Goal: Use online tool/utility: Utilize a website feature to perform a specific function

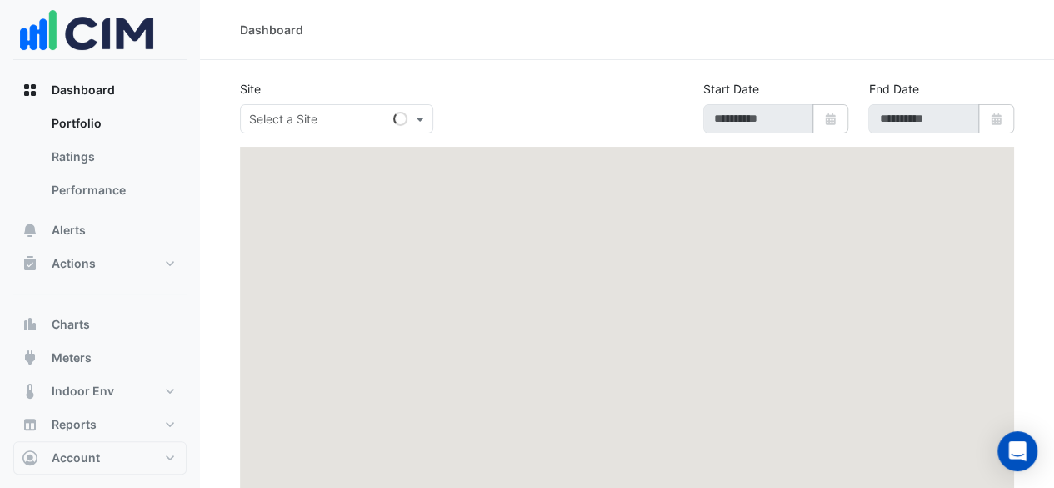
type input "**********"
select select "**"
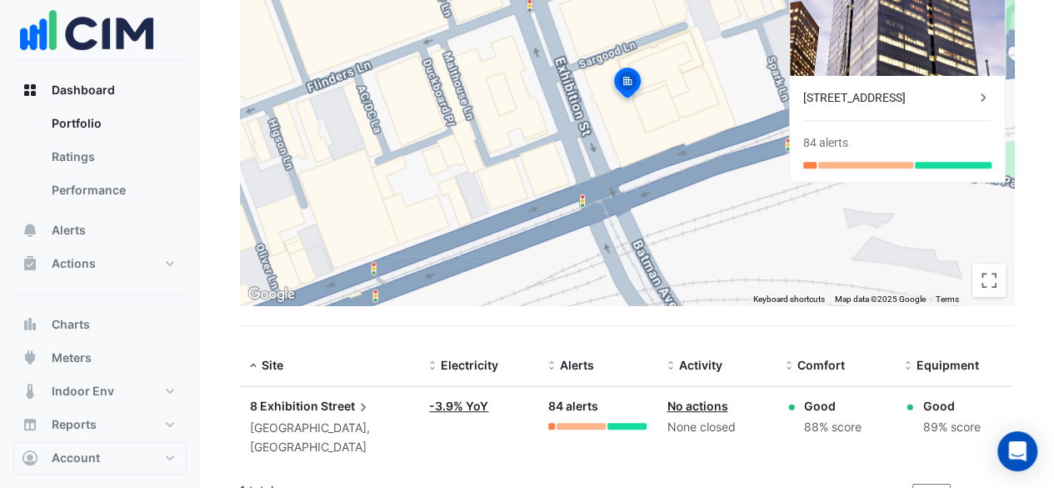
scroll to position [240, 0]
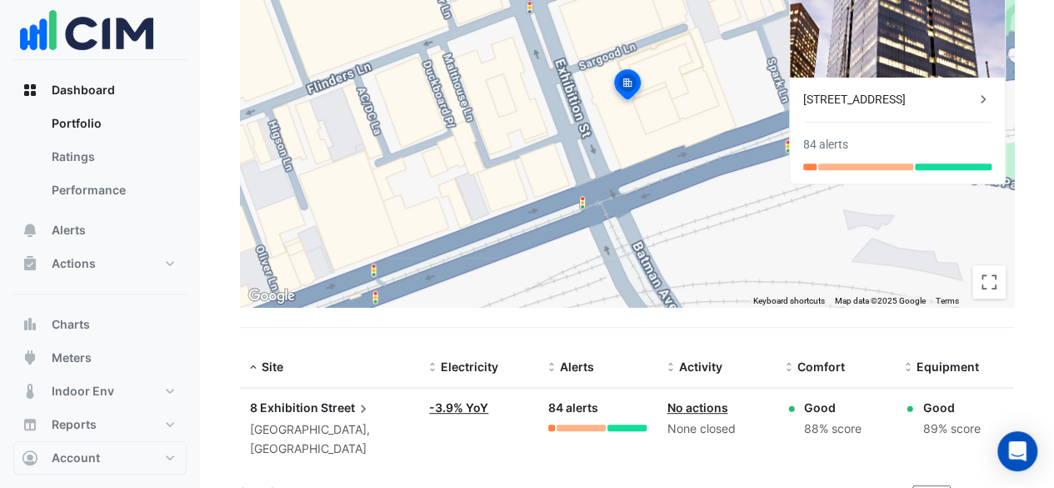
click at [478, 407] on link "-3.9% YoY" at bounding box center [458, 407] width 59 height 14
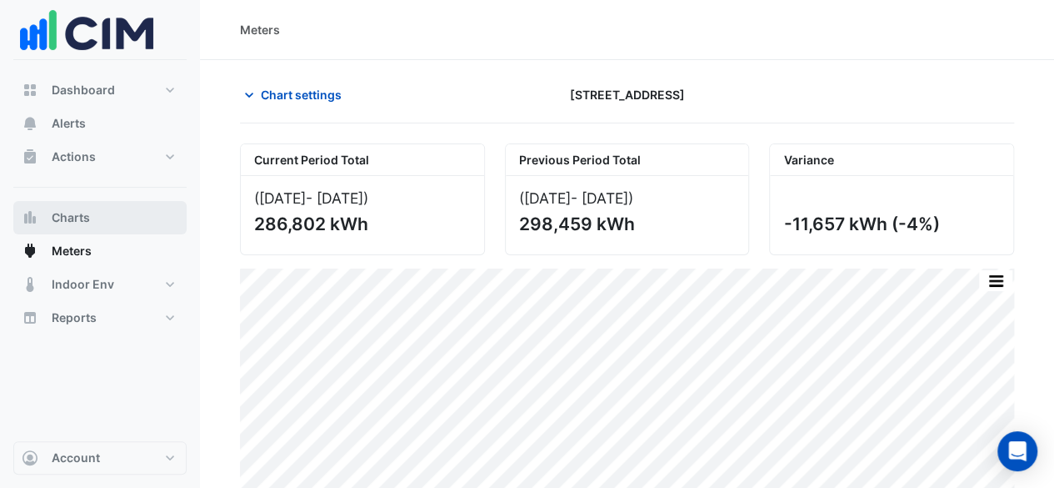
click at [110, 221] on button "Charts" at bounding box center [99, 217] width 173 height 33
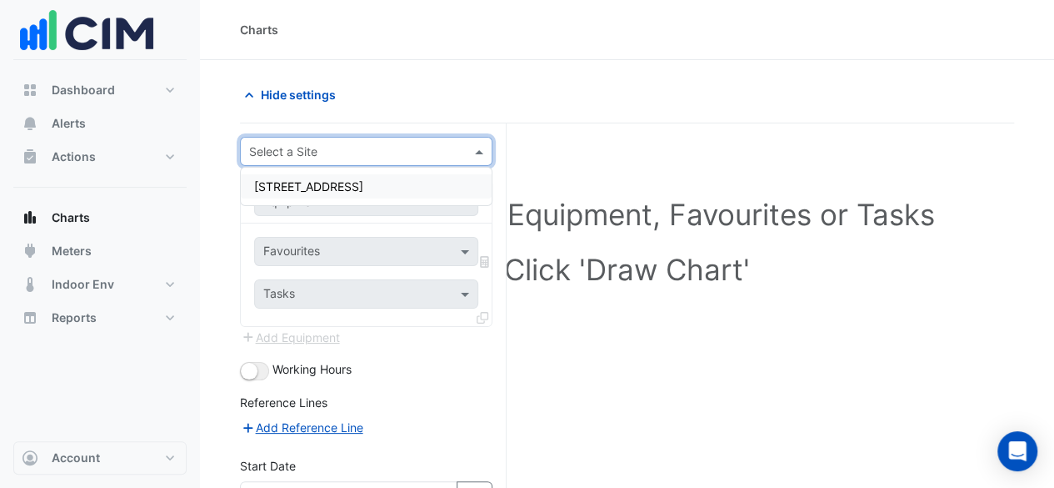
click at [341, 146] on input "text" at bounding box center [349, 152] width 201 height 18
click at [347, 177] on div "[STREET_ADDRESS]" at bounding box center [366, 186] width 251 height 24
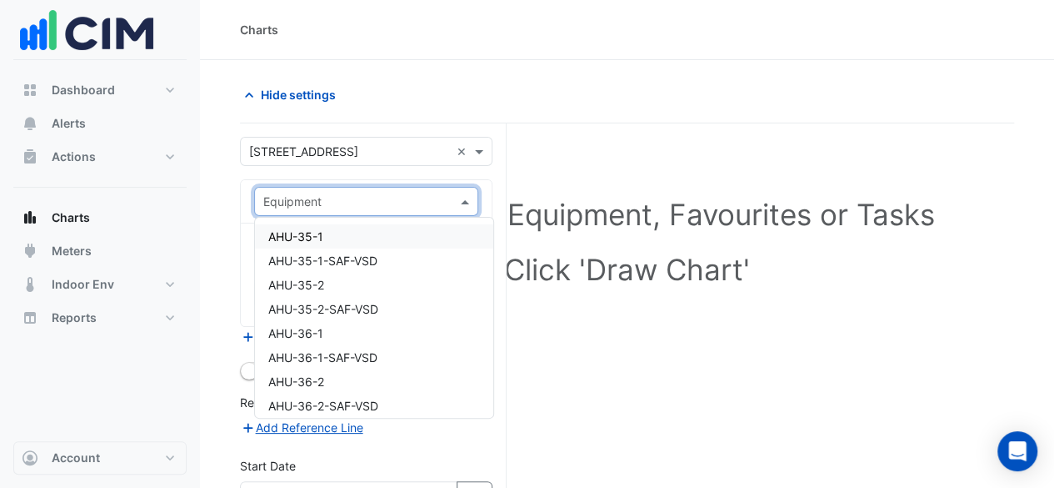
click at [355, 198] on input "text" at bounding box center [349, 202] width 173 height 18
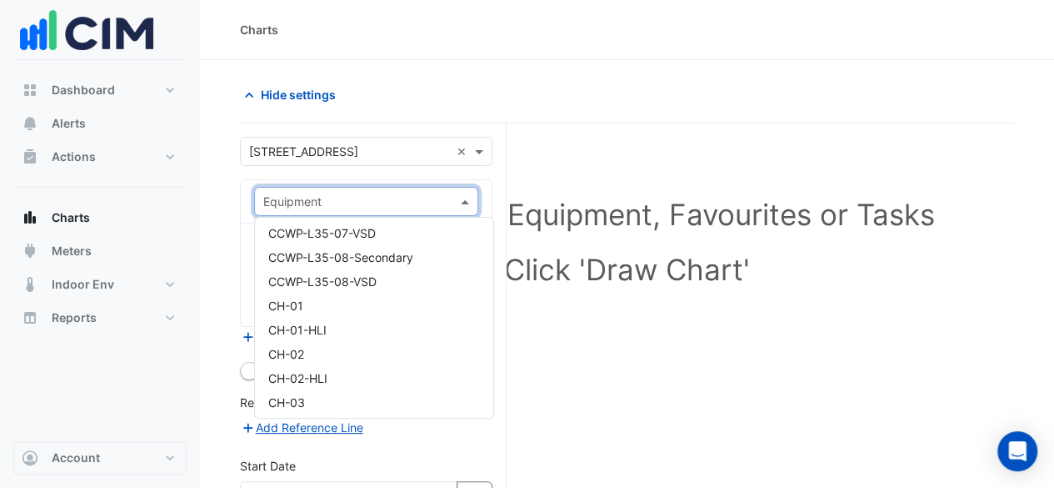
scroll to position [844, 0]
click at [385, 310] on div "CH-01" at bounding box center [374, 310] width 238 height 24
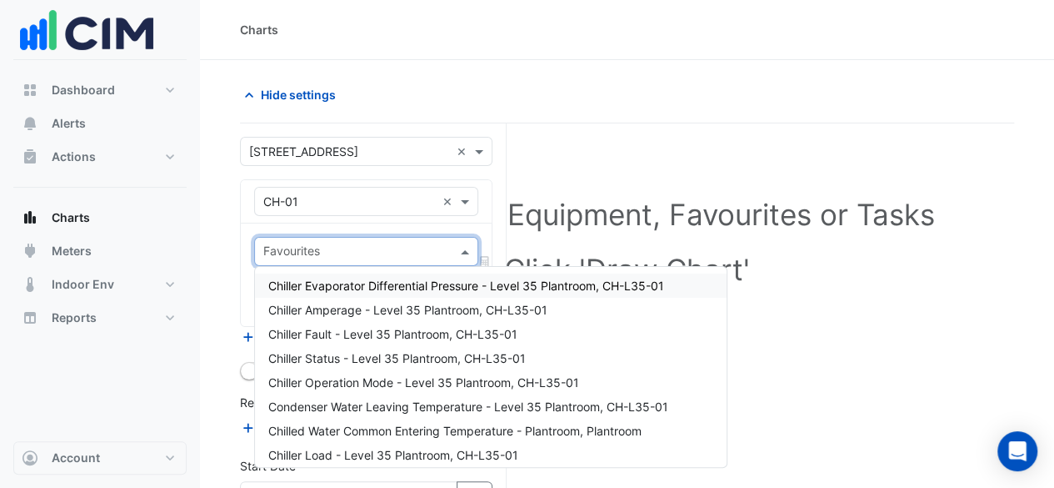
click at [423, 246] on input "text" at bounding box center [356, 253] width 187 height 18
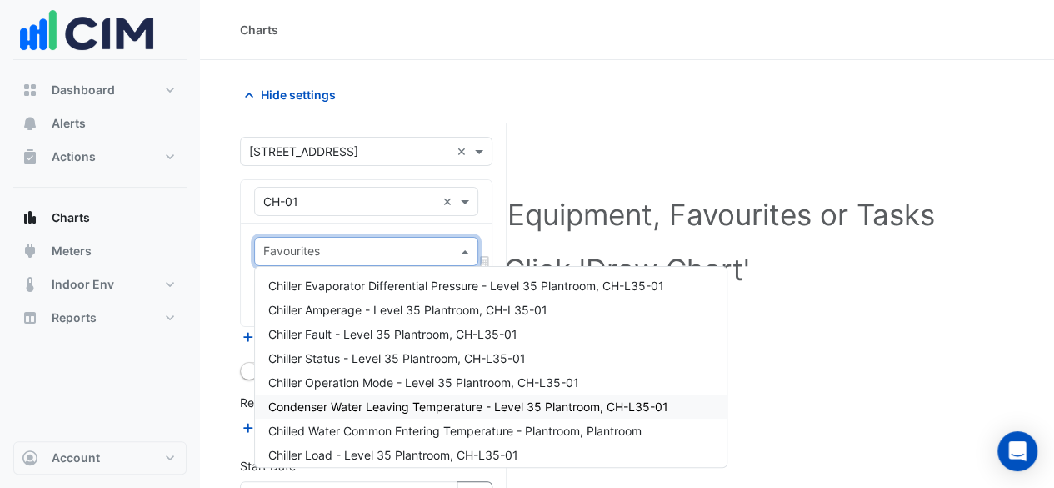
click at [443, 404] on span "Condenser Water Leaving Temperature - Level 35 Plantroom, CH-L35-01" at bounding box center [468, 406] width 400 height 14
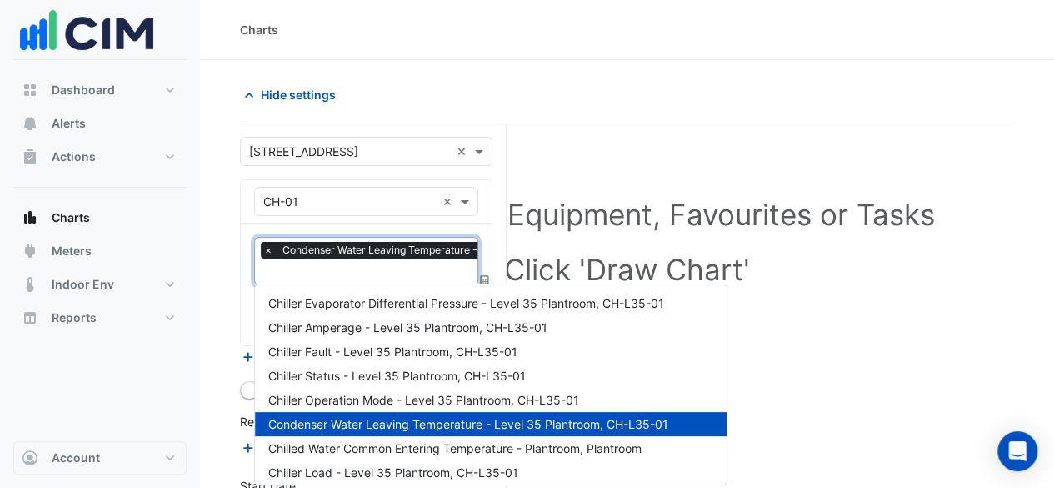
click at [435, 271] on input "text" at bounding box center [452, 273] width 378 height 18
click at [498, 446] on span "Chilled Water Common Entering Temperature - Plantroom, Plantroom" at bounding box center [454, 448] width 373 height 14
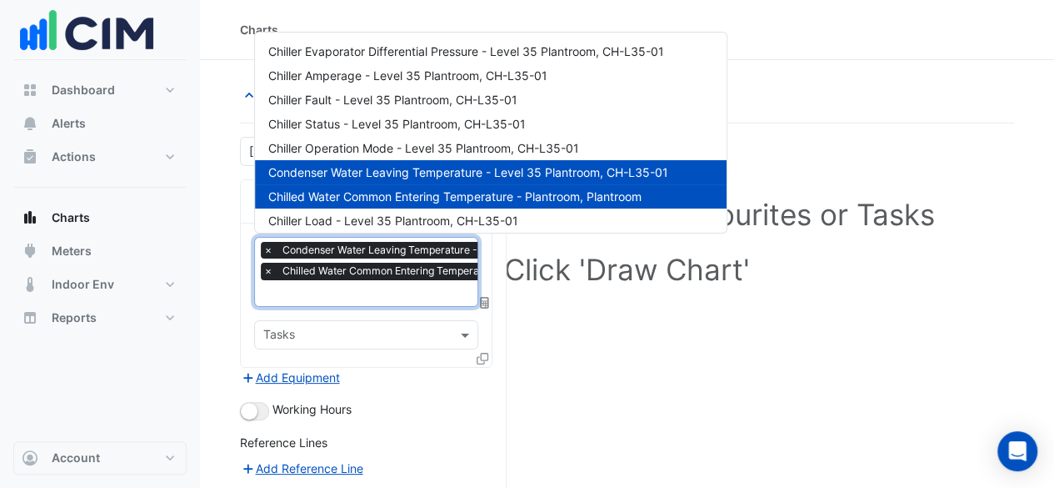
click at [357, 289] on input "text" at bounding box center [452, 295] width 378 height 18
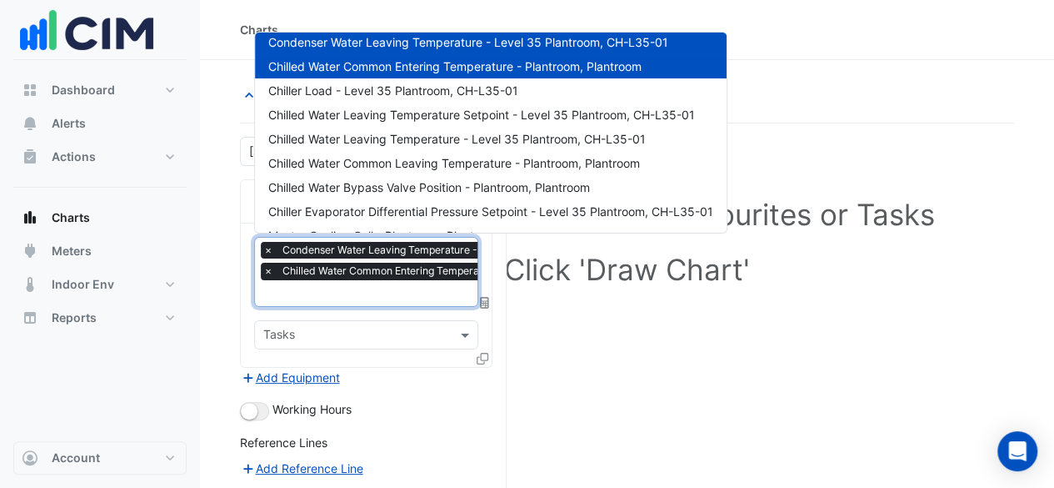
scroll to position [129, 0]
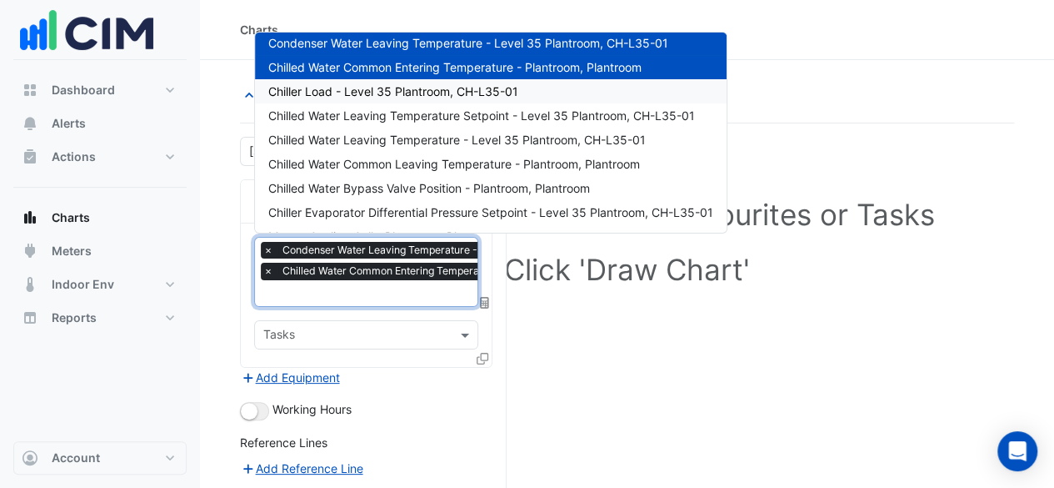
click at [491, 95] on span "Chiller Load - Level 35 Plantroom, CH-L35-01" at bounding box center [393, 91] width 250 height 14
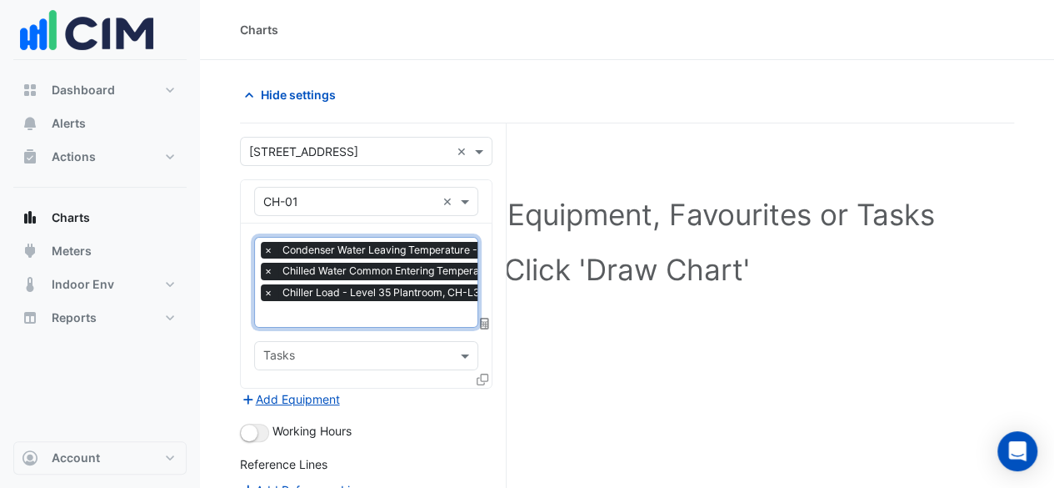
click at [391, 307] on input "text" at bounding box center [452, 316] width 378 height 18
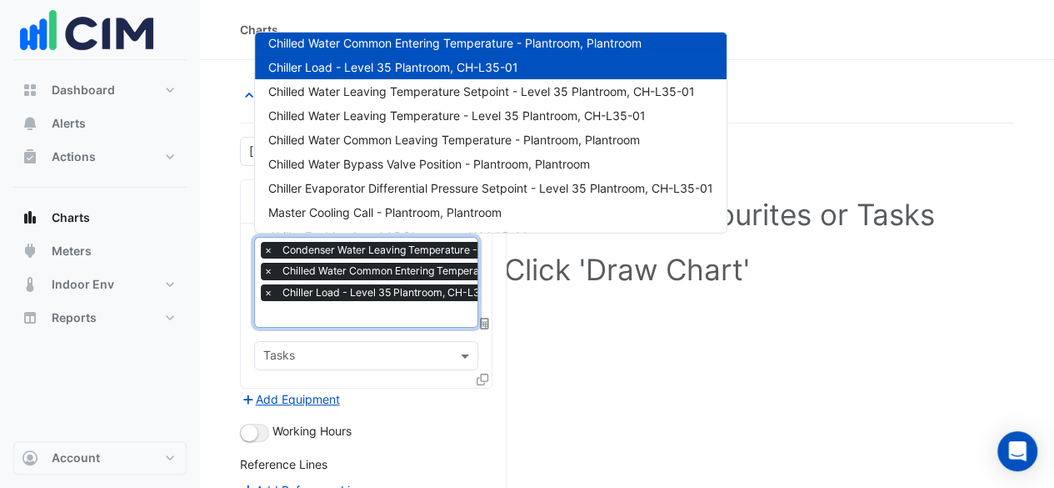
scroll to position [162, 0]
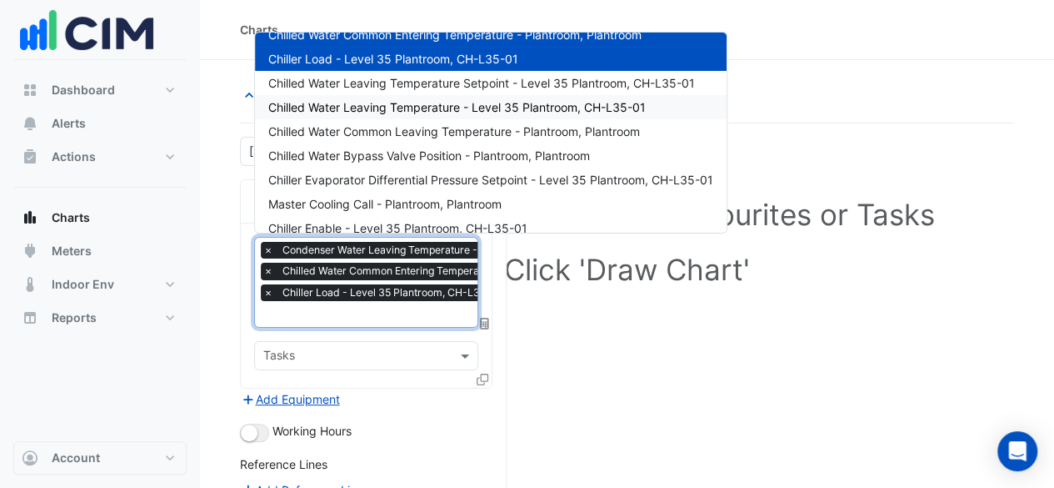
click at [508, 114] on div "Chilled Water Leaving Temperature - Level 35 Plantroom, CH-L35-01" at bounding box center [491, 107] width 472 height 24
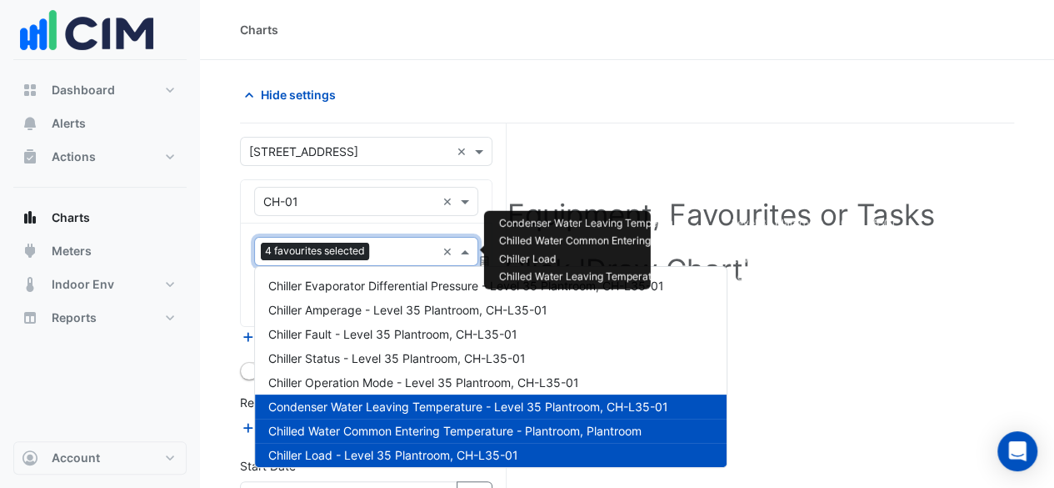
click at [420, 247] on input "text" at bounding box center [406, 253] width 60 height 18
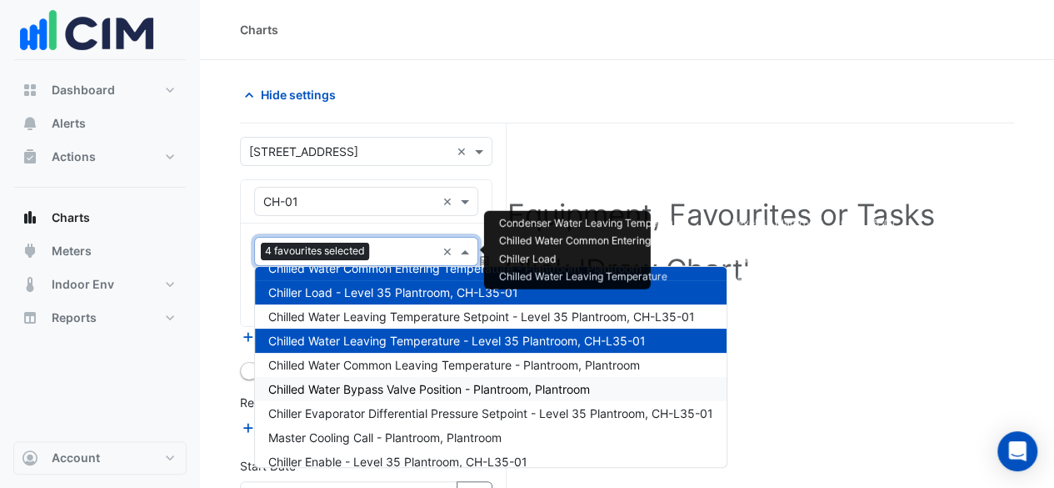
scroll to position [160, 0]
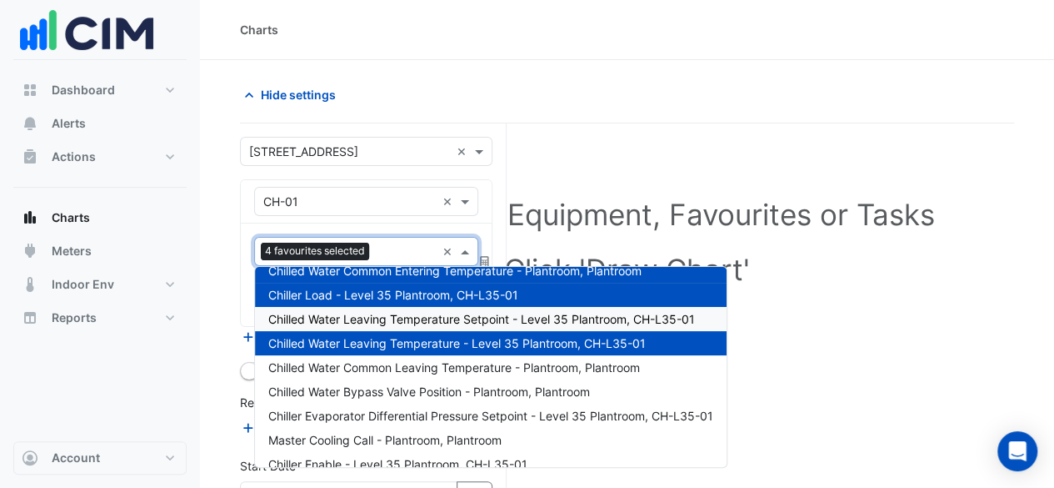
click at [549, 321] on span "Chilled Water Leaving Temperature Setpoint - Level 35 Plantroom, CH-L35-01" at bounding box center [481, 319] width 427 height 14
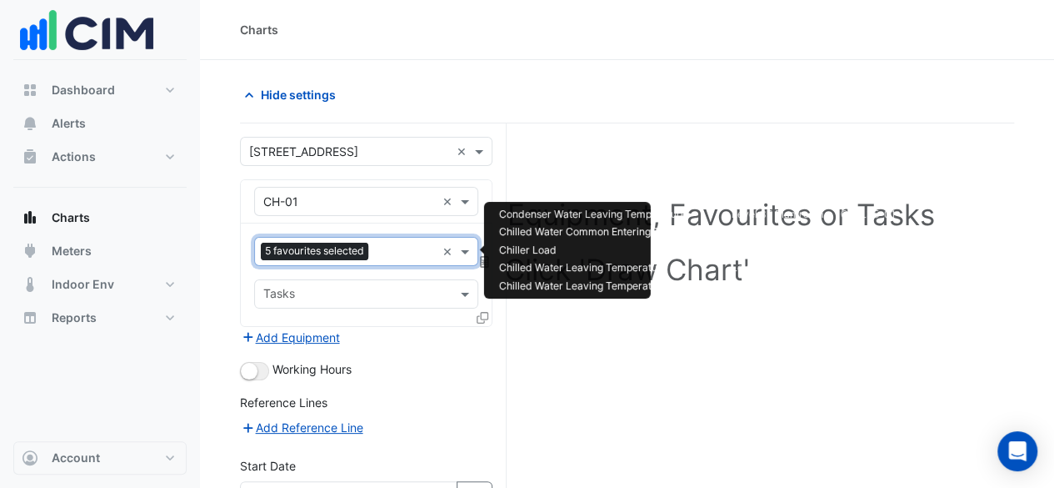
click at [380, 244] on input "text" at bounding box center [405, 253] width 61 height 18
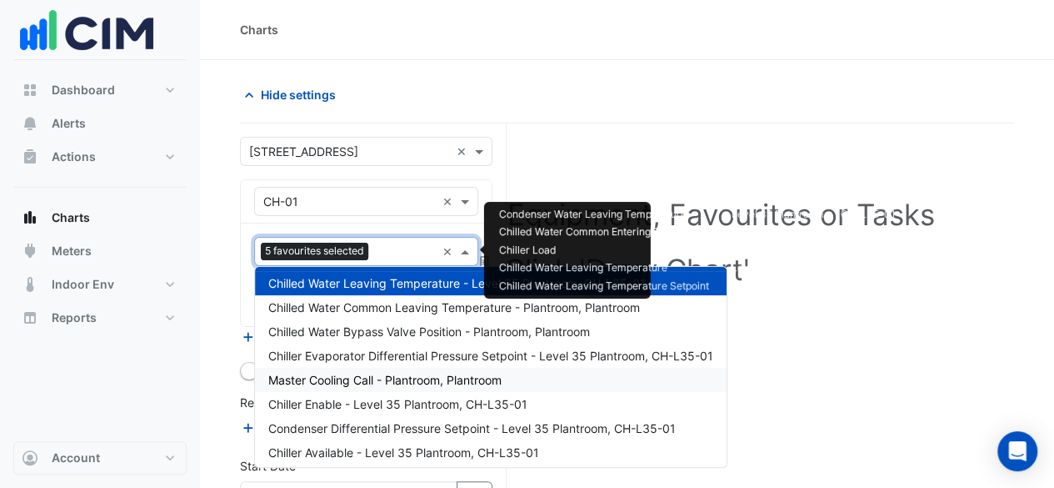
scroll to position [224, 0]
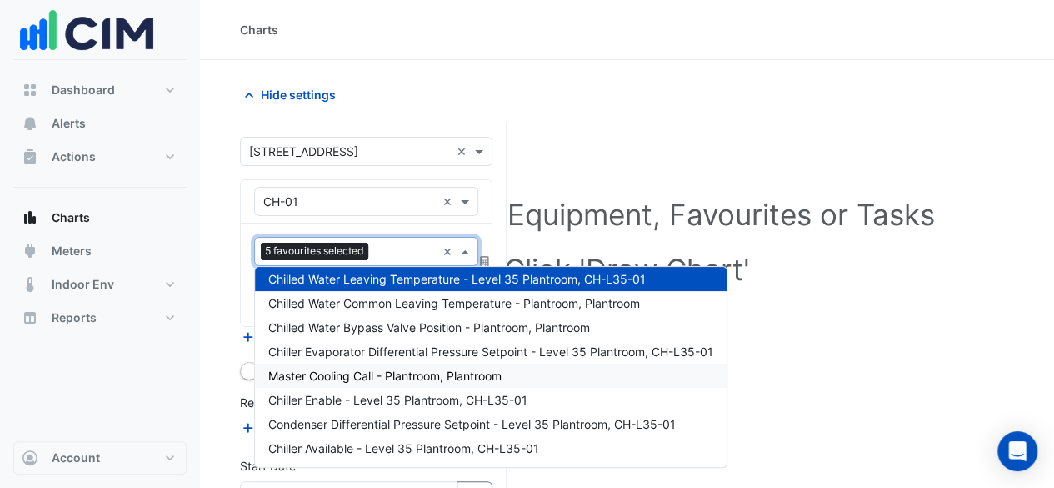
click at [808, 383] on div "Select a Site, Equipment, Favourites or Tasks Click 'Draw Chart'" at bounding box center [627, 394] width 774 height 543
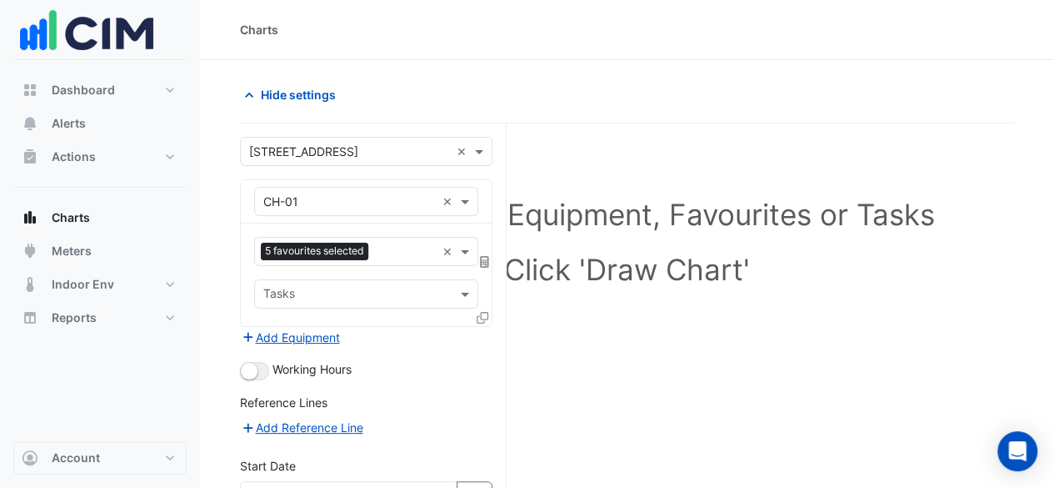
click at [483, 313] on icon at bounding box center [483, 318] width 12 height 12
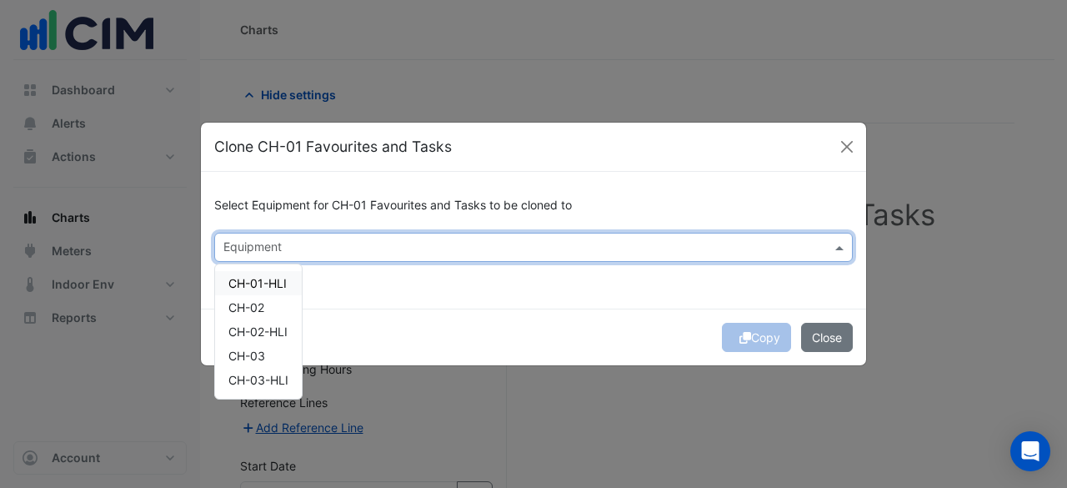
click at [545, 239] on div "Equipment" at bounding box center [519, 247] width 609 height 26
click at [267, 301] on div "CH-02" at bounding box center [258, 307] width 87 height 24
click at [263, 350] on span "CH-03" at bounding box center [246, 355] width 37 height 14
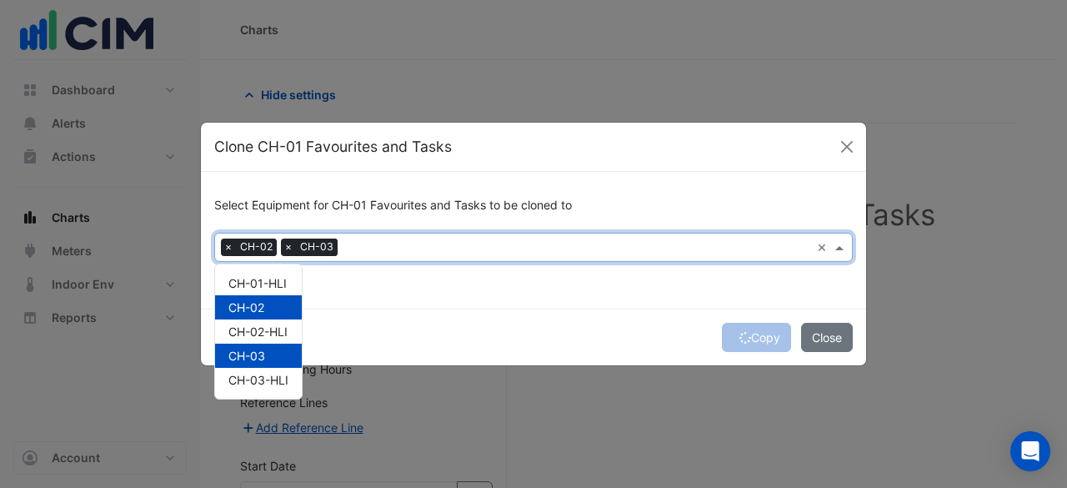
click at [644, 321] on div "Copy Close" at bounding box center [533, 336] width 665 height 57
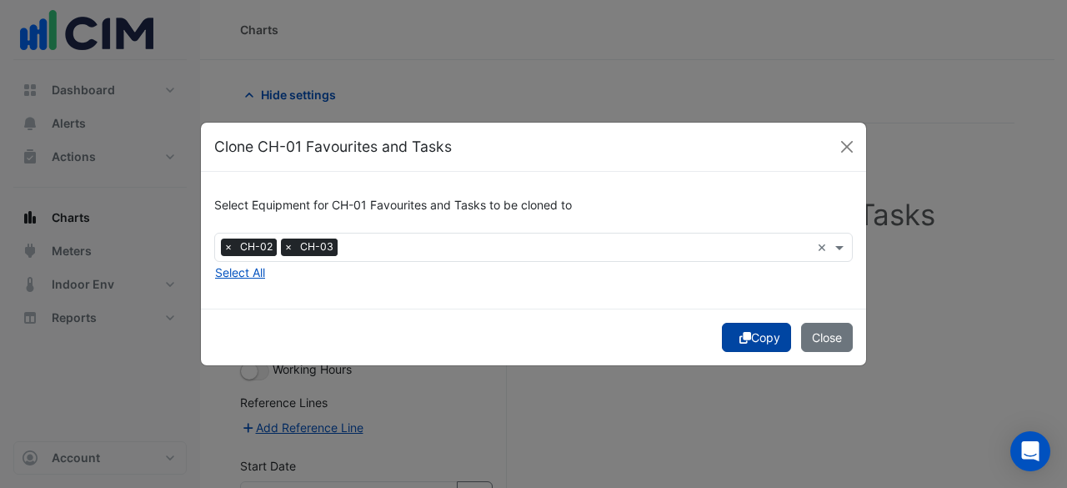
click at [763, 338] on button "Copy" at bounding box center [756, 337] width 69 height 29
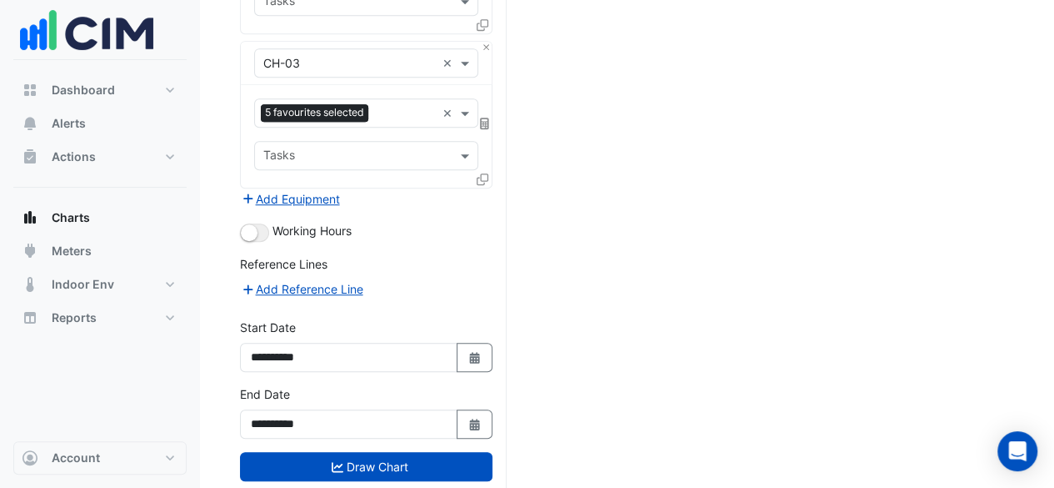
scroll to position [478, 0]
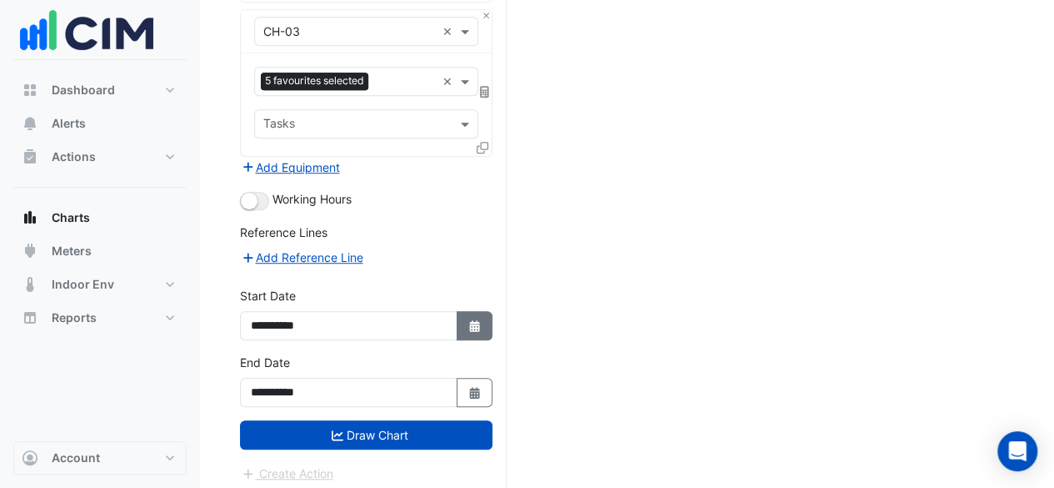
click at [478, 323] on icon "Select Date" at bounding box center [475, 326] width 15 height 12
select select "*"
select select "****"
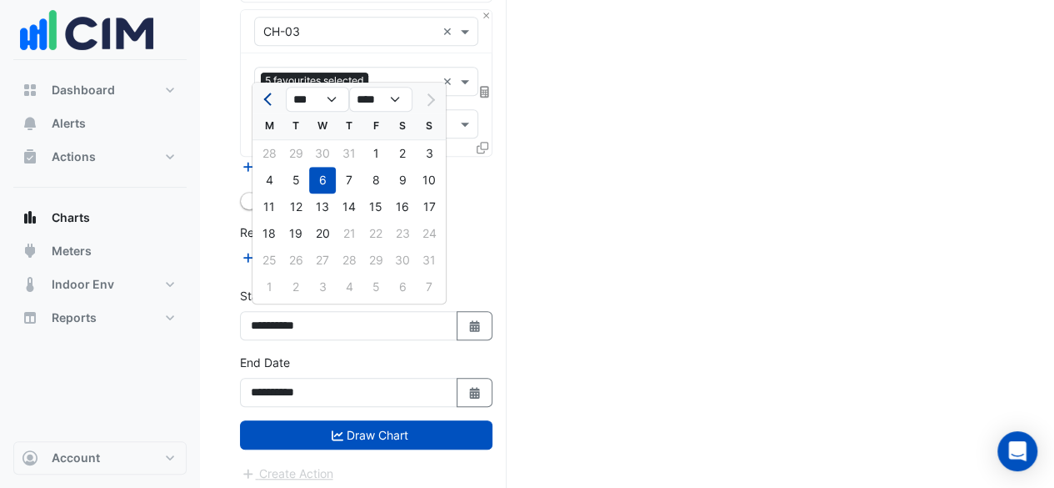
click at [268, 100] on span "Previous month" at bounding box center [269, 99] width 13 height 13
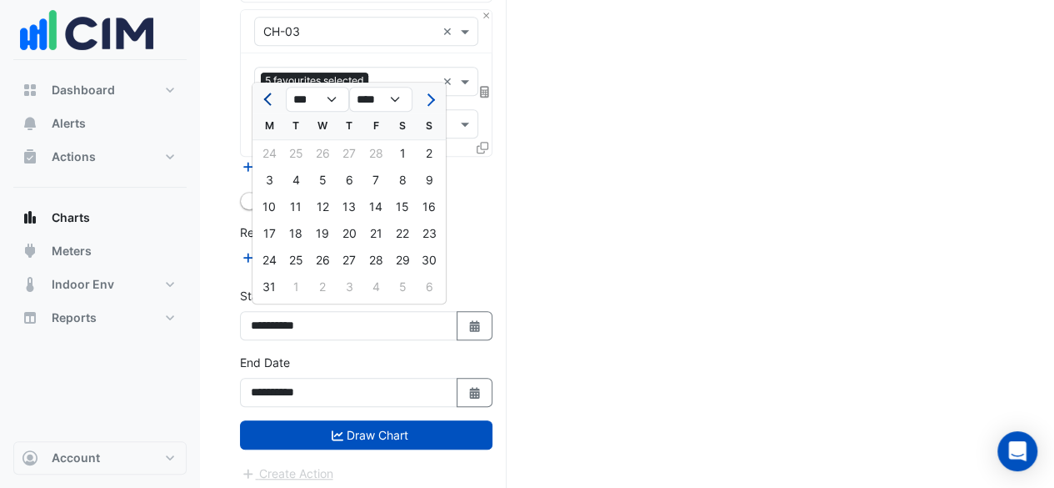
click at [268, 100] on span "Previous month" at bounding box center [269, 99] width 13 height 13
select select "**"
select select "****"
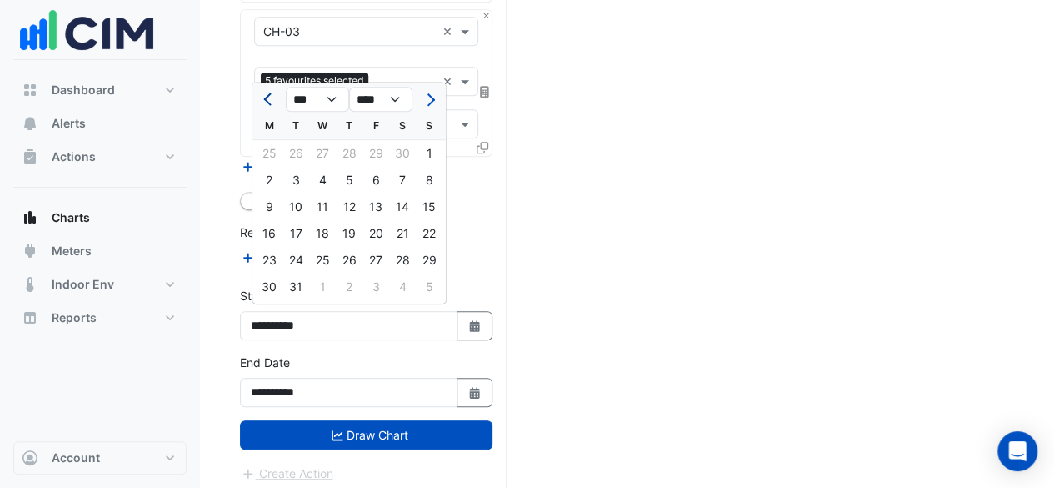
click at [268, 100] on span "Previous month" at bounding box center [269, 99] width 13 height 13
select select "**"
click at [305, 152] on div "1" at bounding box center [296, 153] width 27 height 27
type input "**********"
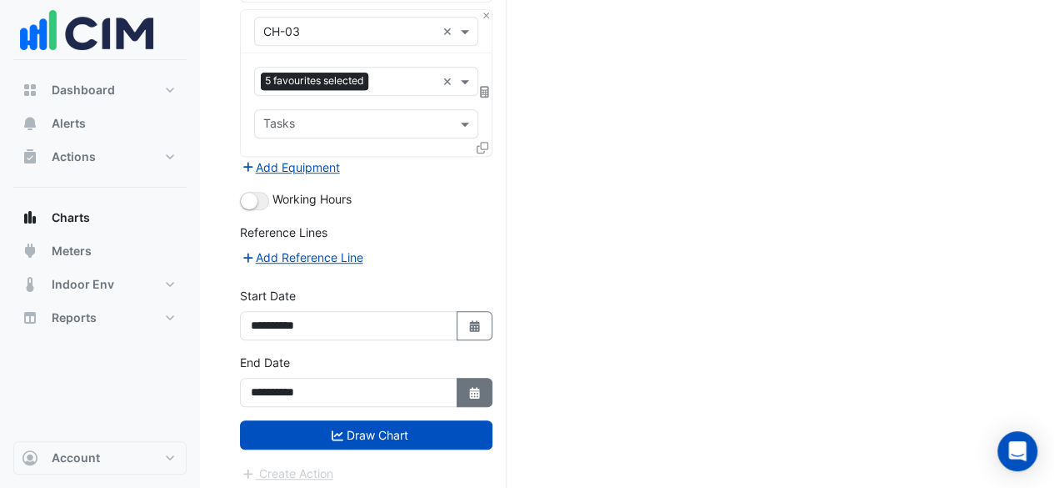
click at [480, 378] on button "Select Date" at bounding box center [475, 392] width 37 height 29
select select "*"
select select "****"
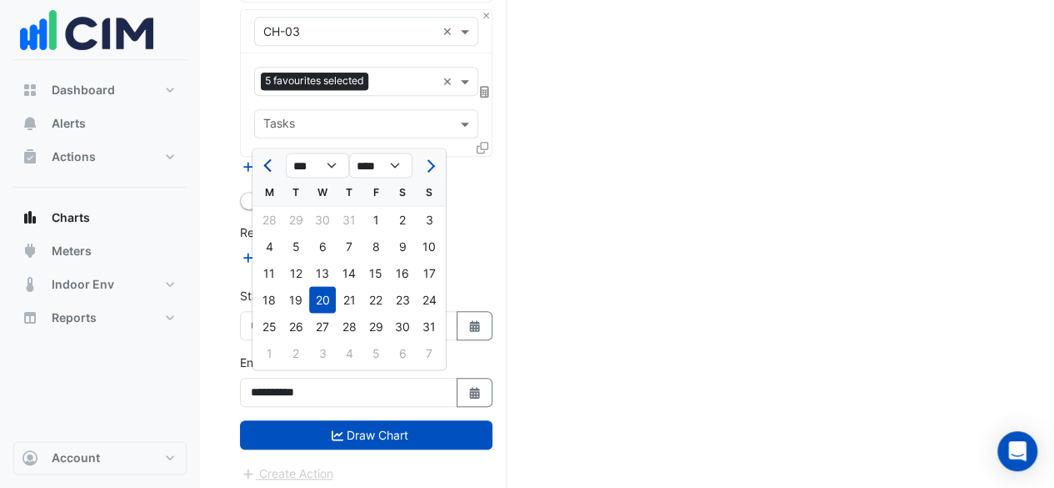
click at [272, 168] on span "Previous month" at bounding box center [269, 165] width 13 height 13
click at [272, 173] on button "Previous month" at bounding box center [269, 165] width 20 height 27
select select "*"
click at [283, 353] on div "1" at bounding box center [296, 352] width 27 height 27
type input "**********"
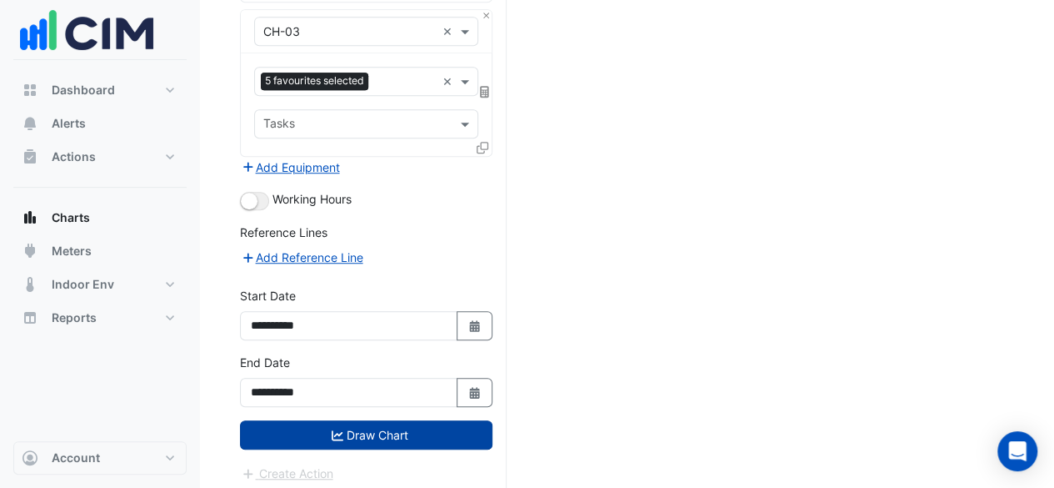
click at [352, 433] on button "Draw Chart" at bounding box center [366, 434] width 253 height 29
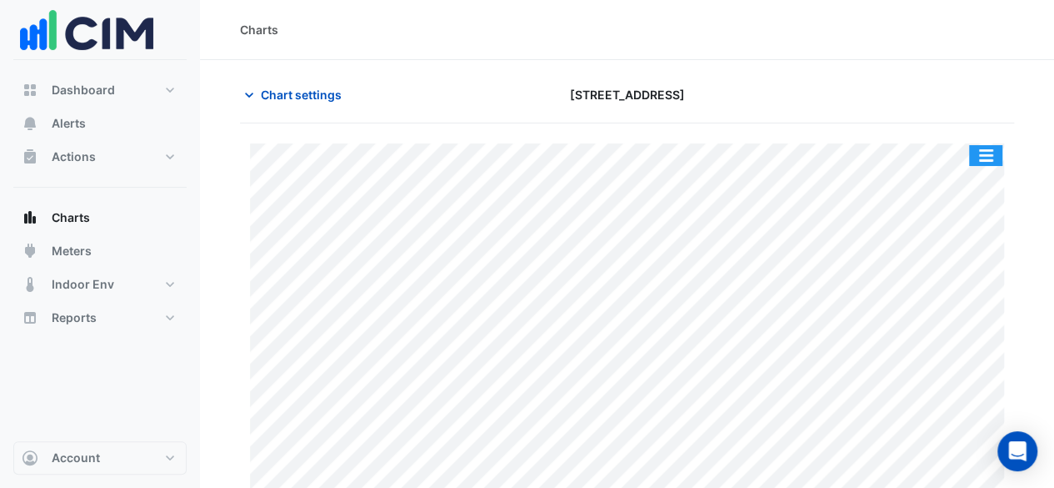
click at [990, 148] on button "button" at bounding box center [985, 155] width 33 height 21
drag, startPoint x: 860, startPoint y: 140, endPoint x: 955, endPoint y: 85, distance: 109.8
click at [955, 85] on div at bounding box center [891, 94] width 265 height 29
click at [985, 151] on button "button" at bounding box center [985, 155] width 33 height 21
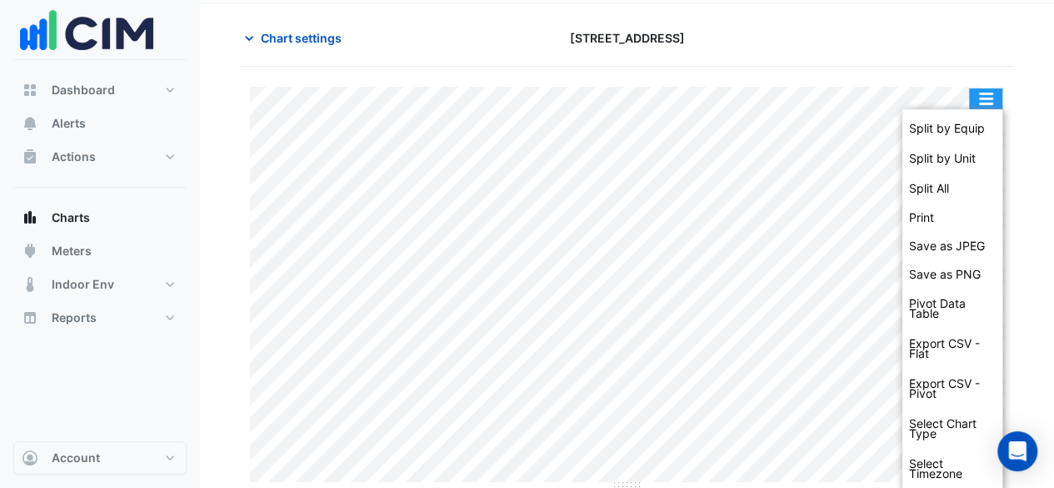
scroll to position [60, 0]
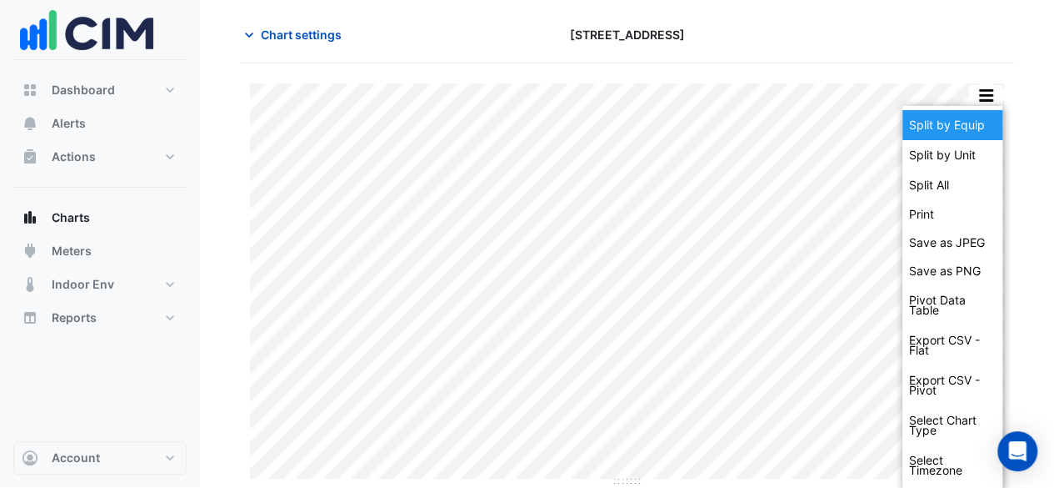
click at [972, 129] on div "Split by Equip" at bounding box center [953, 125] width 100 height 30
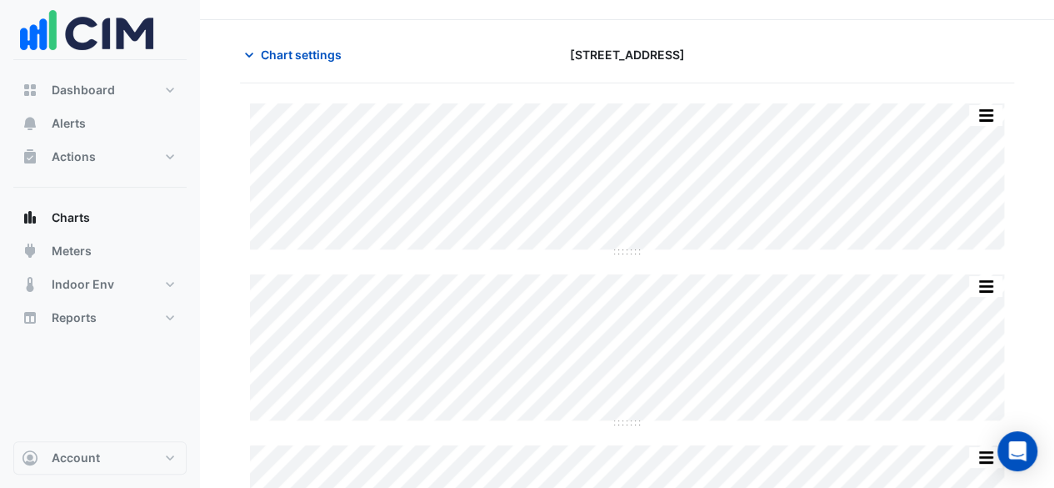
scroll to position [38, 0]
click at [982, 113] on button "button" at bounding box center [985, 118] width 33 height 21
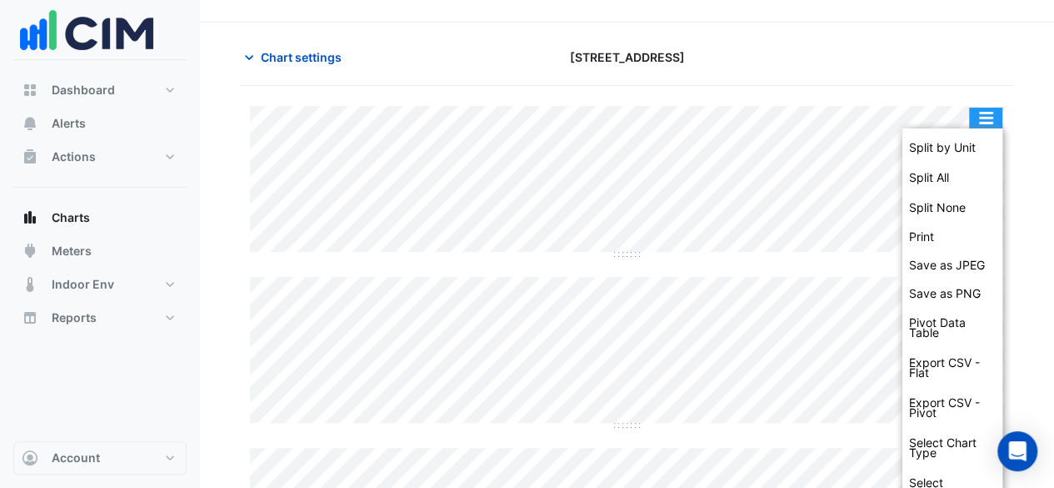
scroll to position [60, 0]
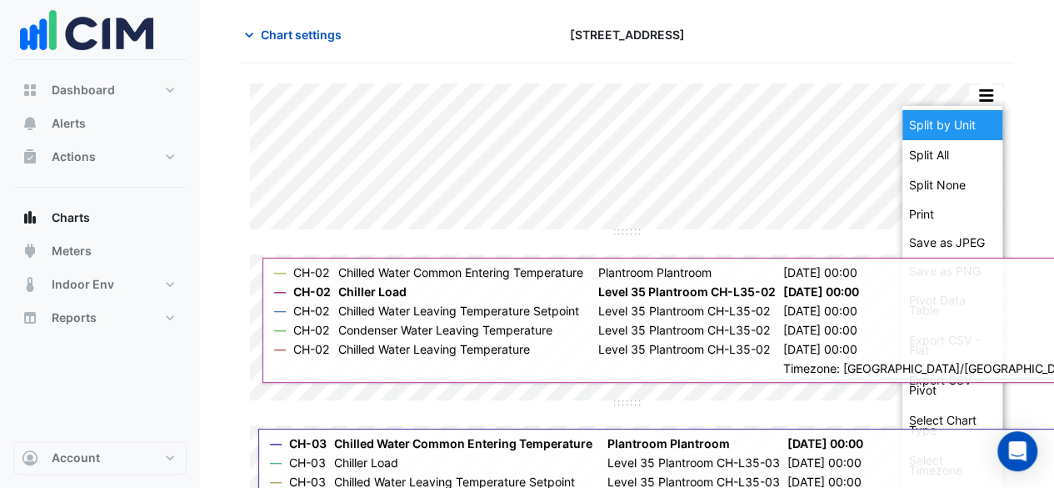
click at [964, 131] on div "Split by Unit" at bounding box center [953, 125] width 100 height 30
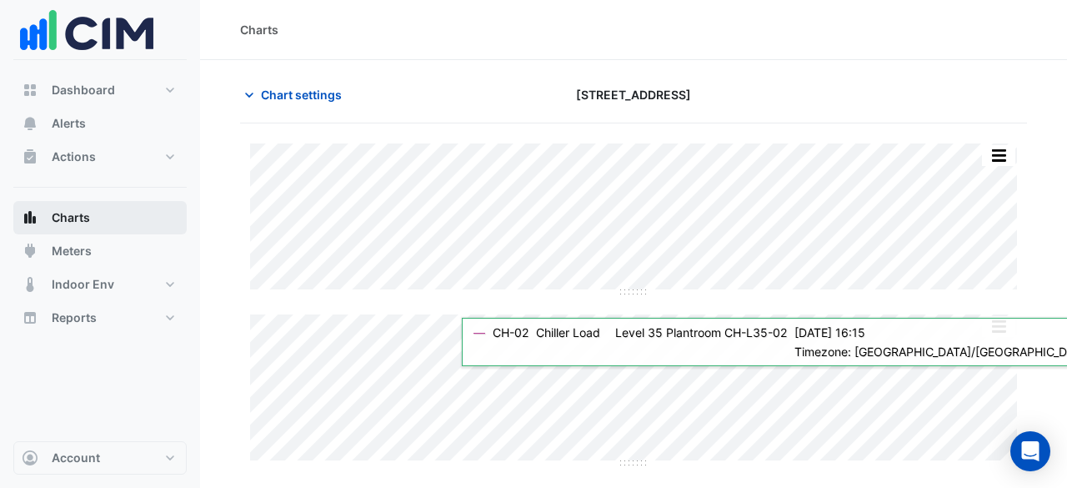
click at [93, 219] on button "Charts" at bounding box center [99, 217] width 173 height 33
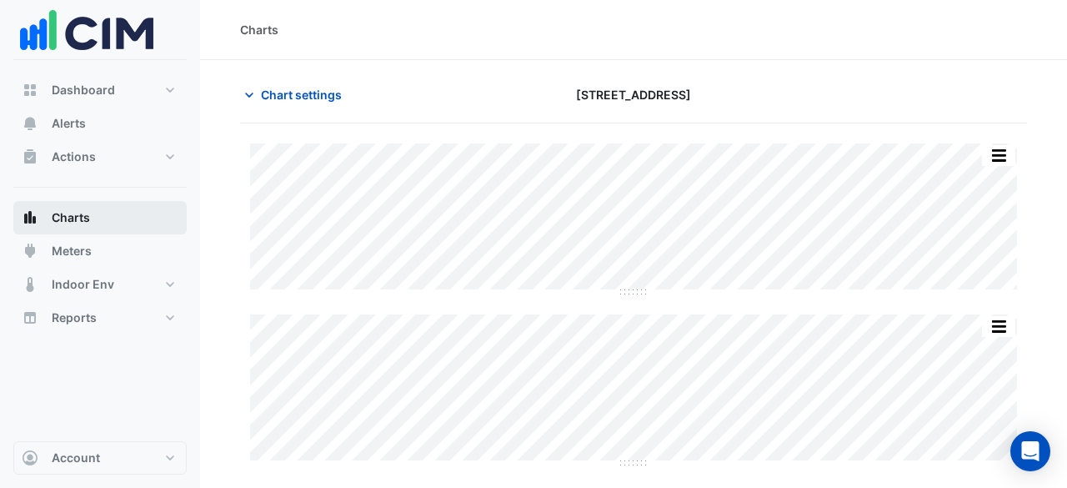
click at [128, 211] on button "Charts" at bounding box center [99, 217] width 173 height 33
click at [291, 103] on button "Chart settings" at bounding box center [296, 94] width 113 height 29
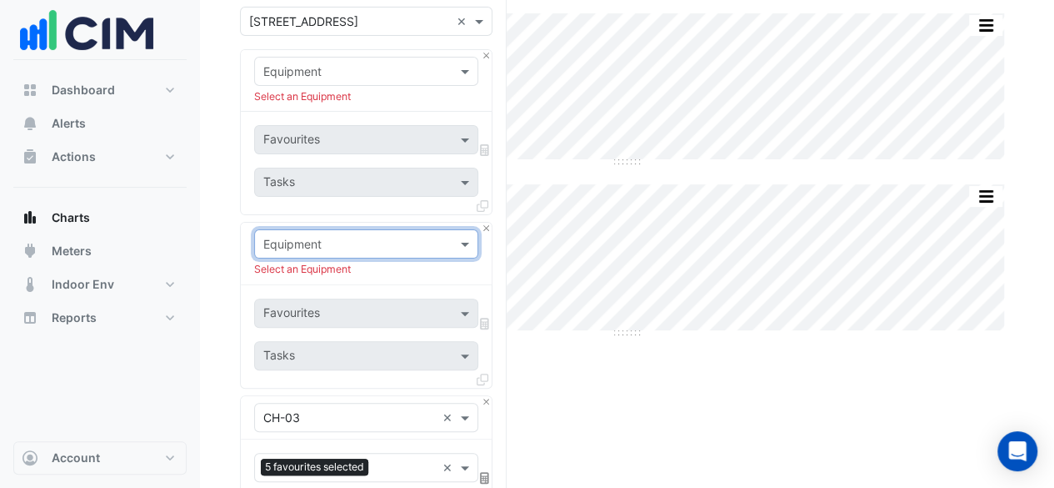
scroll to position [133, 0]
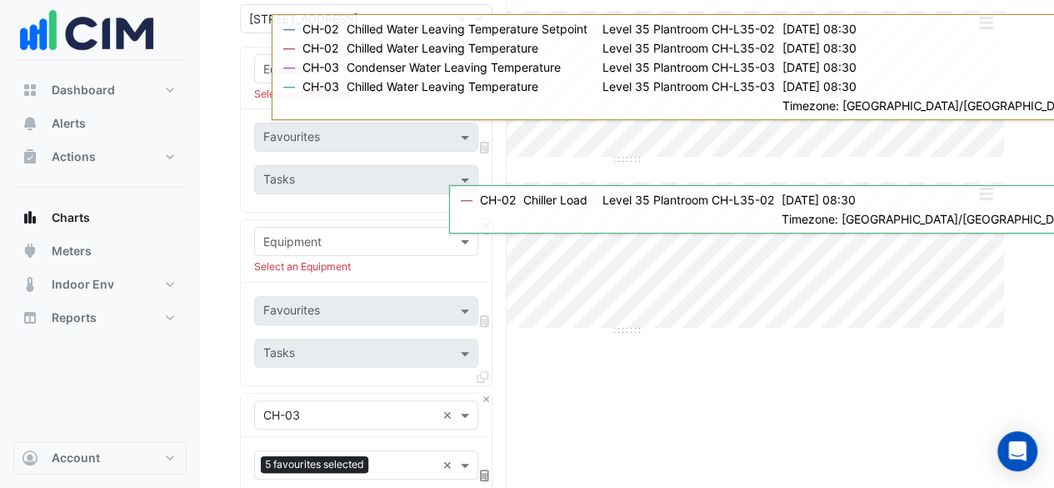
click at [486, 226] on button "Close" at bounding box center [486, 225] width 11 height 11
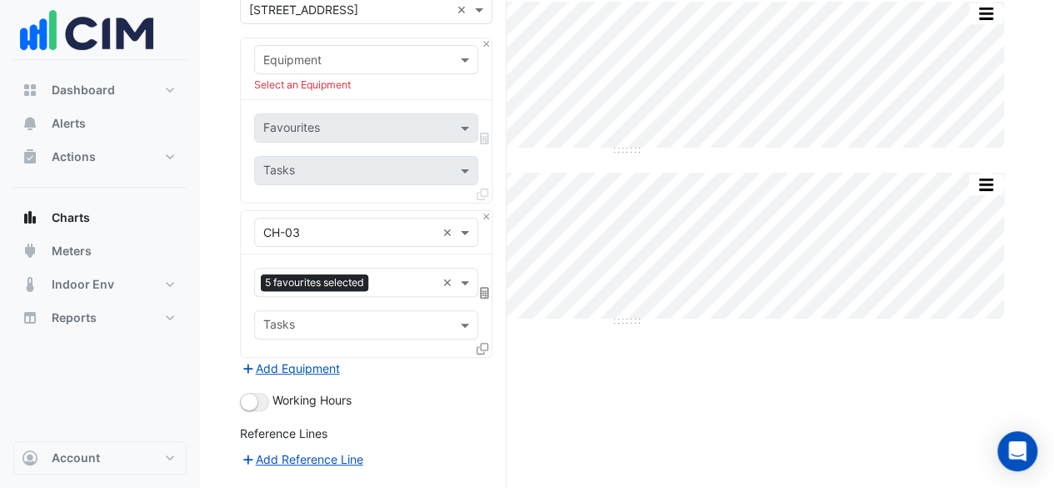
scroll to position [0, 0]
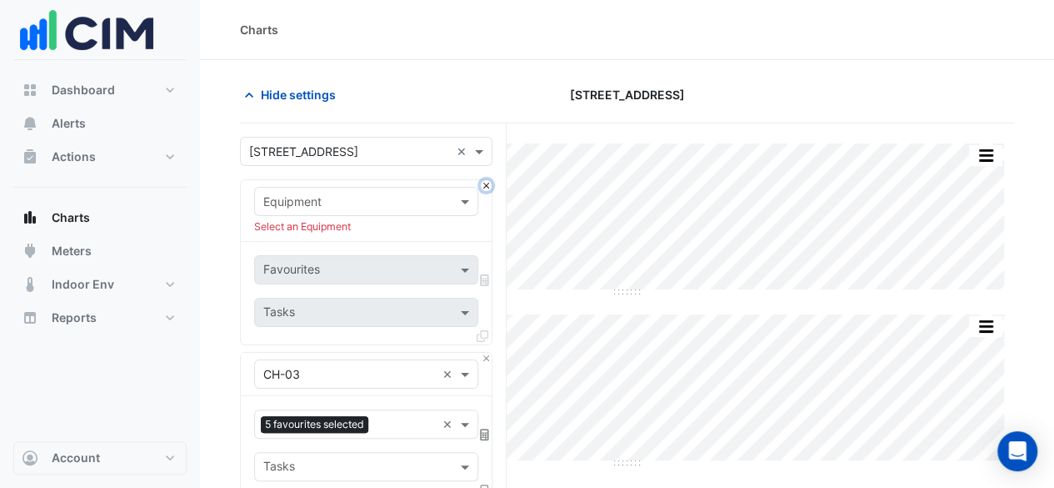
click at [488, 188] on button "Close" at bounding box center [486, 185] width 11 height 11
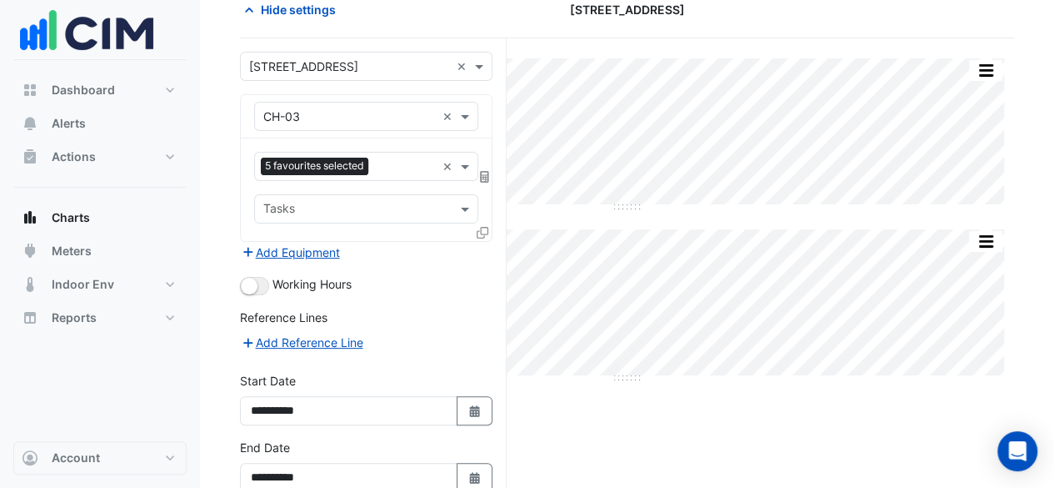
scroll to position [172, 0]
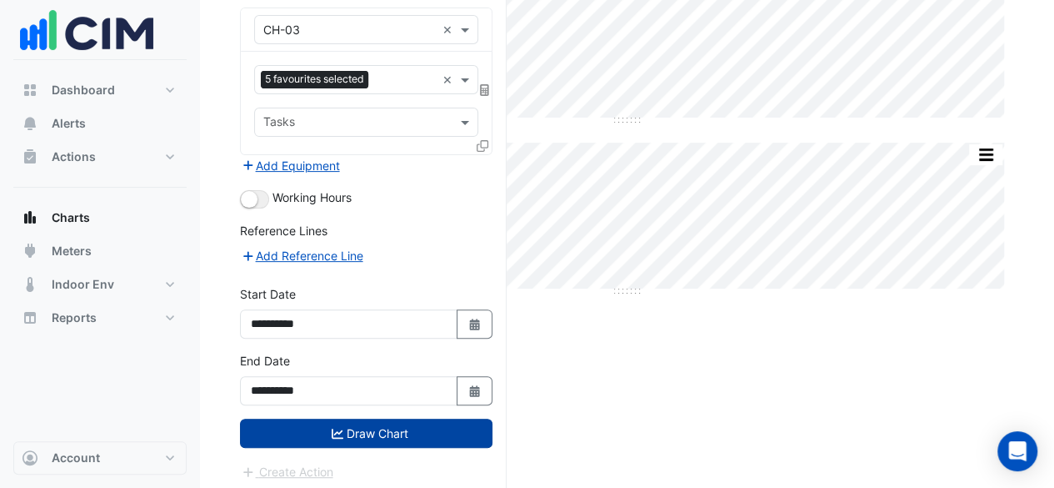
click at [370, 438] on button "Draw Chart" at bounding box center [366, 432] width 253 height 29
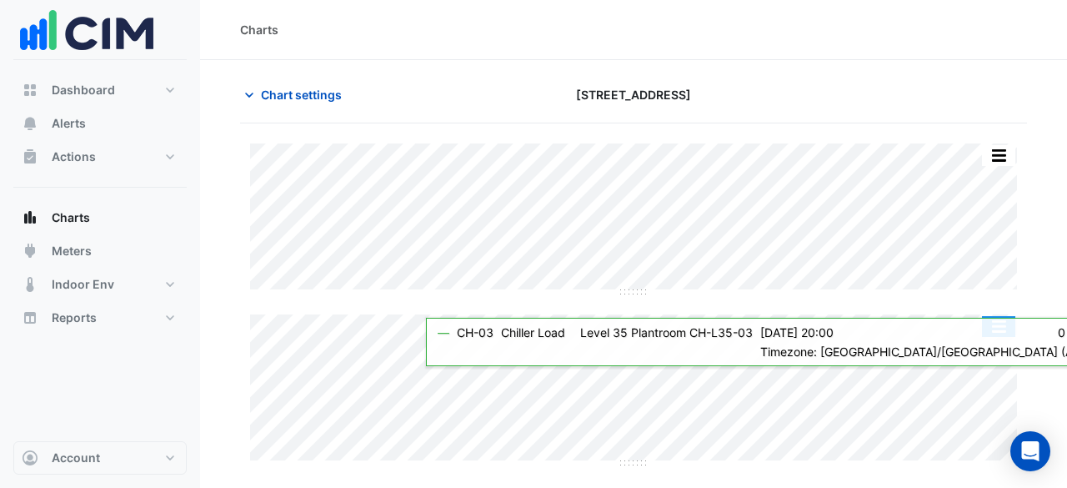
click at [1007, 325] on button "button" at bounding box center [998, 326] width 33 height 21
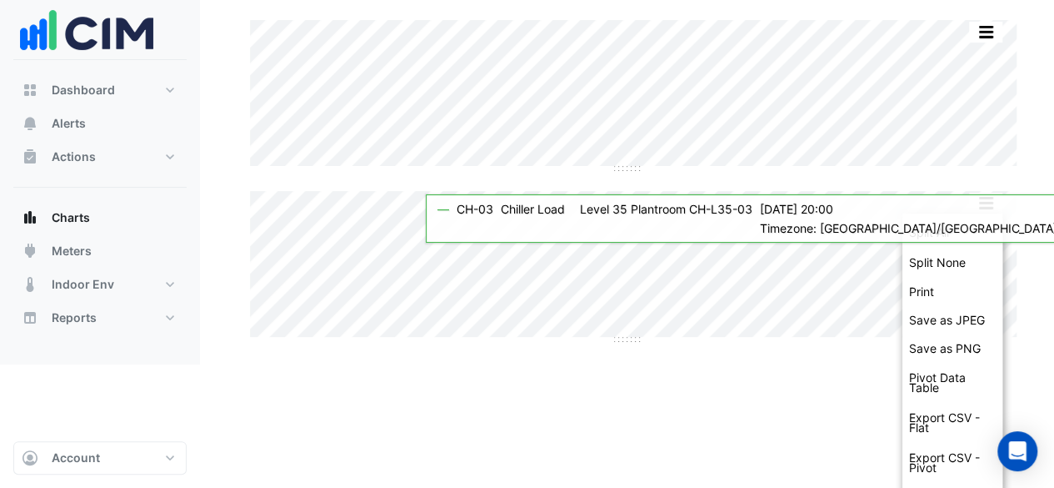
scroll to position [201, 0]
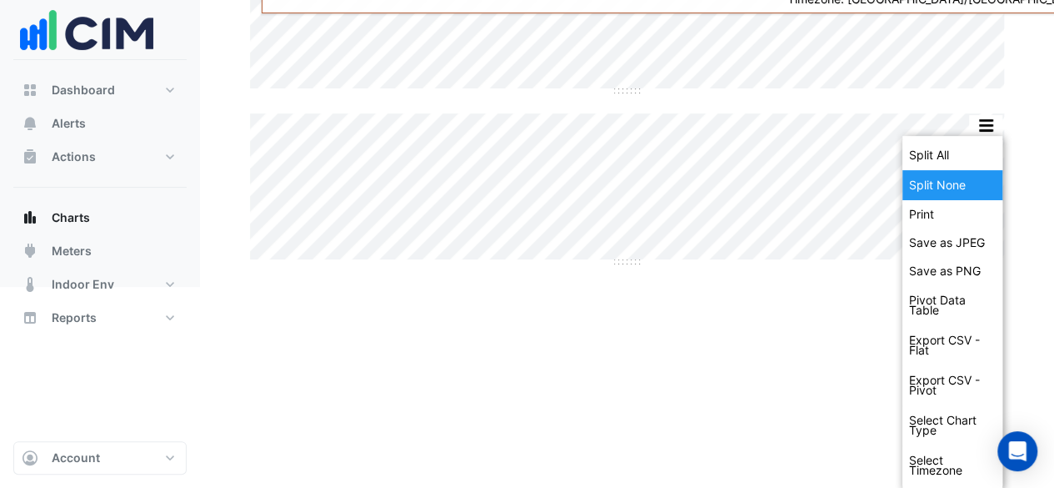
click at [974, 180] on div "Split None" at bounding box center [953, 185] width 100 height 30
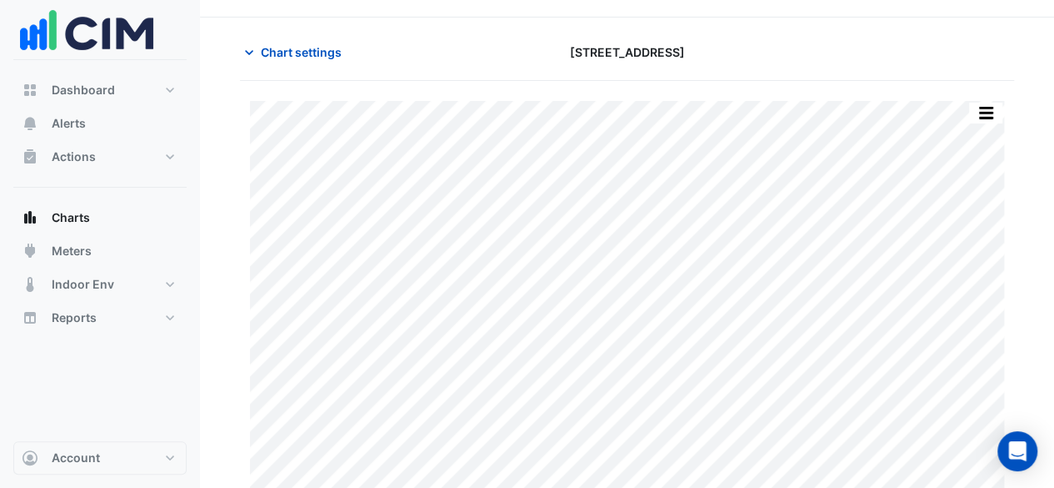
scroll to position [58, 0]
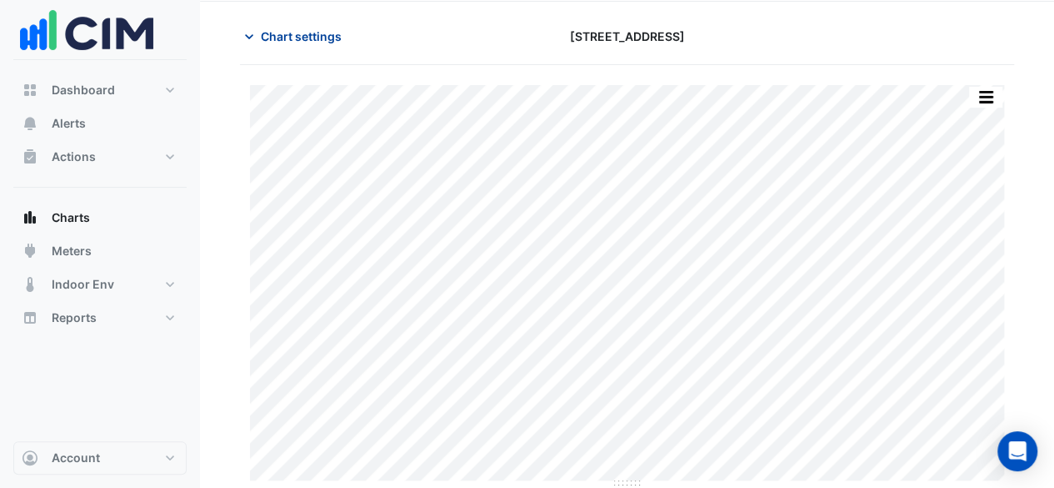
click at [306, 42] on span "Chart settings" at bounding box center [301, 37] width 81 height 18
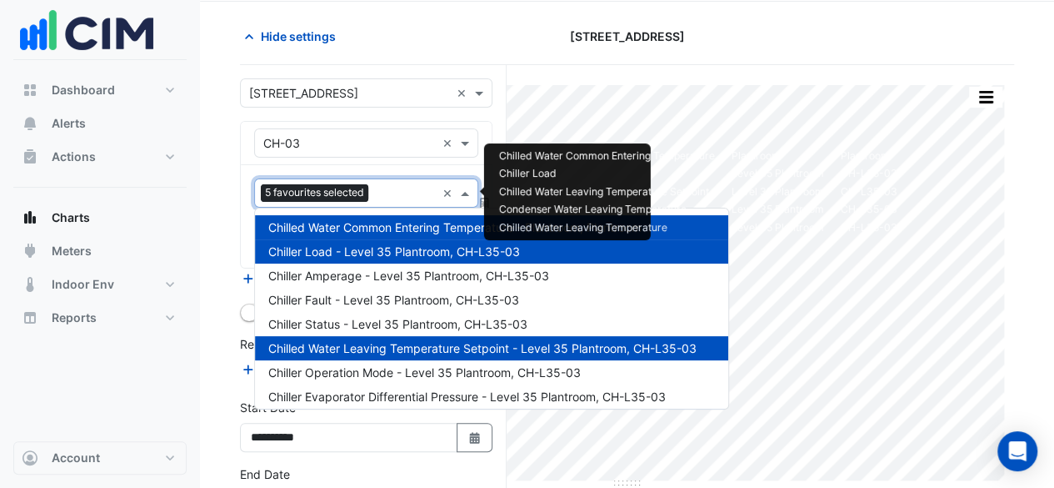
click at [420, 196] on input "text" at bounding box center [405, 195] width 61 height 18
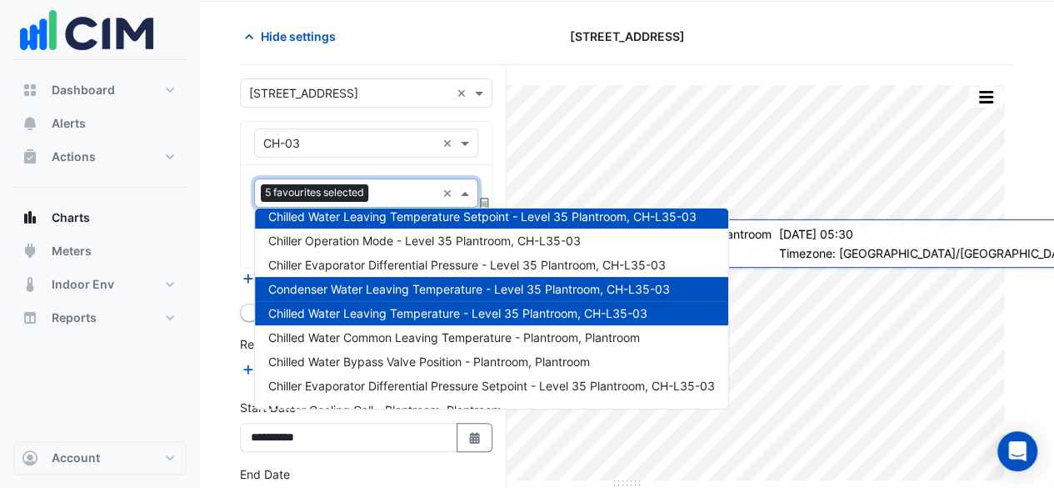
scroll to position [138, 0]
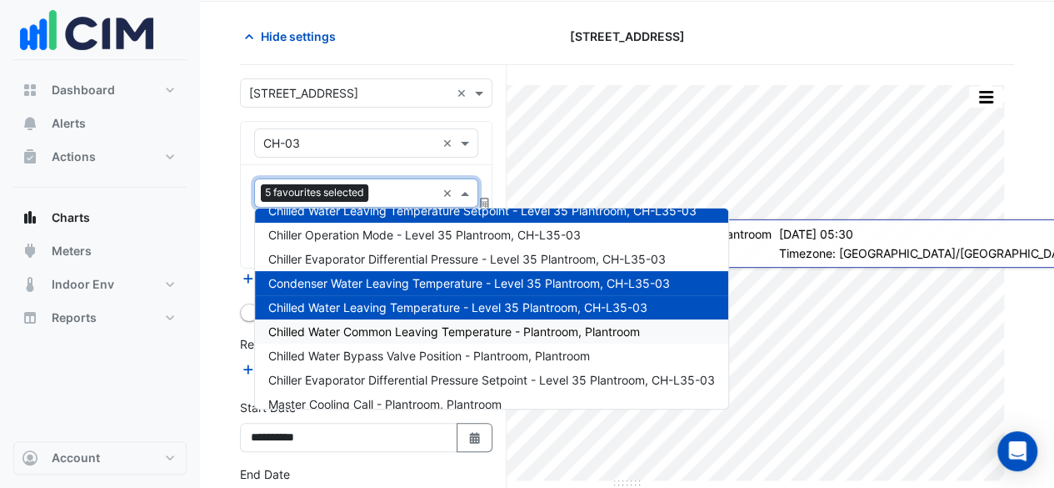
click at [565, 338] on div "Chilled Water Common Leaving Temperature - Plantroom, Plantroom" at bounding box center [491, 331] width 473 height 24
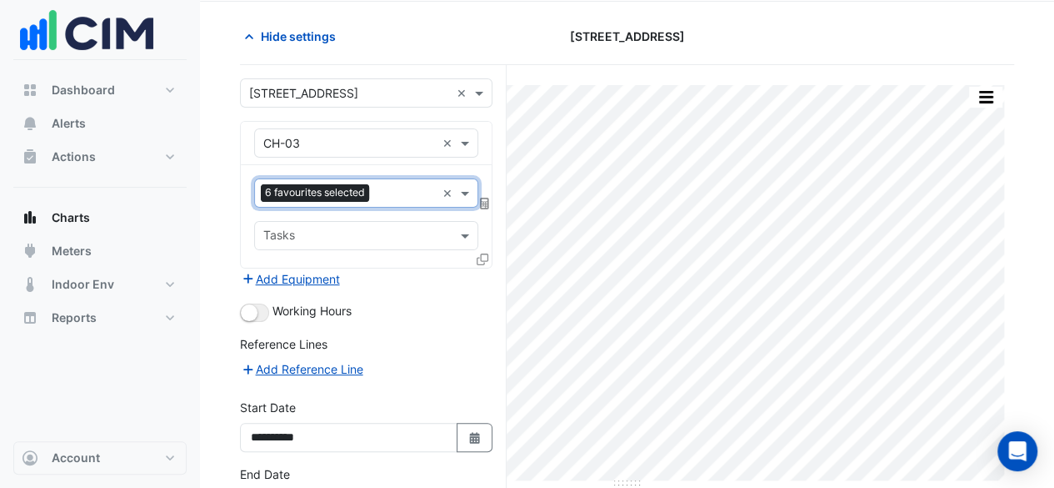
scroll to position [172, 0]
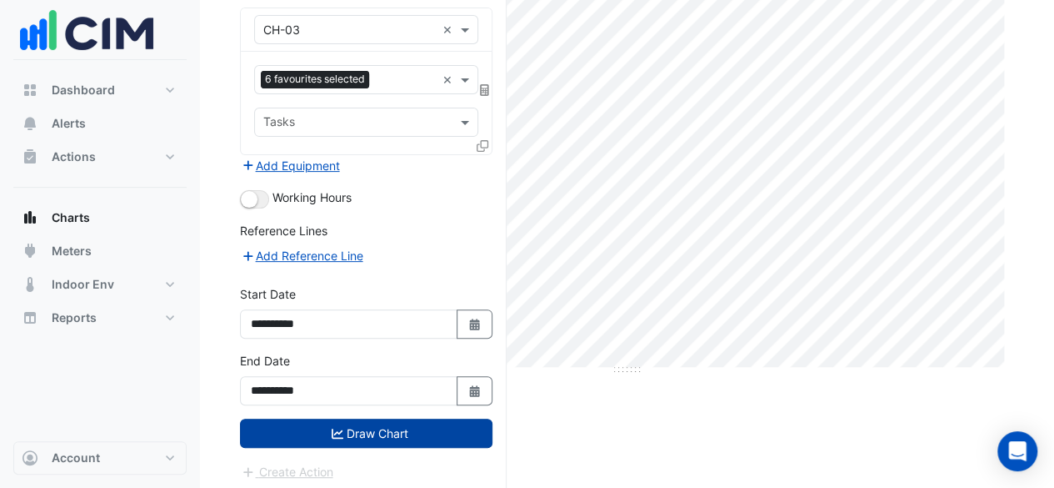
click at [369, 436] on button "Draw Chart" at bounding box center [366, 432] width 253 height 29
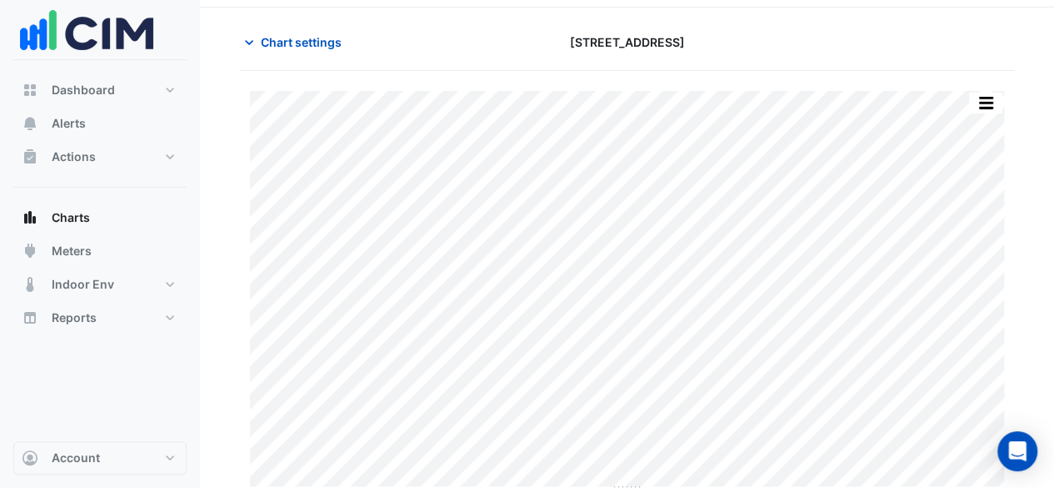
scroll to position [58, 0]
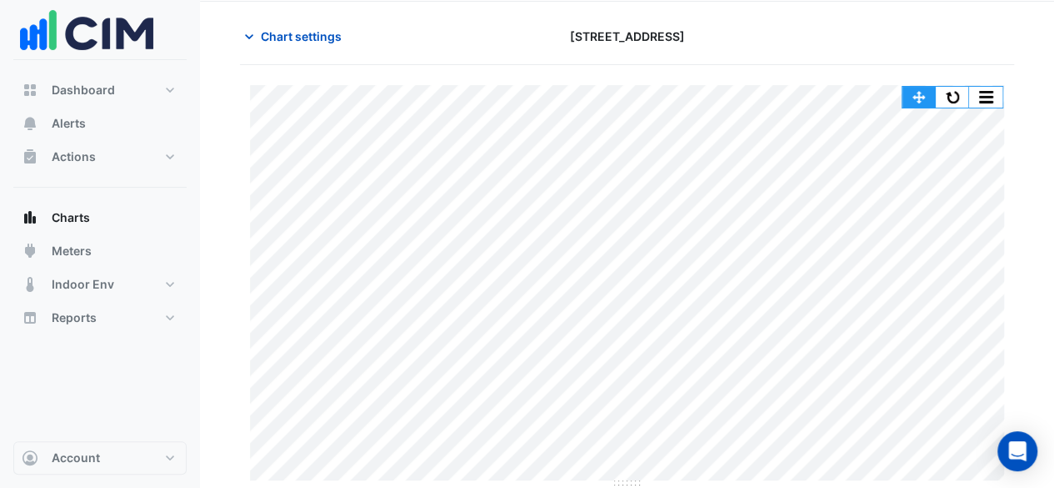
click at [915, 94] on button "button" at bounding box center [919, 97] width 33 height 21
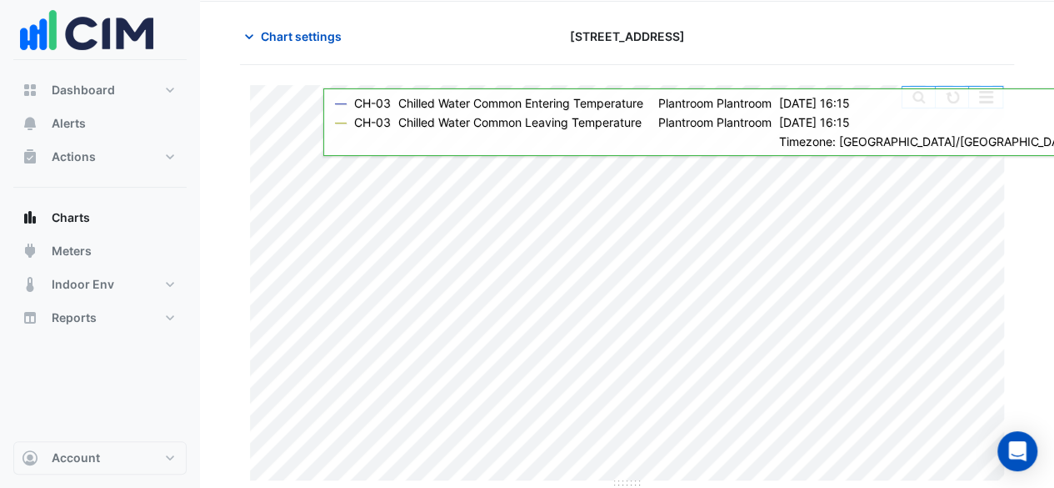
click at [959, 86] on div "Split by Unit Split All Print Save as JPEG Save as PNG Pivot Data Table Export …" at bounding box center [953, 97] width 102 height 23
click at [959, 91] on button "button" at bounding box center [952, 97] width 33 height 21
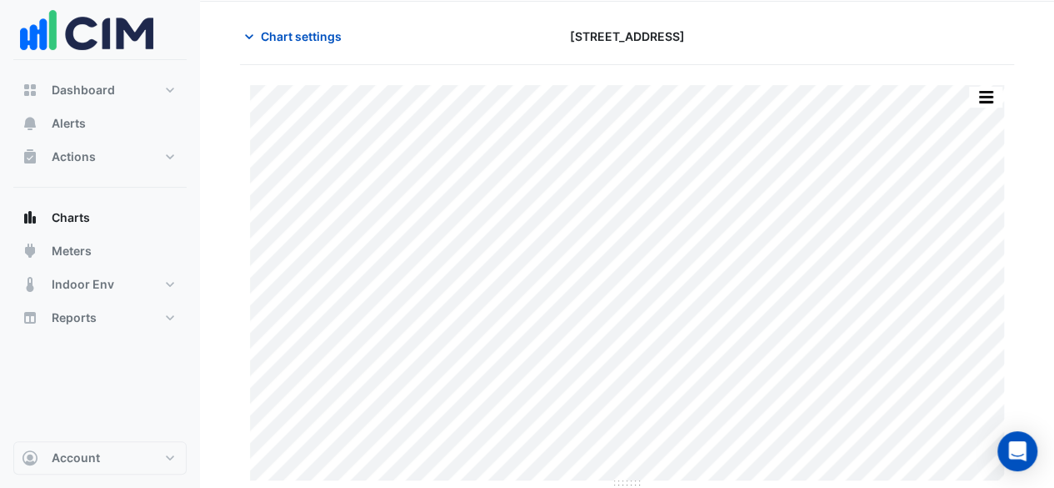
click at [318, 54] on app-charts "Chart settings [STREET_ADDRESS] Split by Unit Split All Print Save as JPEG Save…" at bounding box center [627, 255] width 774 height 467
click at [297, 38] on span "Chart settings" at bounding box center [301, 37] width 81 height 18
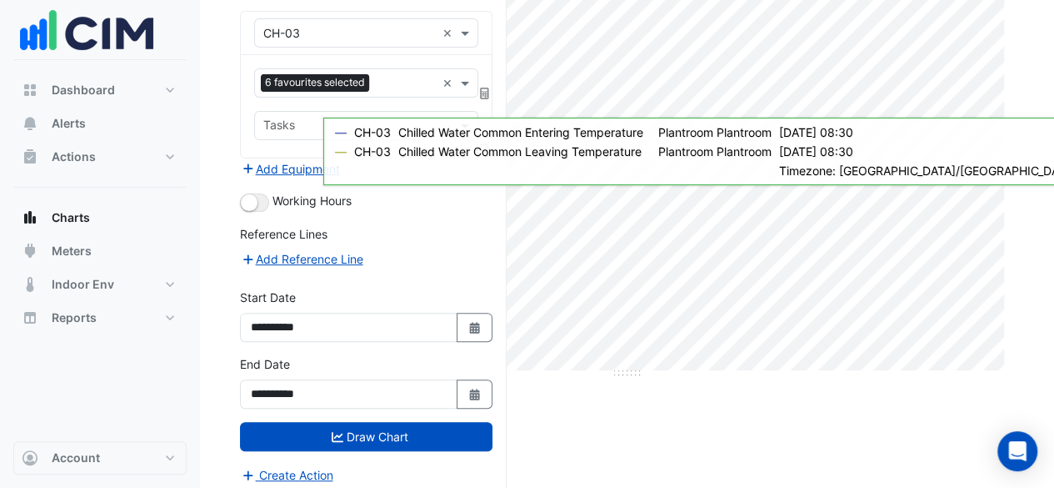
scroll to position [172, 0]
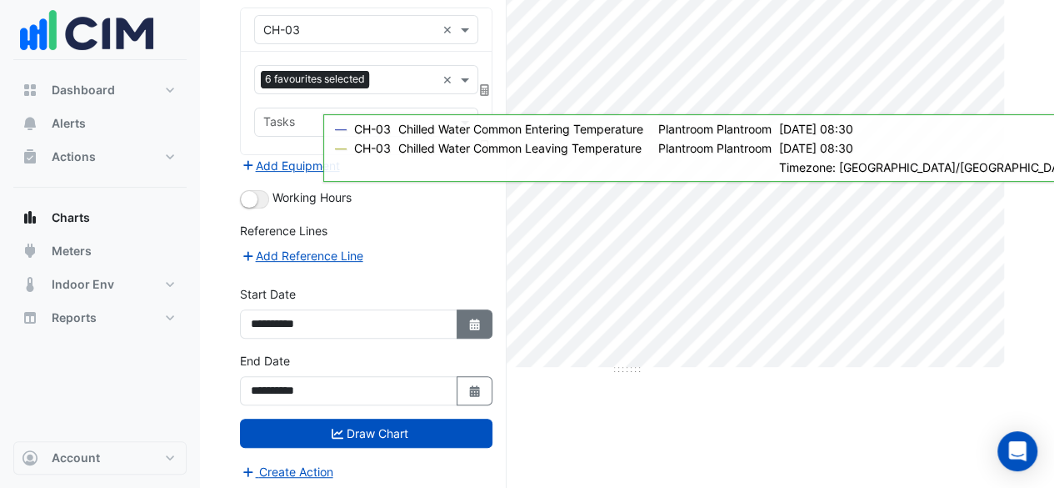
click at [489, 328] on button "Select Date" at bounding box center [475, 323] width 37 height 29
select select "**"
select select "****"
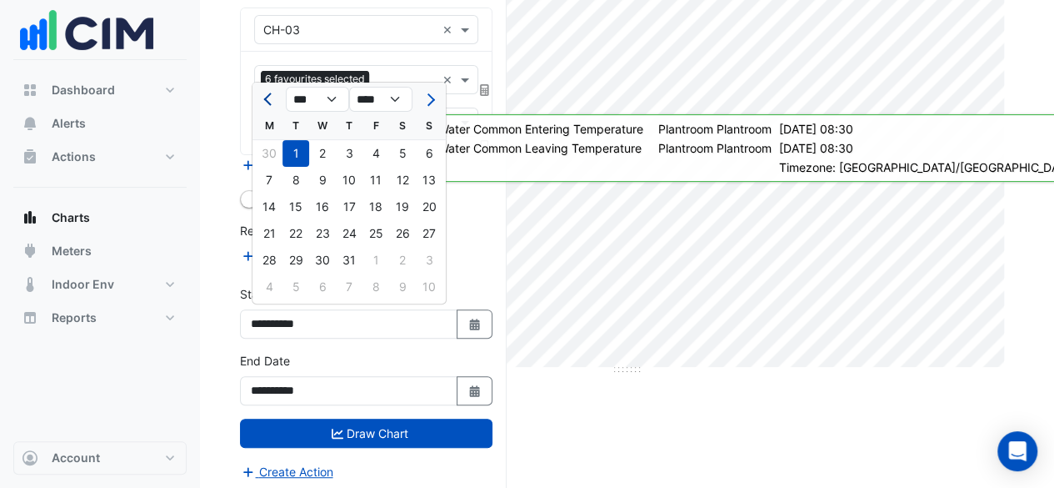
click at [263, 102] on button "Previous month" at bounding box center [269, 99] width 20 height 27
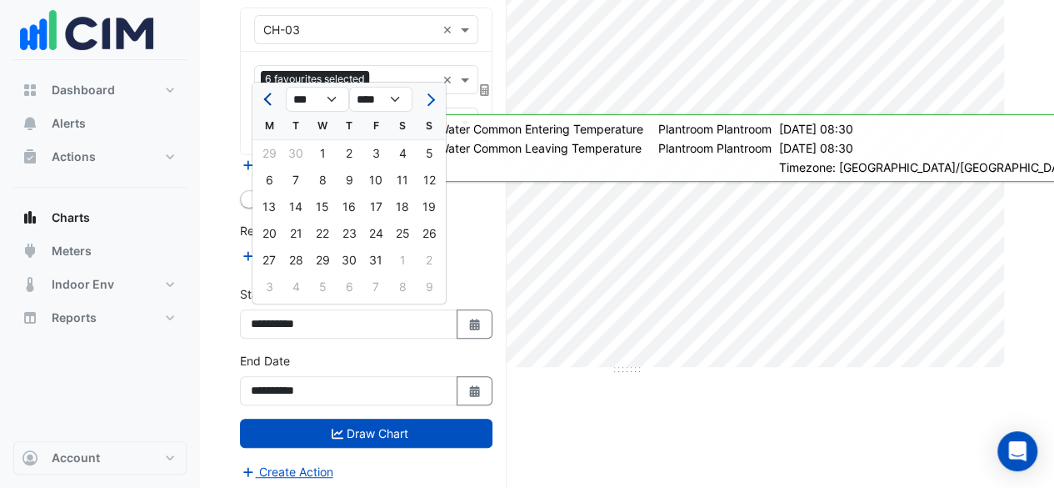
click at [263, 102] on button "Previous month" at bounding box center [269, 99] width 20 height 27
select select "*"
click at [381, 154] on div "1" at bounding box center [376, 153] width 27 height 27
type input "**********"
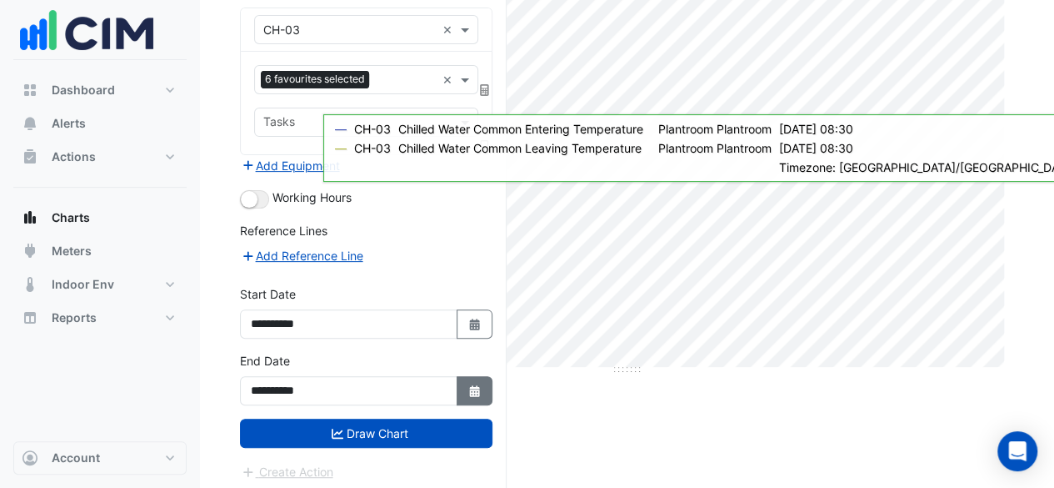
click at [483, 396] on button "Select Date" at bounding box center [475, 390] width 37 height 29
select select "*"
select select "****"
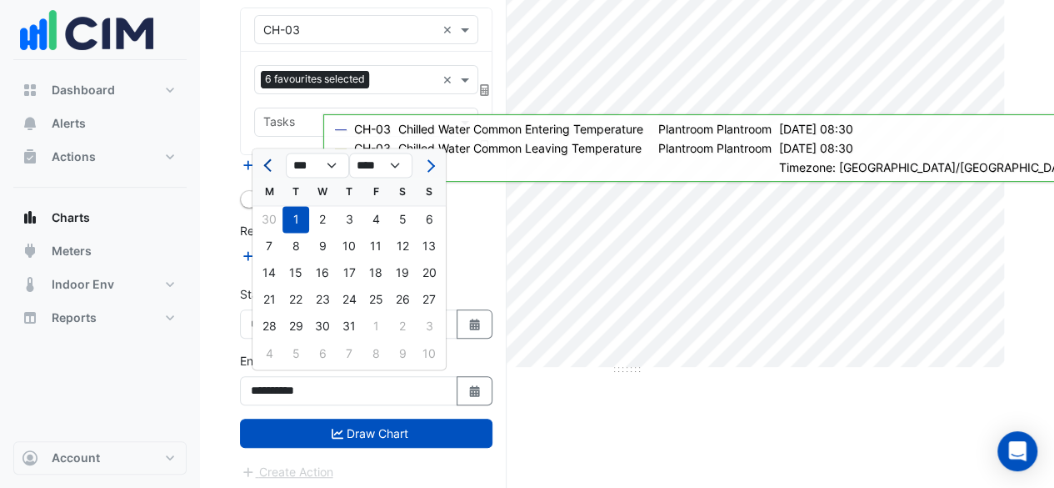
click at [267, 171] on button "Previous month" at bounding box center [269, 165] width 20 height 27
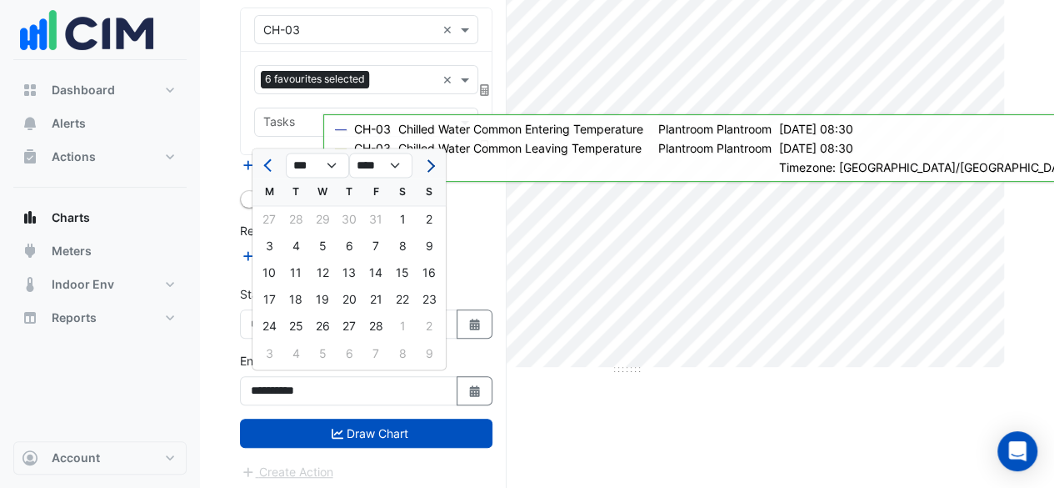
click at [437, 174] on button "Next month" at bounding box center [429, 165] width 20 height 27
select select "*"
click at [267, 353] on div "31" at bounding box center [269, 352] width 27 height 27
type input "**********"
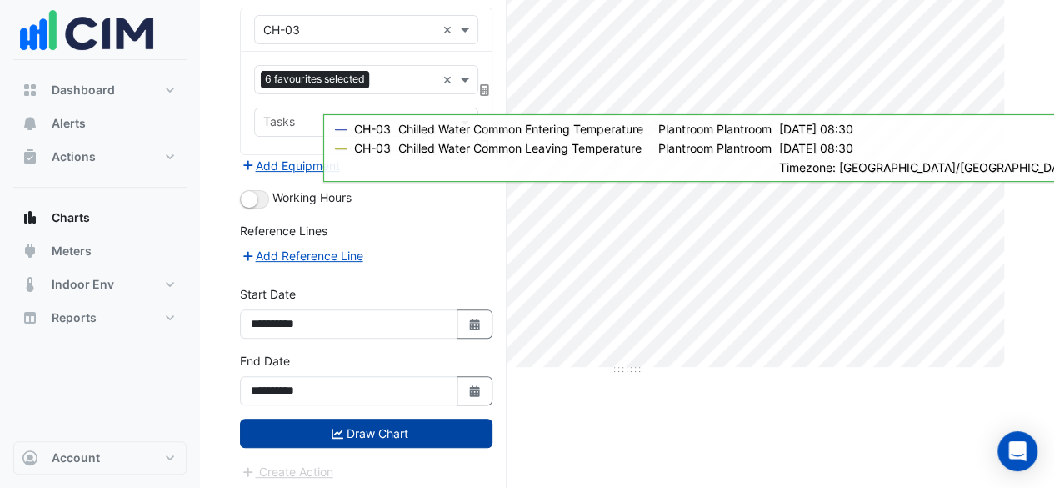
click at [363, 431] on button "Draw Chart" at bounding box center [366, 432] width 253 height 29
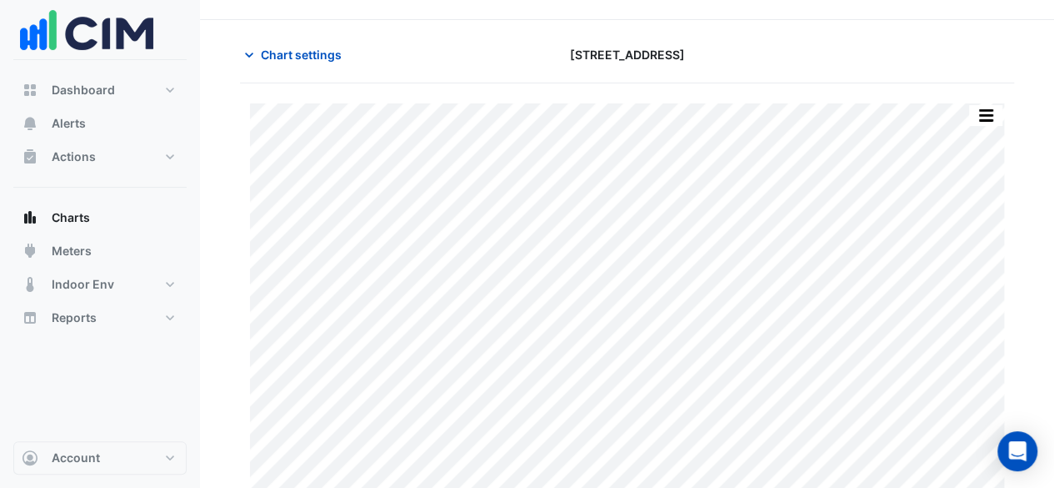
scroll to position [58, 0]
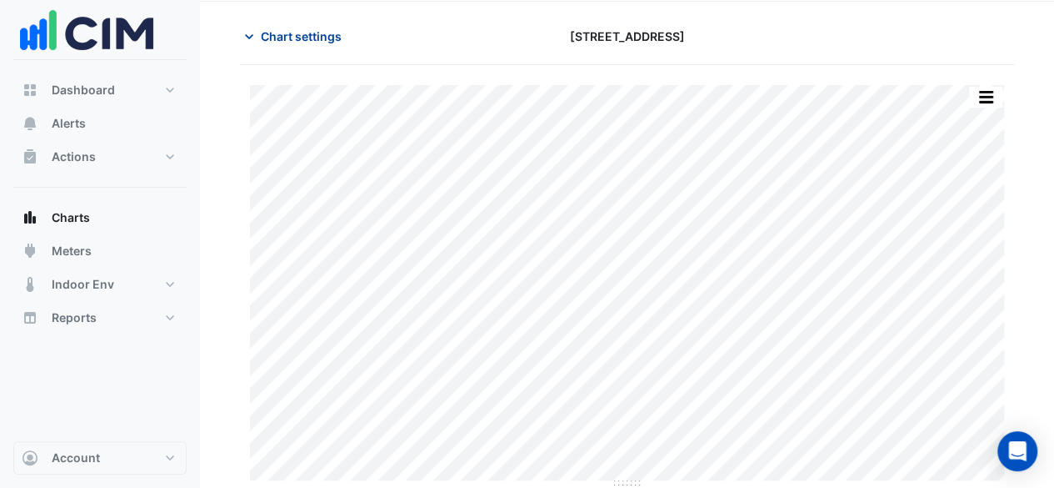
click at [274, 24] on button "Chart settings" at bounding box center [296, 36] width 113 height 29
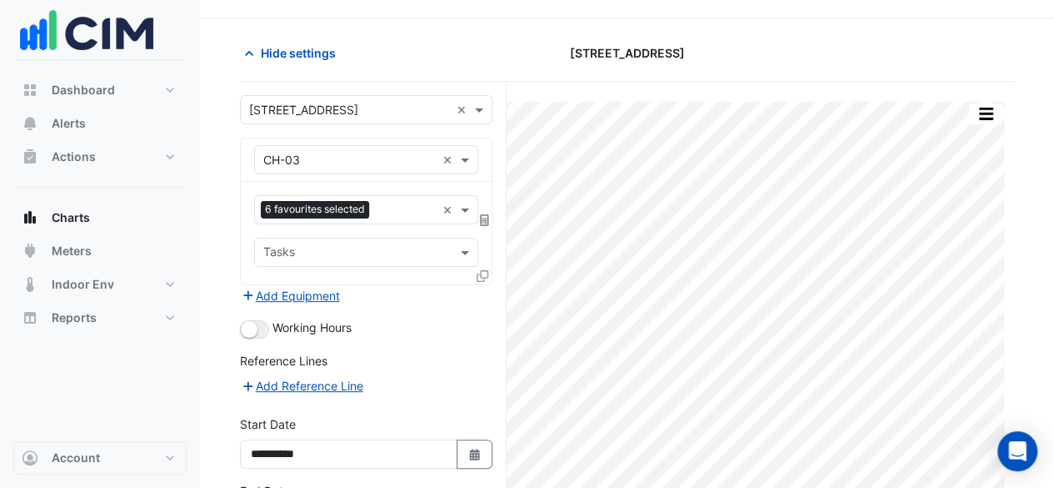
scroll to position [5, 0]
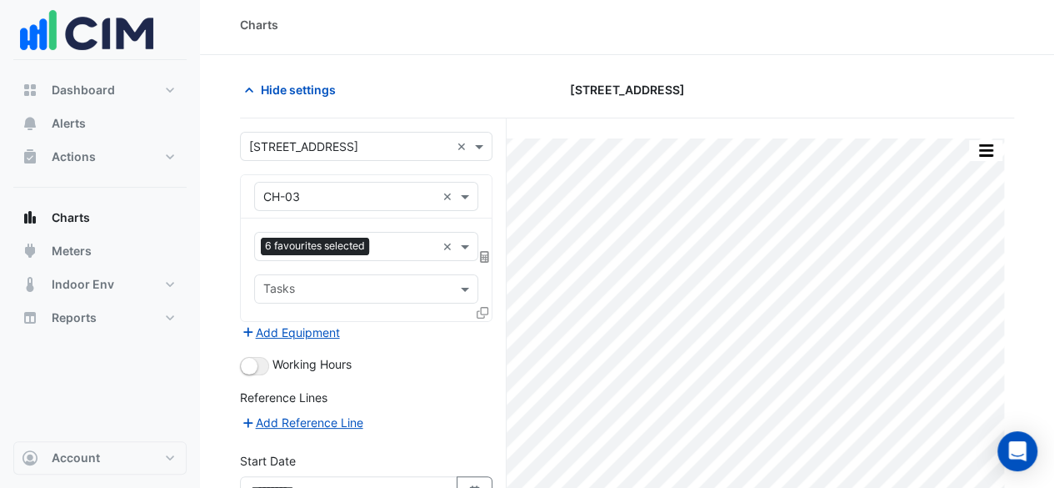
click at [890, 49] on div "Charts" at bounding box center [627, 25] width 854 height 60
click at [248, 88] on icon "button" at bounding box center [249, 90] width 17 height 17
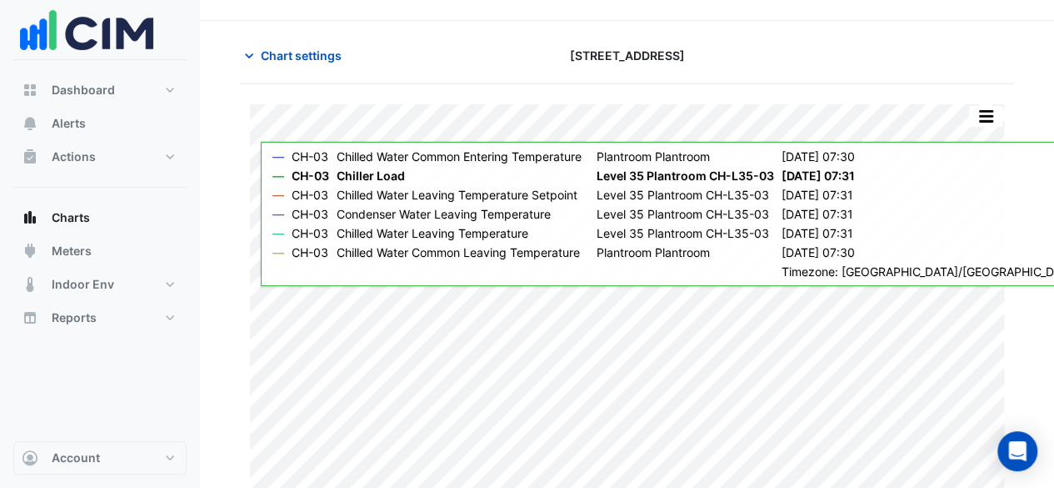
scroll to position [58, 0]
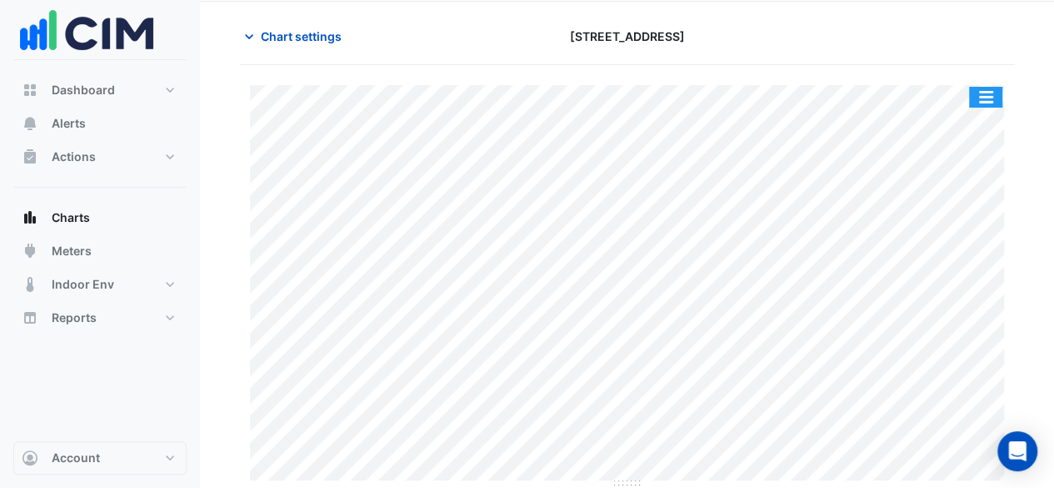
click at [984, 92] on button "button" at bounding box center [985, 97] width 33 height 21
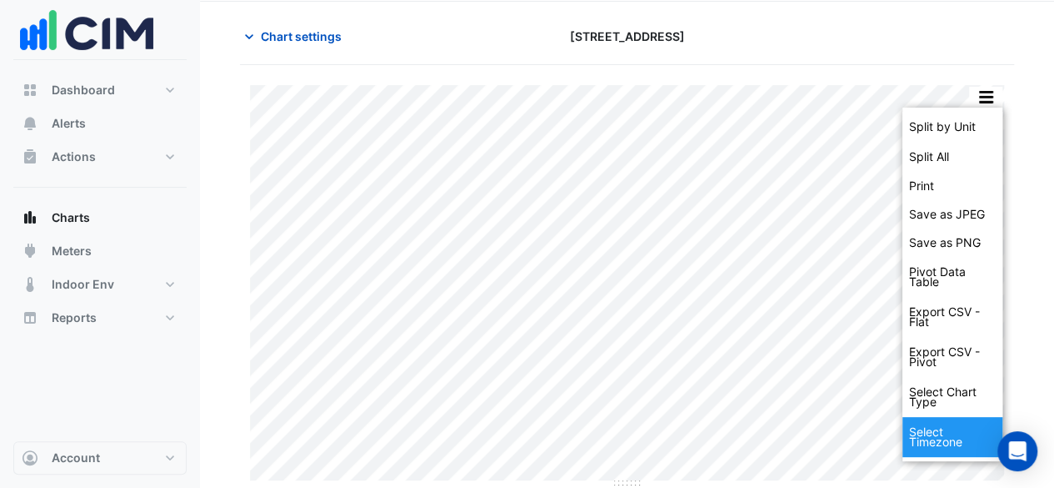
click at [945, 437] on div "Select Timezone" at bounding box center [953, 437] width 100 height 40
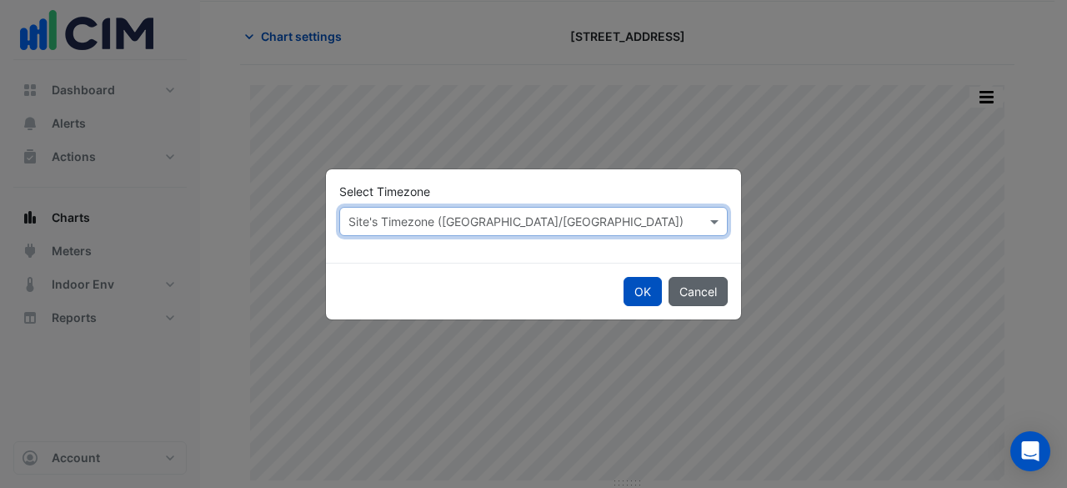
click at [694, 293] on button "Cancel" at bounding box center [698, 291] width 59 height 29
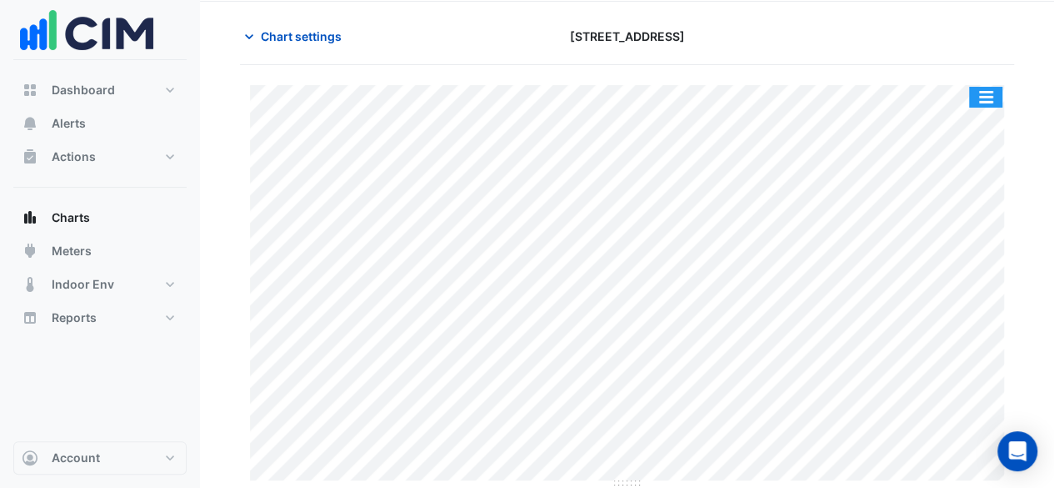
drag, startPoint x: 987, startPoint y: 92, endPoint x: 987, endPoint y: 103, distance: 10.8
click at [987, 93] on button "button" at bounding box center [985, 97] width 33 height 21
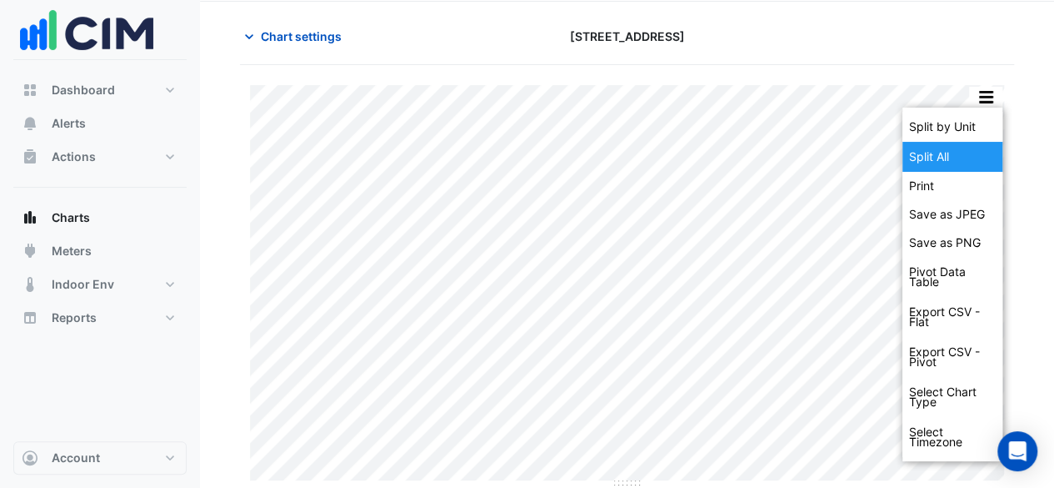
click at [962, 154] on div "Split All" at bounding box center [953, 157] width 100 height 30
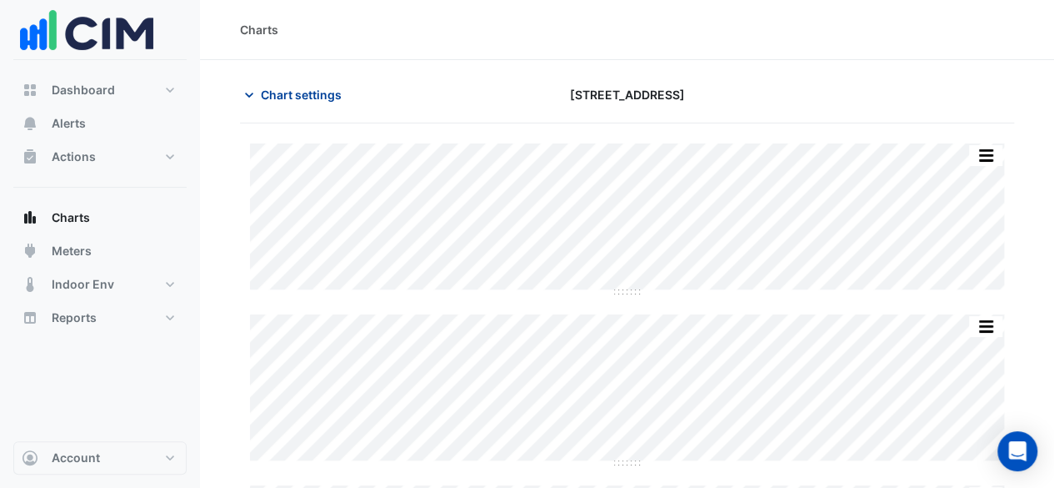
click at [313, 96] on span "Chart settings" at bounding box center [301, 95] width 81 height 18
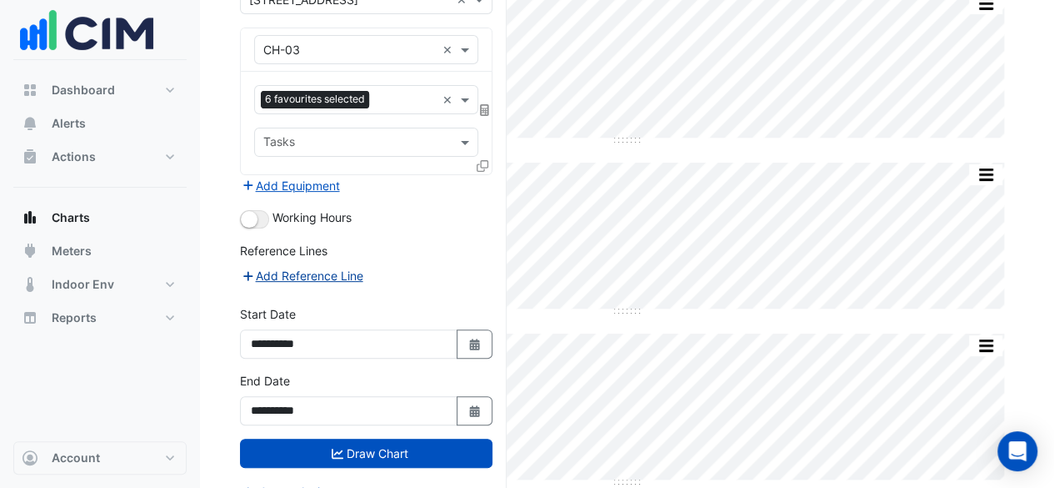
scroll to position [167, 0]
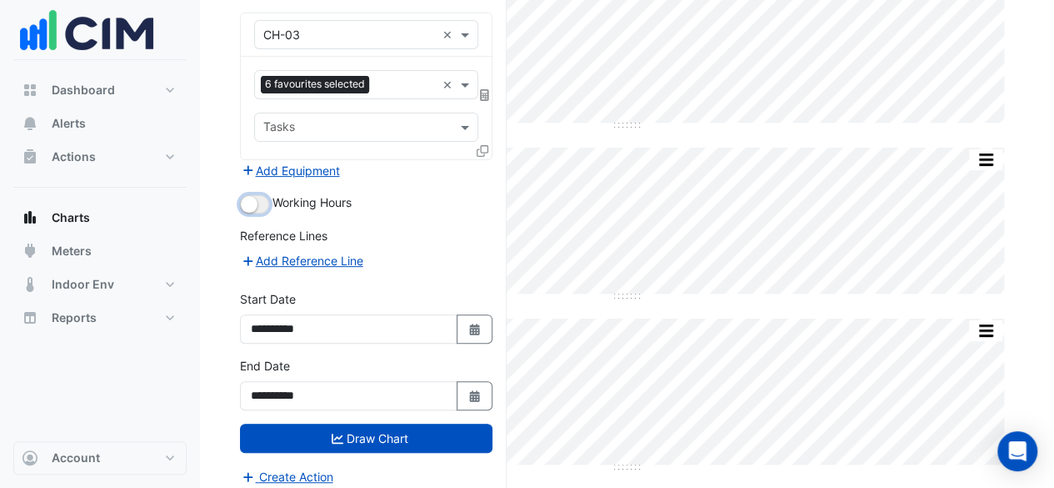
click at [263, 203] on button "button" at bounding box center [254, 204] width 29 height 18
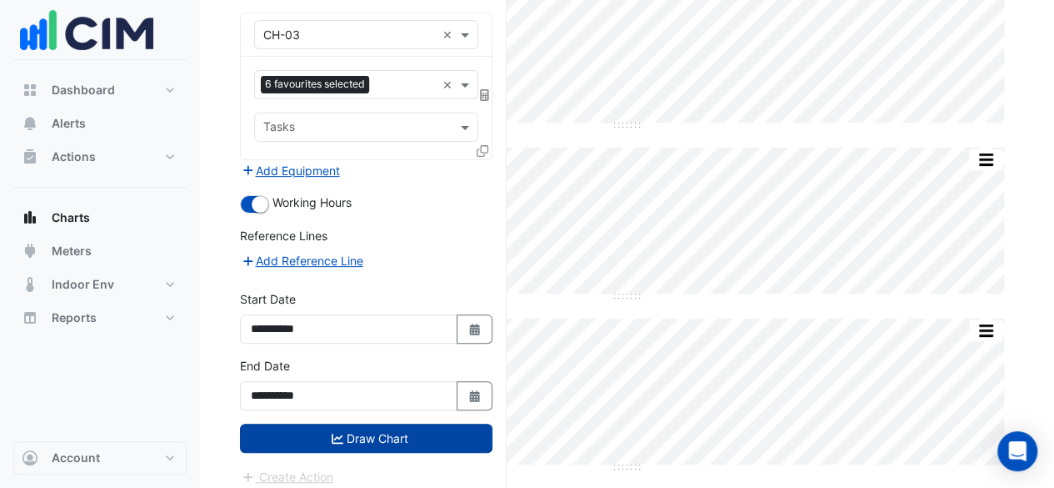
click at [380, 429] on button "Draw Chart" at bounding box center [366, 437] width 253 height 29
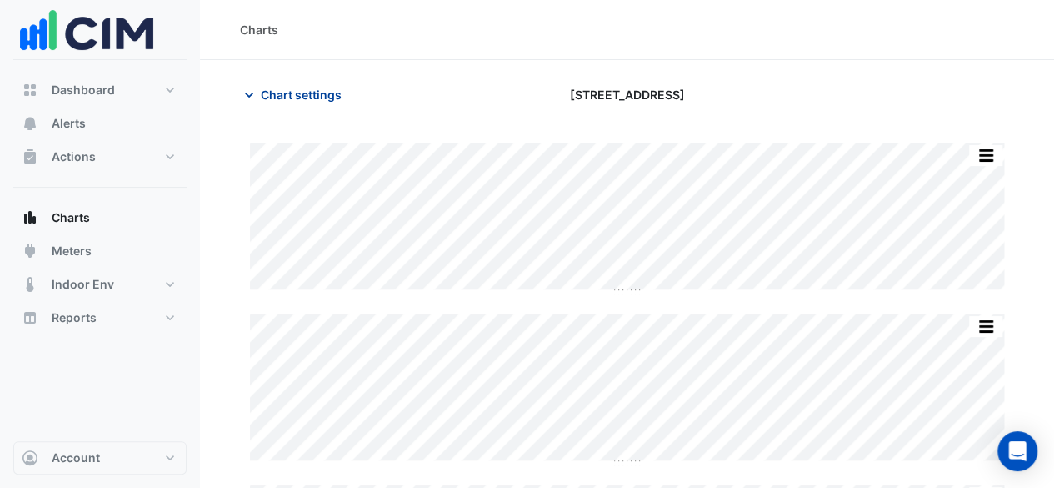
click at [294, 97] on span "Chart settings" at bounding box center [301, 95] width 81 height 18
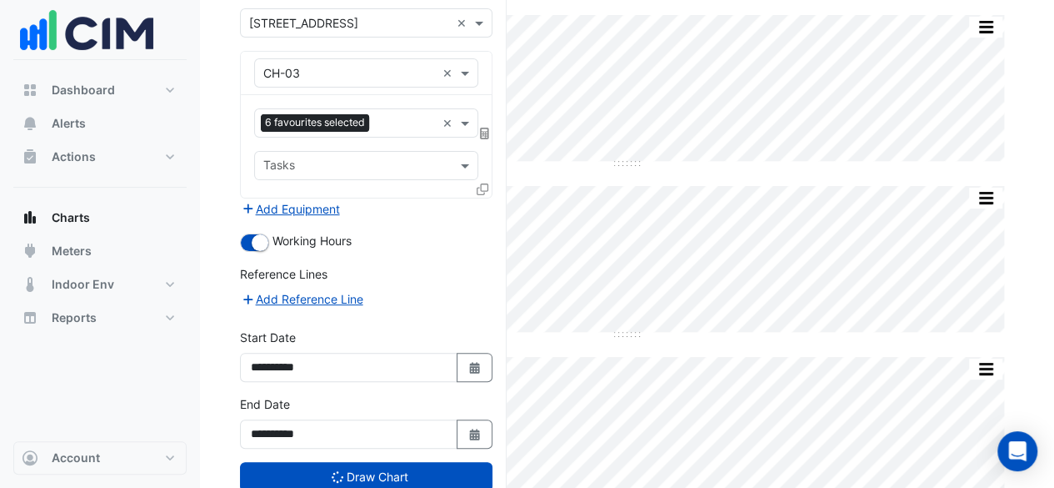
scroll to position [167, 0]
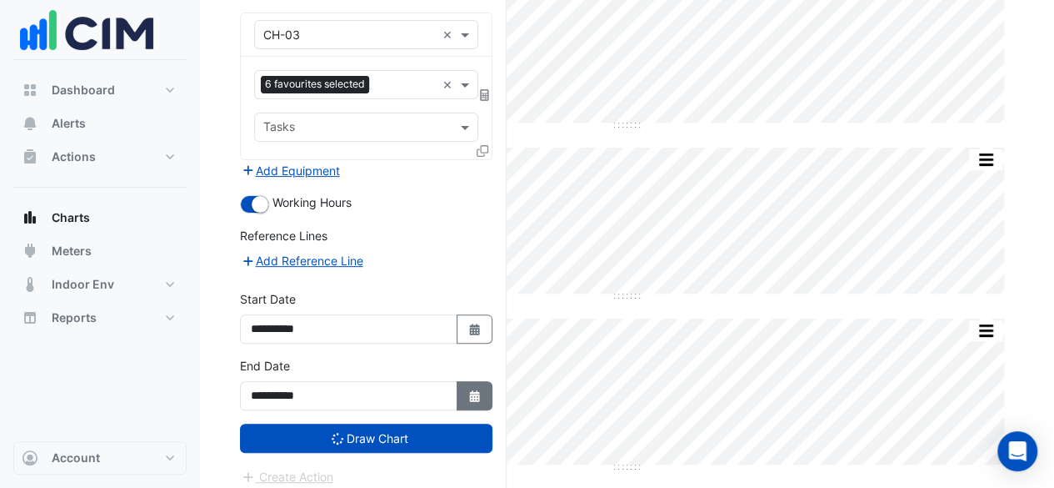
click at [480, 398] on button "Select Date" at bounding box center [475, 395] width 37 height 29
select select "*"
select select "****"
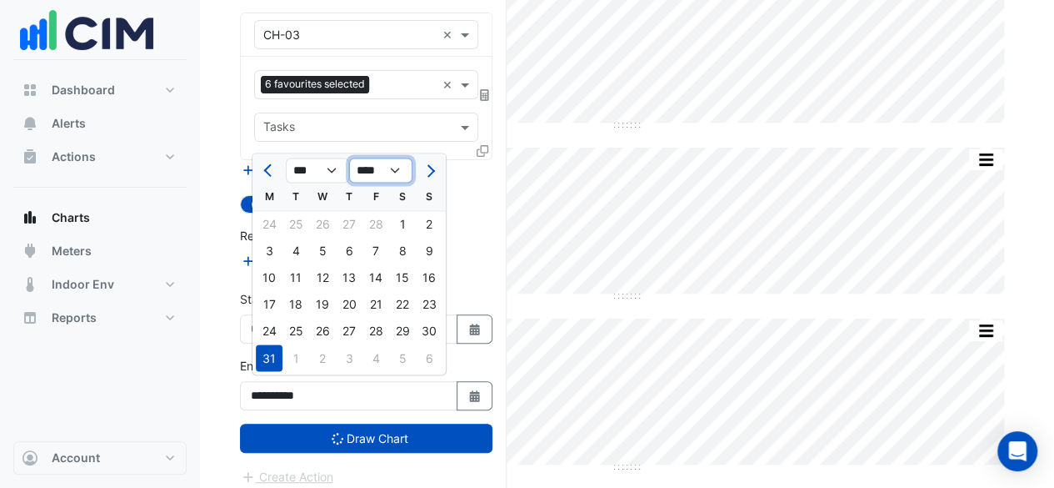
click at [375, 176] on select "**** **** **** **** **** **** **** **** **** **** **** ****" at bounding box center [380, 170] width 63 height 25
click at [380, 175] on select "**** **** **** **** **** **** **** **** **** **** **** ****" at bounding box center [380, 170] width 63 height 25
click at [471, 290] on div "**********" at bounding box center [366, 316] width 253 height 53
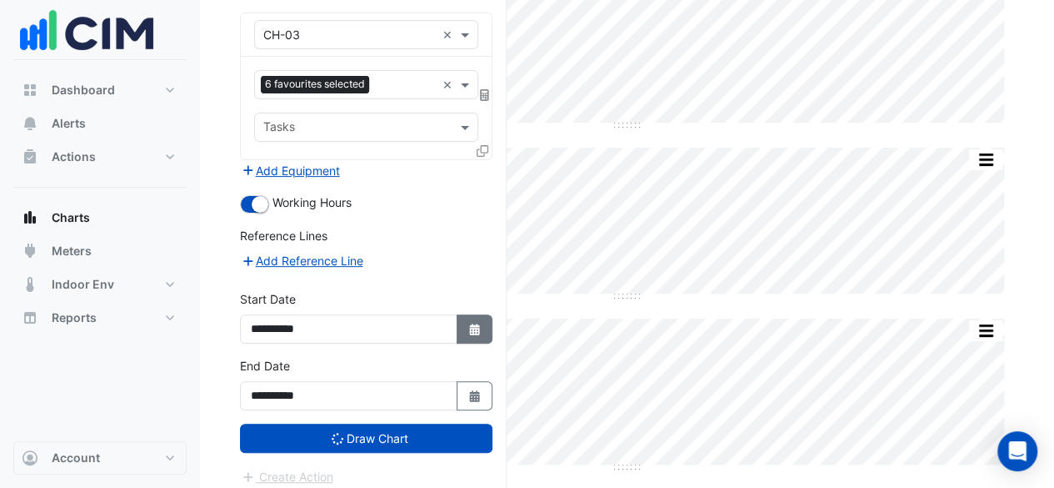
click at [473, 323] on icon "Select Date" at bounding box center [475, 329] width 15 height 12
select select "*"
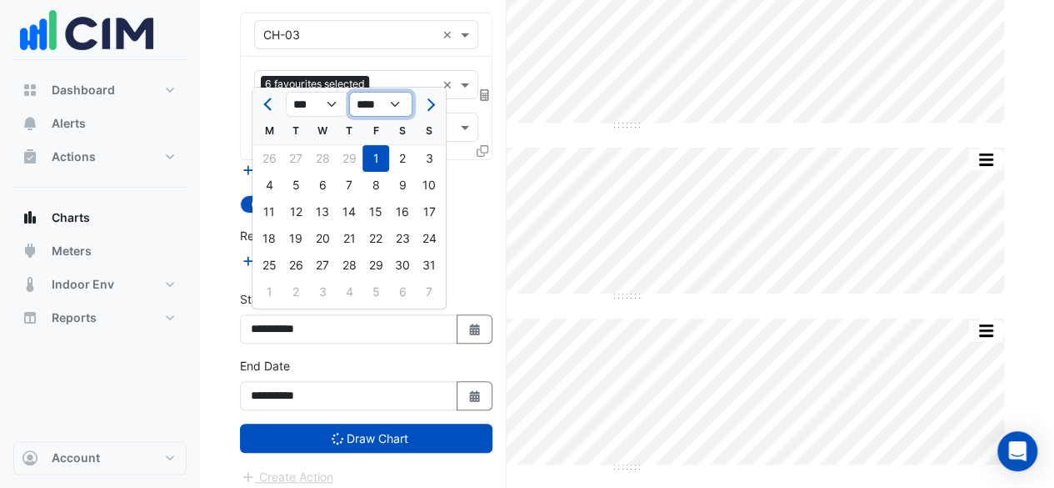
click at [384, 108] on select "**** **** **** **** **** **** **** **** **** **** **** ****" at bounding box center [380, 104] width 63 height 25
select select "****"
click at [349, 93] on select "**** **** **** **** **** **** **** **** **** **** **** ****" at bounding box center [380, 104] width 63 height 25
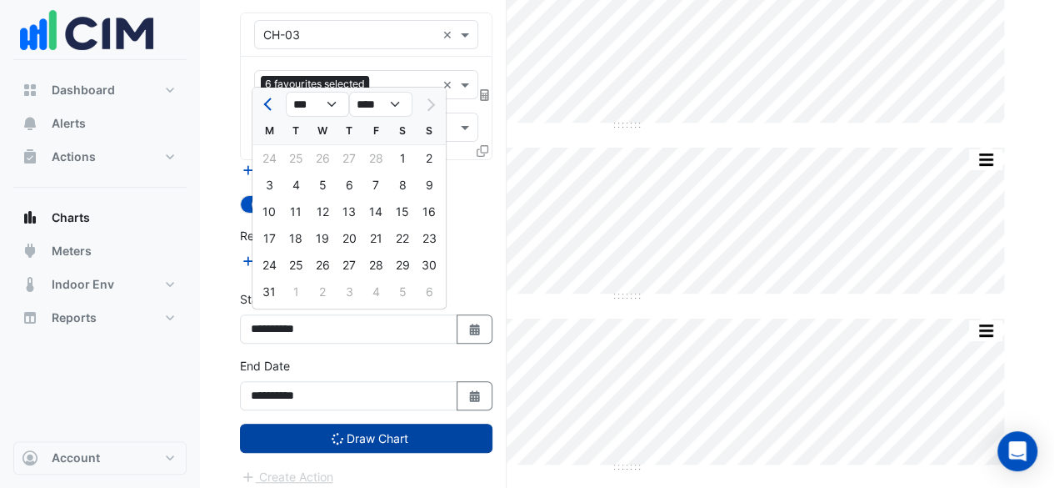
click at [359, 428] on button "Draw Chart" at bounding box center [366, 437] width 253 height 29
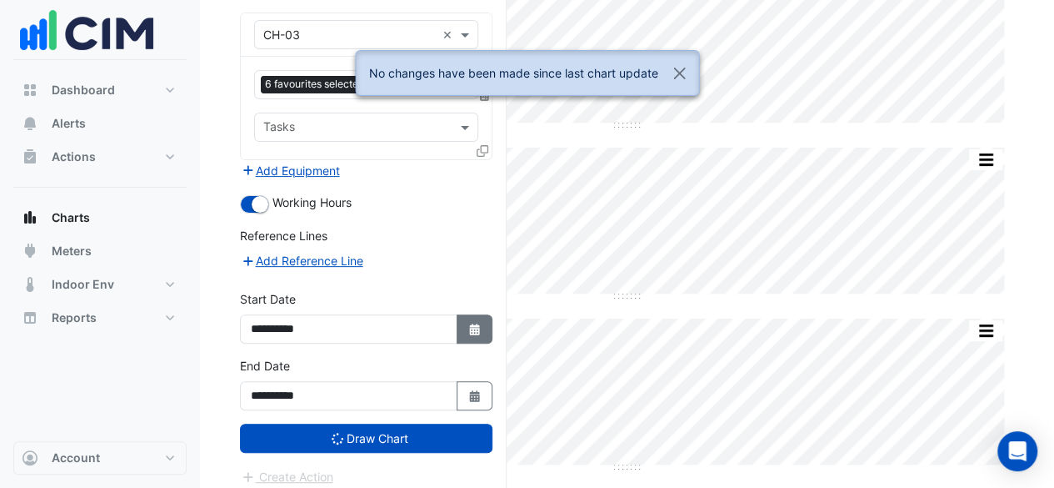
click at [475, 323] on icon "Select Date" at bounding box center [475, 329] width 15 height 12
select select "*"
select select "****"
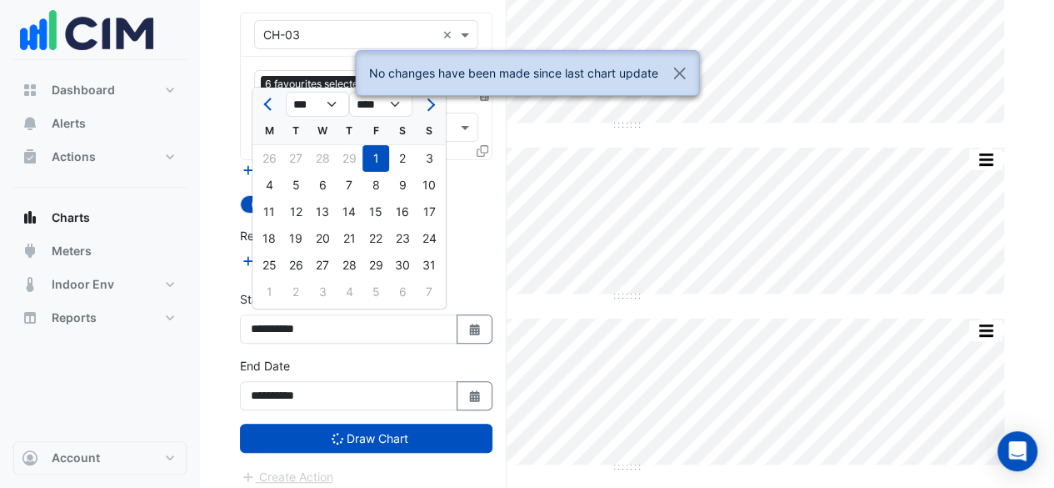
click at [387, 106] on div "No changes have been made since last chart update" at bounding box center [527, 79] width 344 height 59
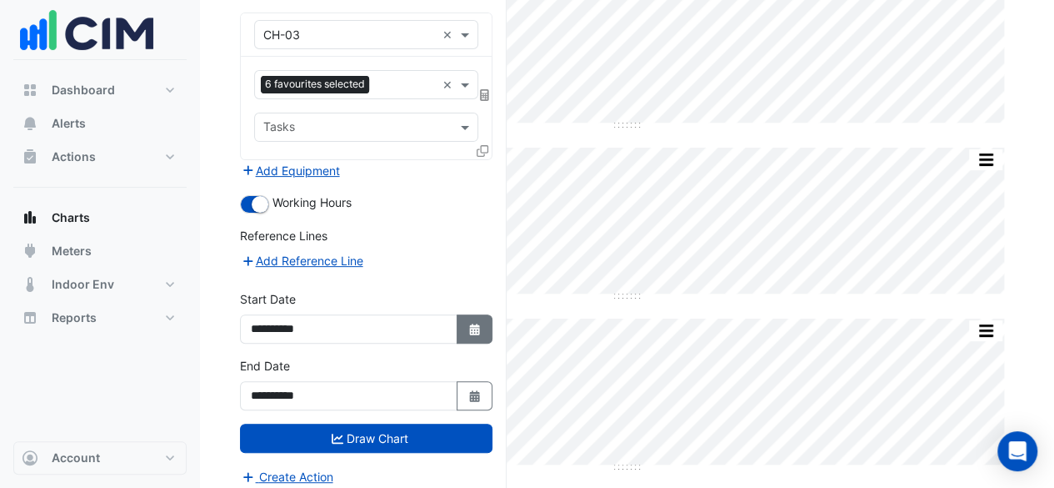
click at [479, 333] on button "Select Date" at bounding box center [475, 328] width 37 height 29
select select "*"
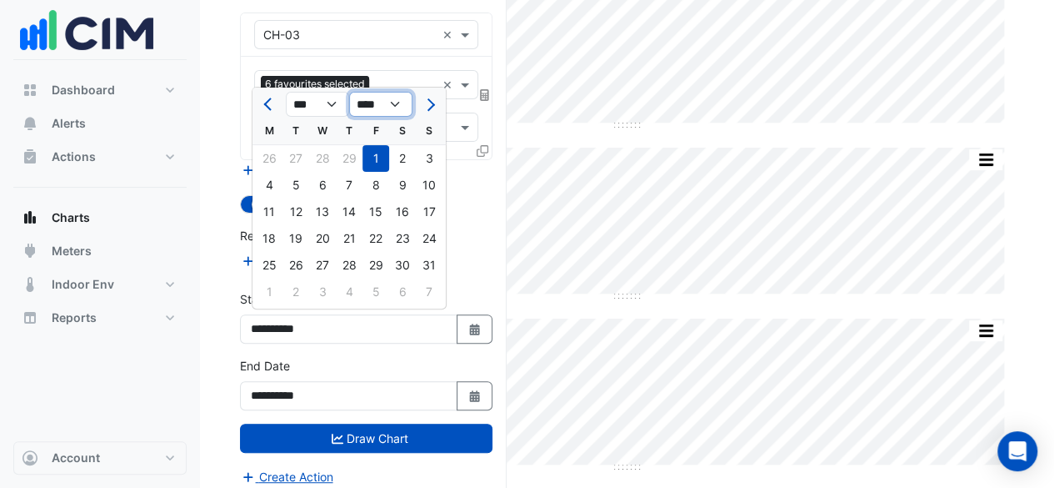
click at [401, 104] on select "**** **** **** **** **** **** **** **** **** **** **** ****" at bounding box center [380, 104] width 63 height 25
select select "****"
click at [349, 93] on select "**** **** **** **** **** **** **** **** **** **** **** ****" at bounding box center [380, 104] width 63 height 25
click at [398, 158] on div "1" at bounding box center [402, 158] width 27 height 27
type input "**********"
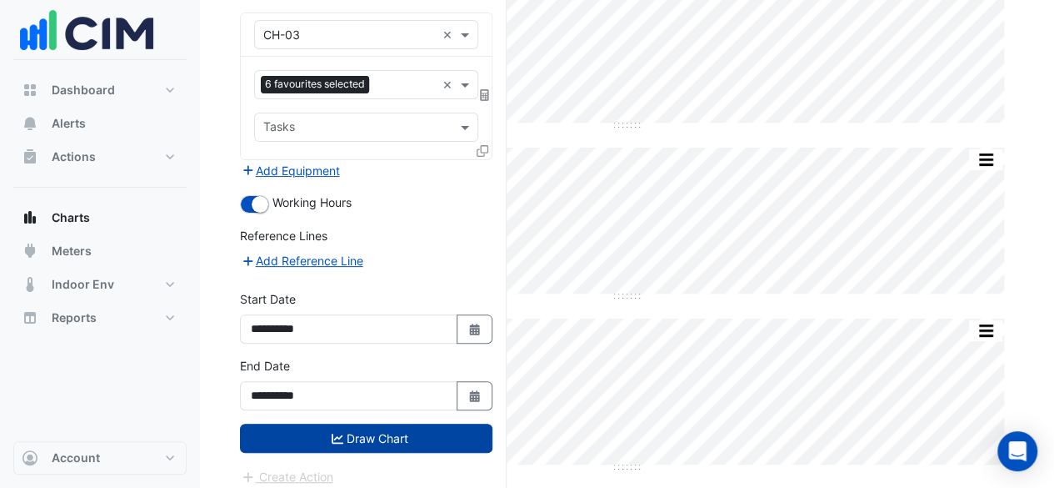
click at [340, 436] on icon "submit" at bounding box center [338, 439] width 12 height 12
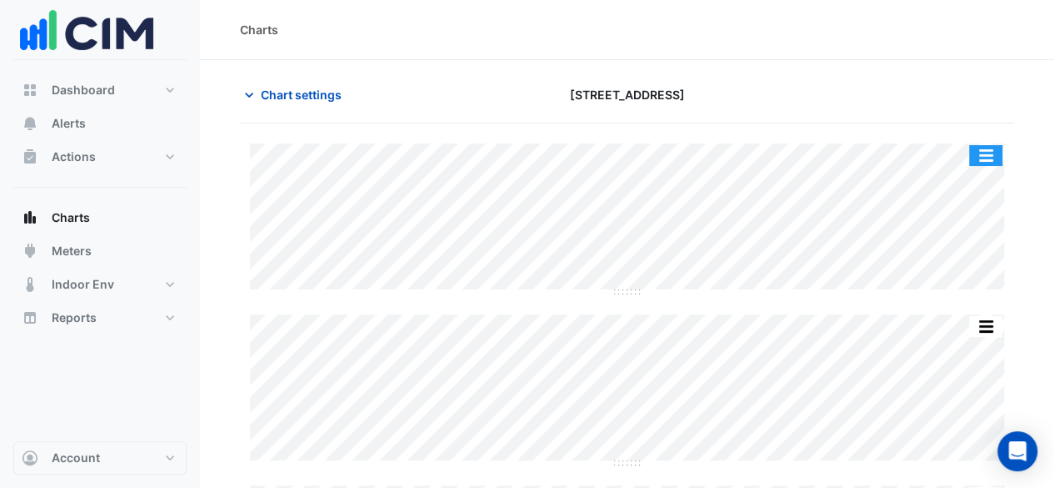
click at [975, 149] on button "button" at bounding box center [985, 155] width 33 height 21
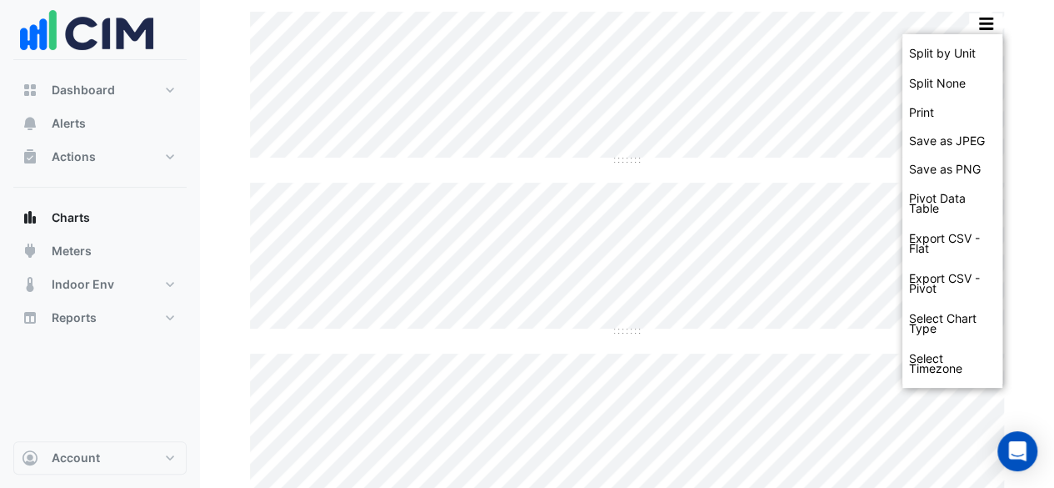
scroll to position [280, 0]
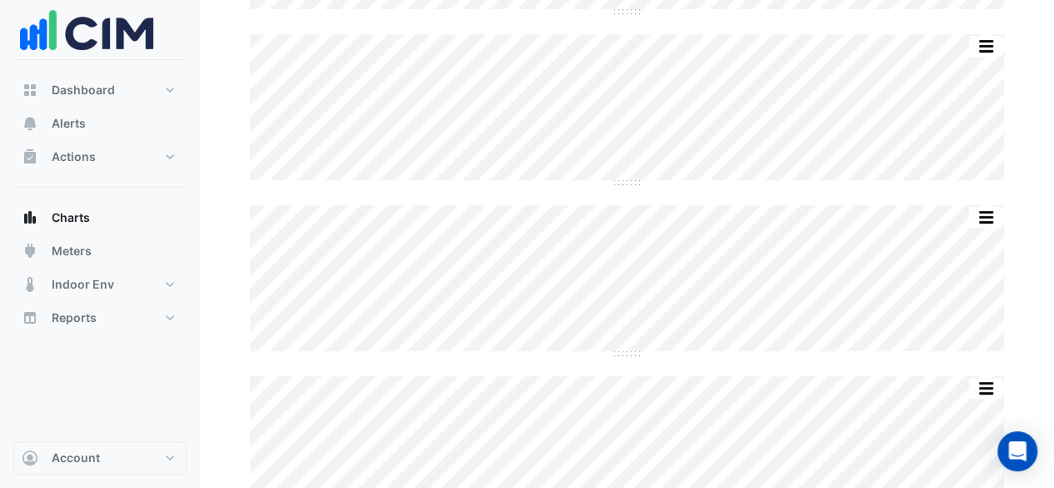
click at [1015, 241] on section "Chart settings [STREET_ADDRESS] Split by Unit Split None Print Save as JPEG Sav…" at bounding box center [627, 334] width 854 height 1109
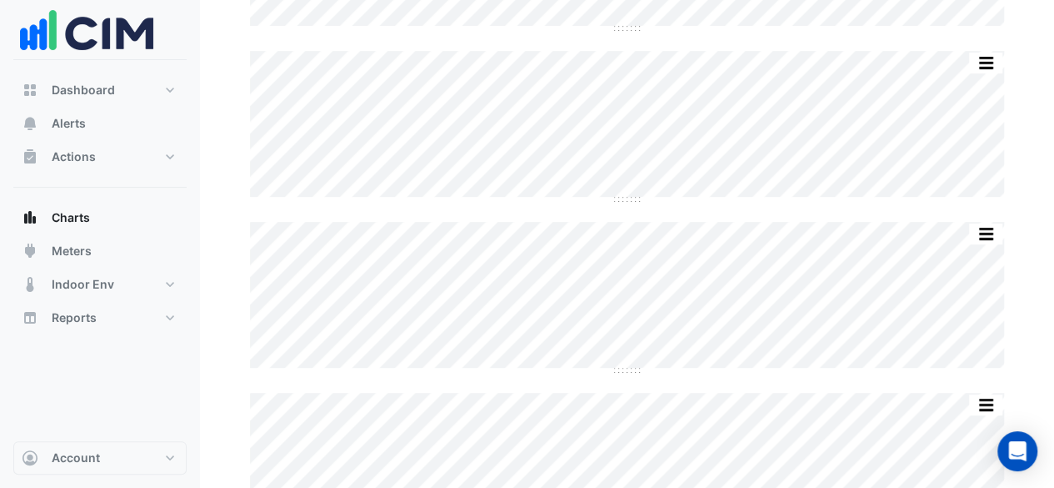
scroll to position [0, 0]
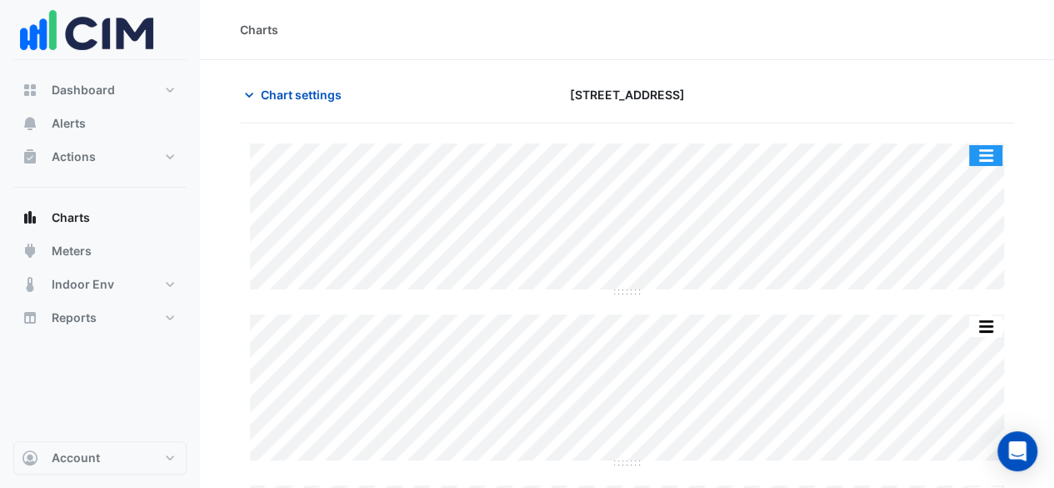
click at [991, 151] on button "button" at bounding box center [985, 155] width 33 height 21
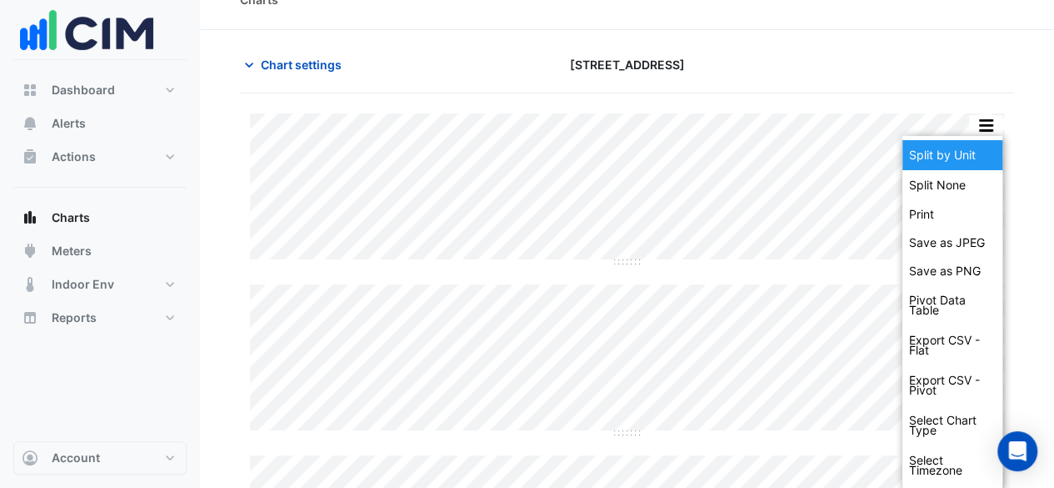
scroll to position [30, 0]
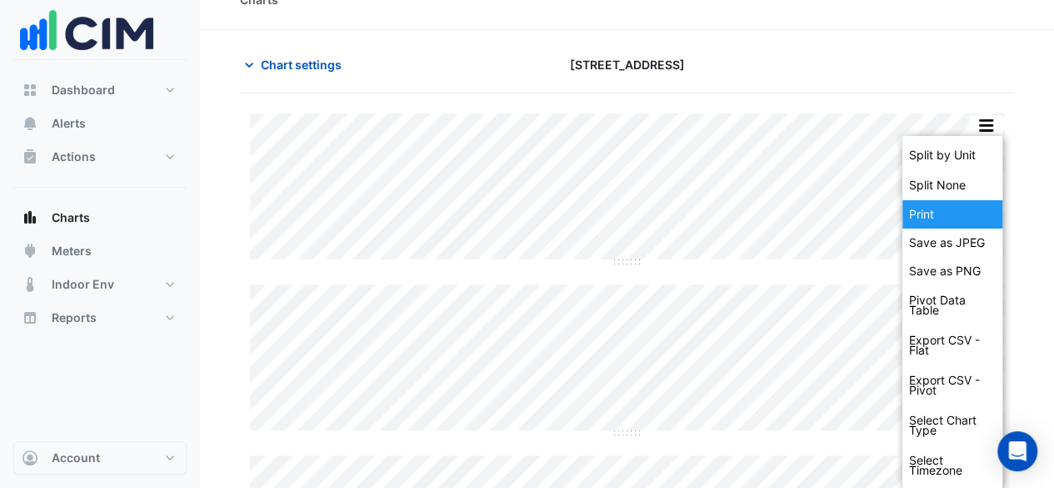
click at [952, 220] on div "Print" at bounding box center [953, 214] width 100 height 28
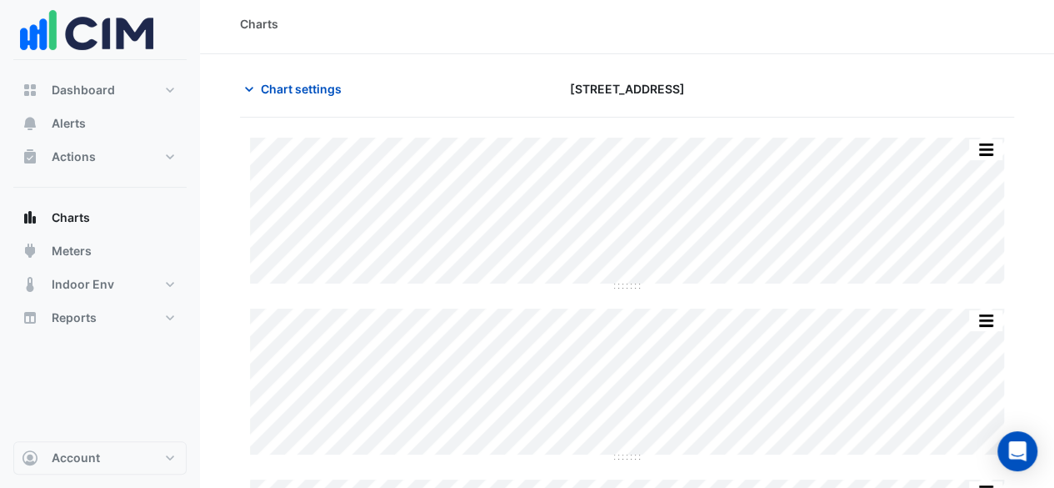
scroll to position [0, 0]
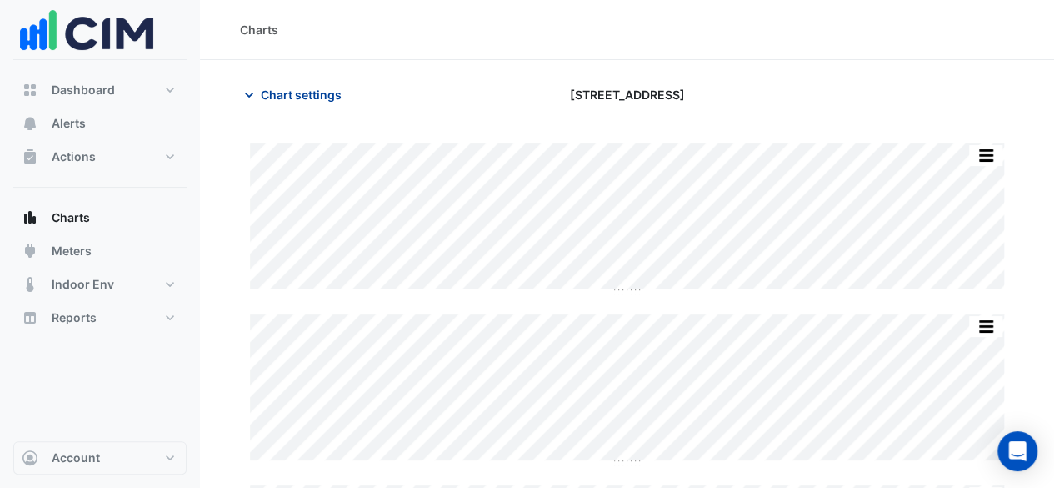
click at [319, 91] on span "Chart settings" at bounding box center [301, 95] width 81 height 18
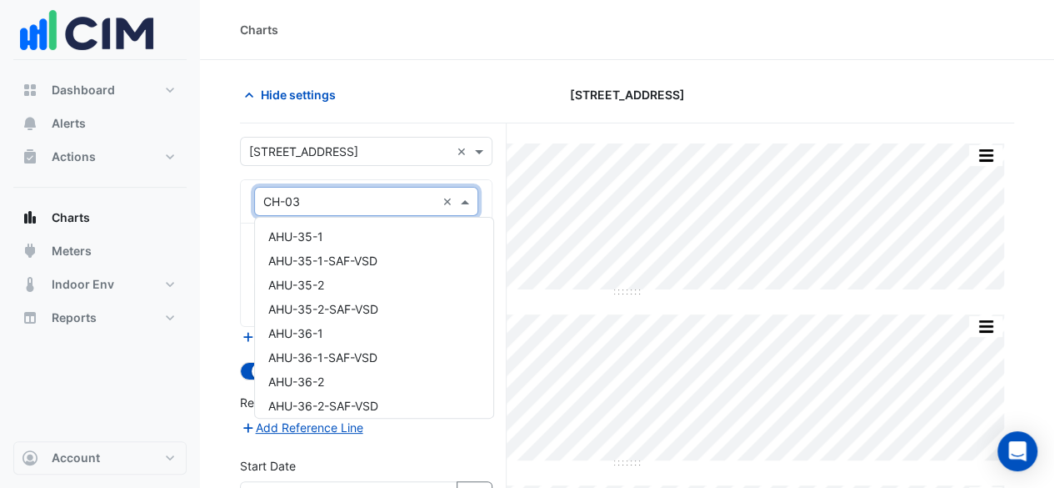
click at [470, 198] on span at bounding box center [467, 202] width 21 height 18
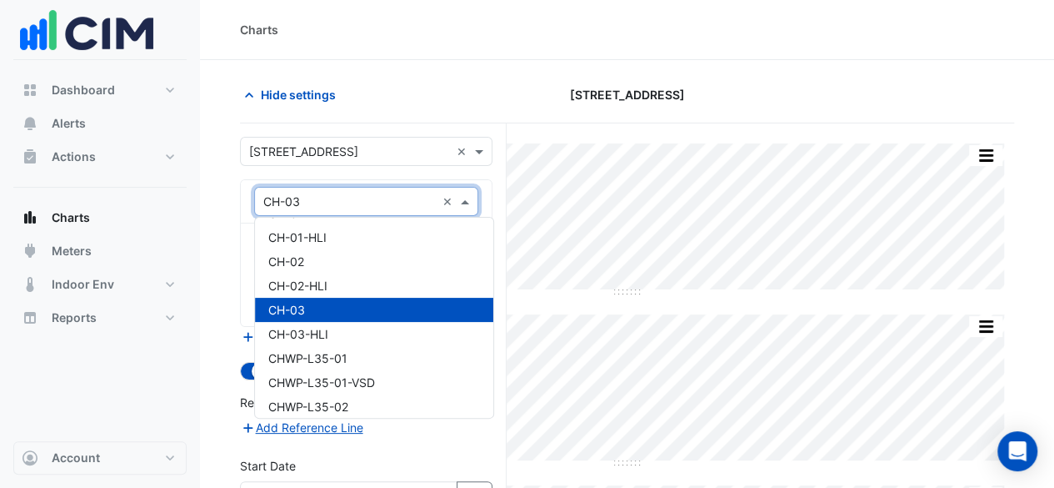
scroll to position [922, 0]
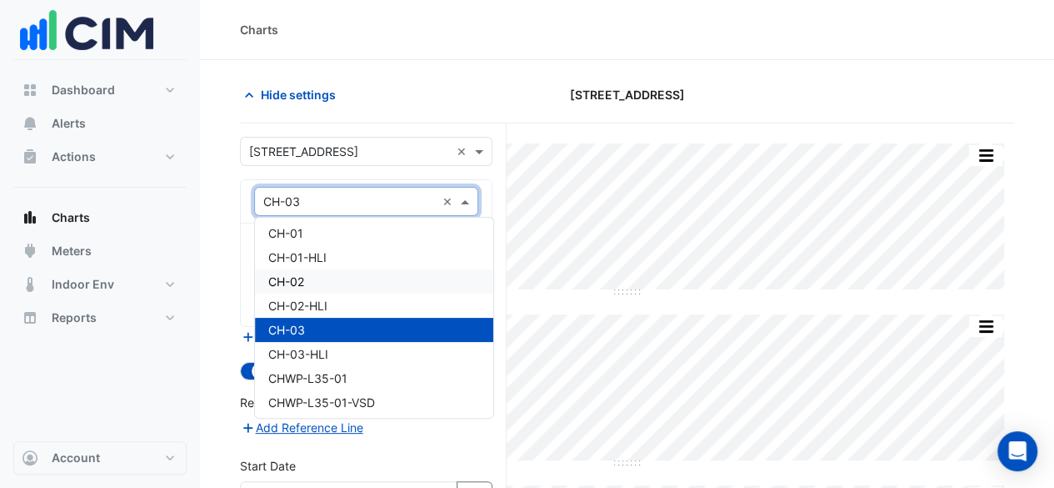
click at [390, 278] on div "CH-02" at bounding box center [374, 281] width 238 height 24
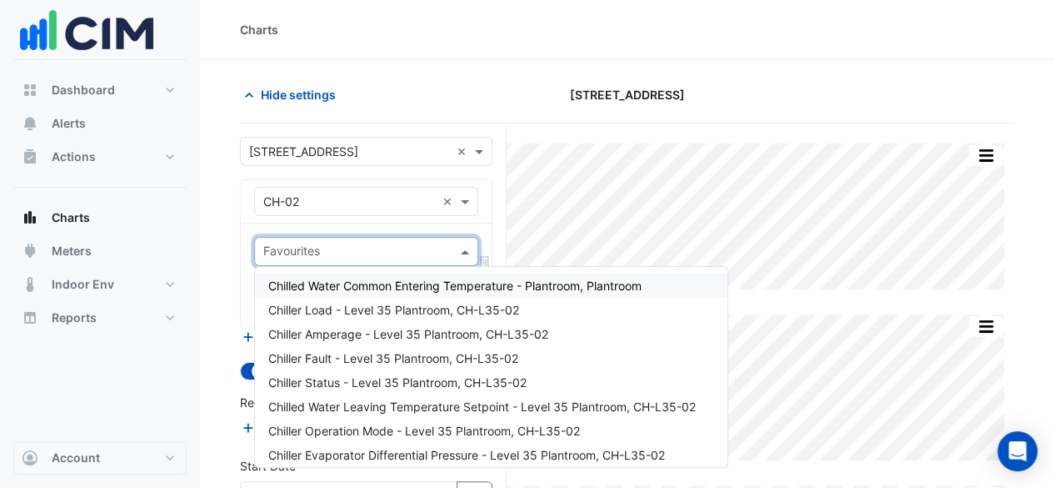
click at [462, 253] on span at bounding box center [467, 252] width 21 height 18
click at [473, 307] on span "Chiller Load - Level 35 Plantroom, CH-L35-02" at bounding box center [393, 310] width 251 height 14
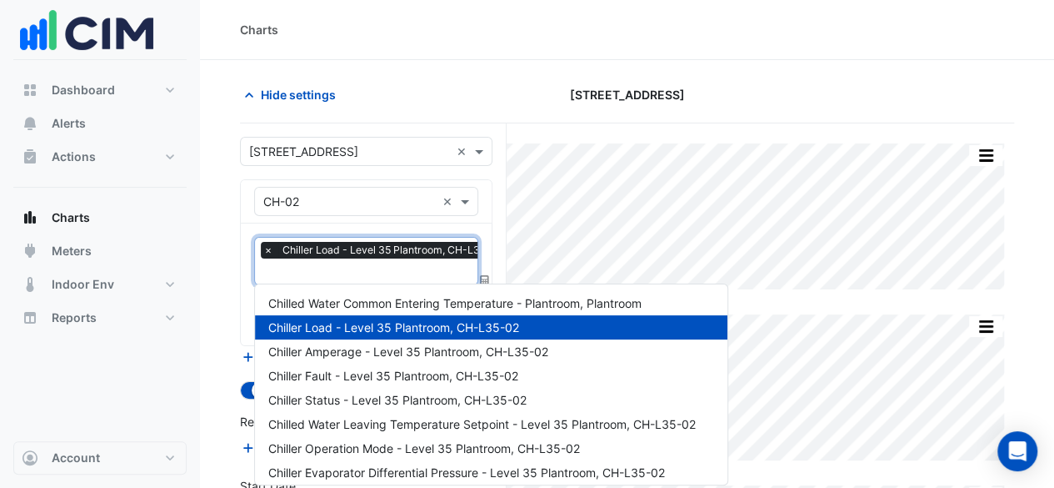
click at [443, 274] on input "text" at bounding box center [387, 273] width 248 height 18
click at [467, 424] on span "Chilled Water Leaving Temperature Setpoint - Level 35 Plantroom, CH-L35-02" at bounding box center [482, 424] width 428 height 14
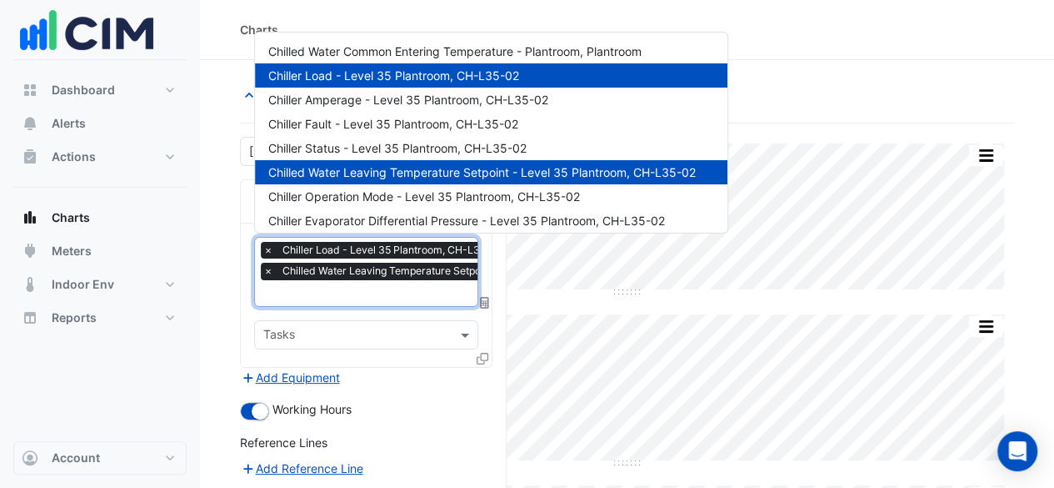
click at [368, 293] on input "text" at bounding box center [463, 295] width 401 height 18
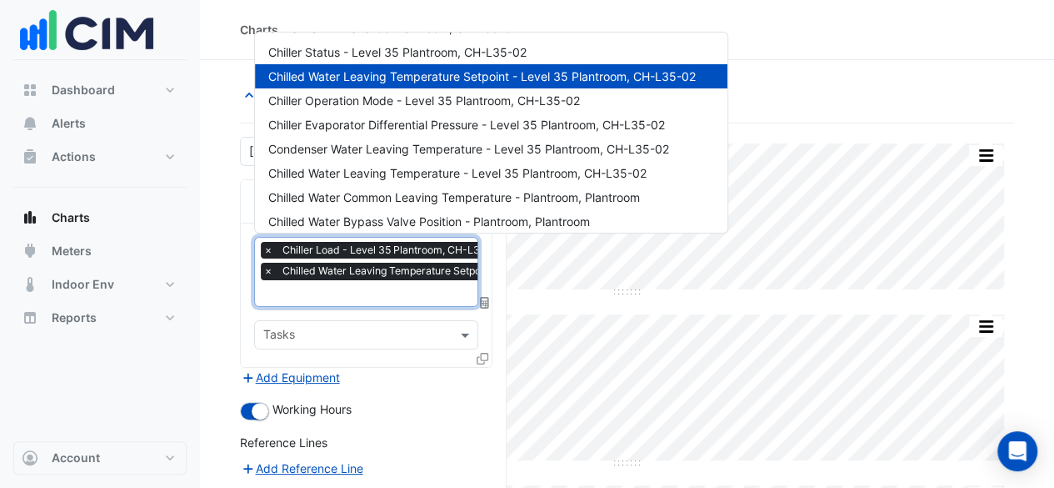
scroll to position [97, 0]
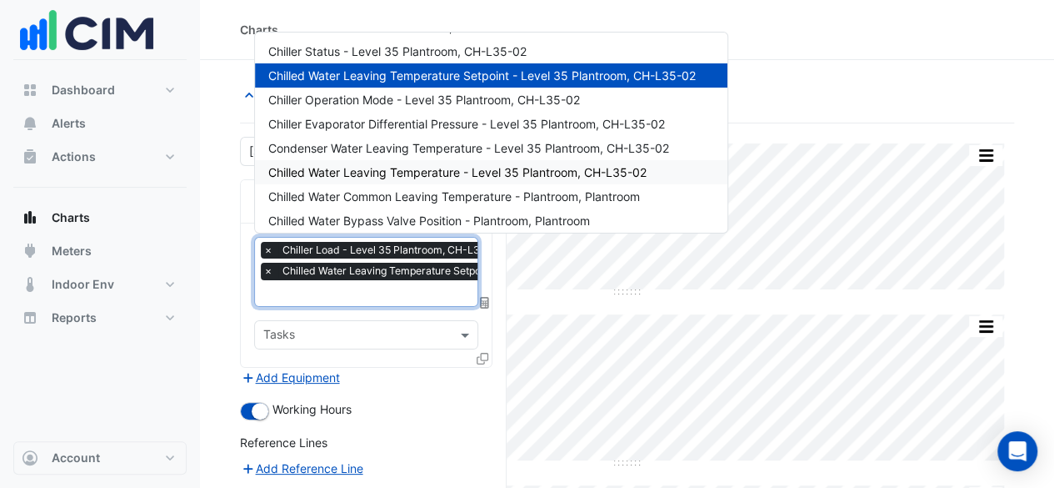
click at [606, 173] on span "Chilled Water Leaving Temperature - Level 35 Plantroom, CH-L35-02" at bounding box center [457, 172] width 378 height 14
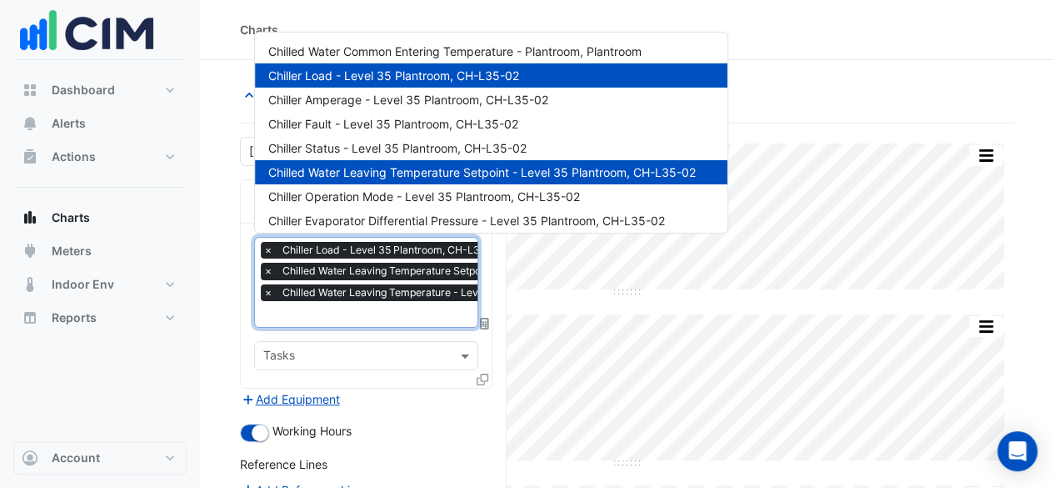
click at [391, 314] on input "text" at bounding box center [463, 316] width 401 height 18
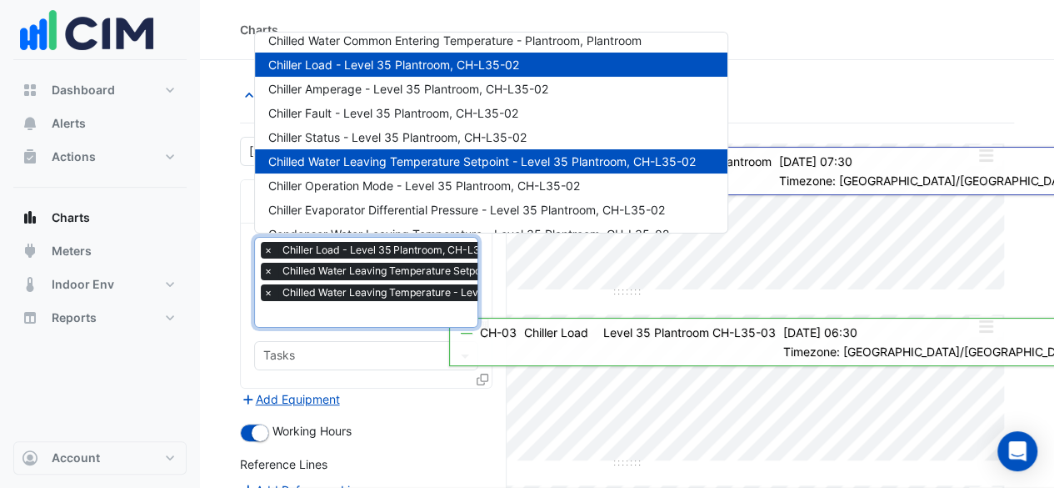
scroll to position [0, 0]
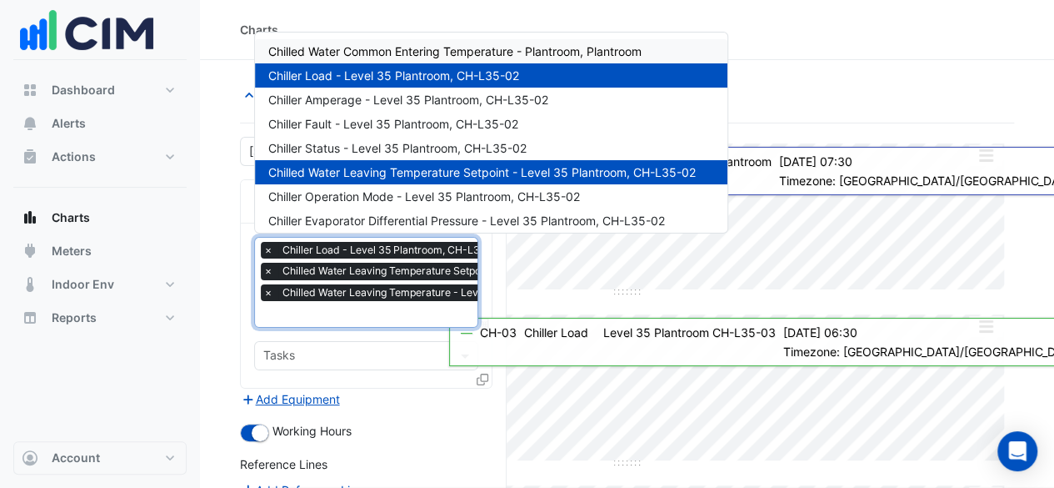
click at [552, 41] on div "Chilled Water Common Entering Temperature - Plantroom, Plantroom" at bounding box center [491, 51] width 473 height 24
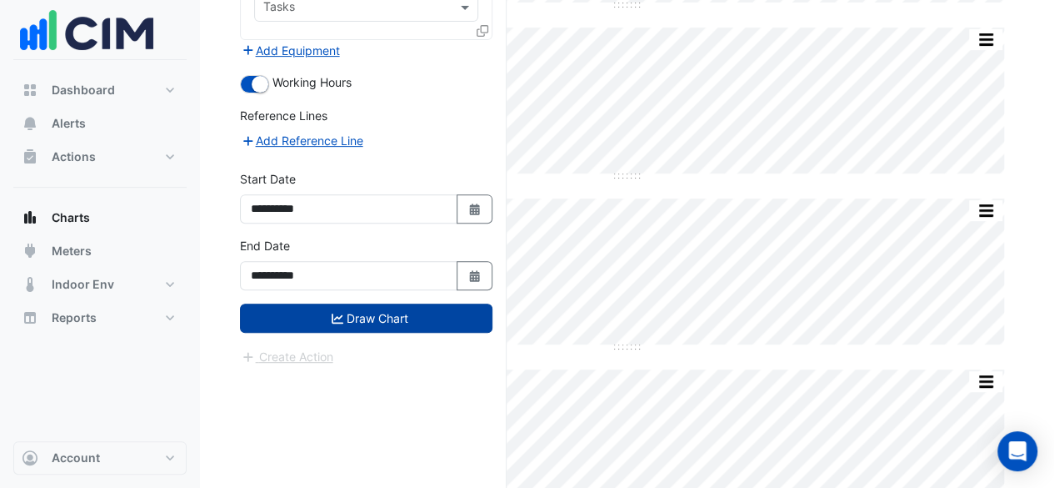
scroll to position [283, 0]
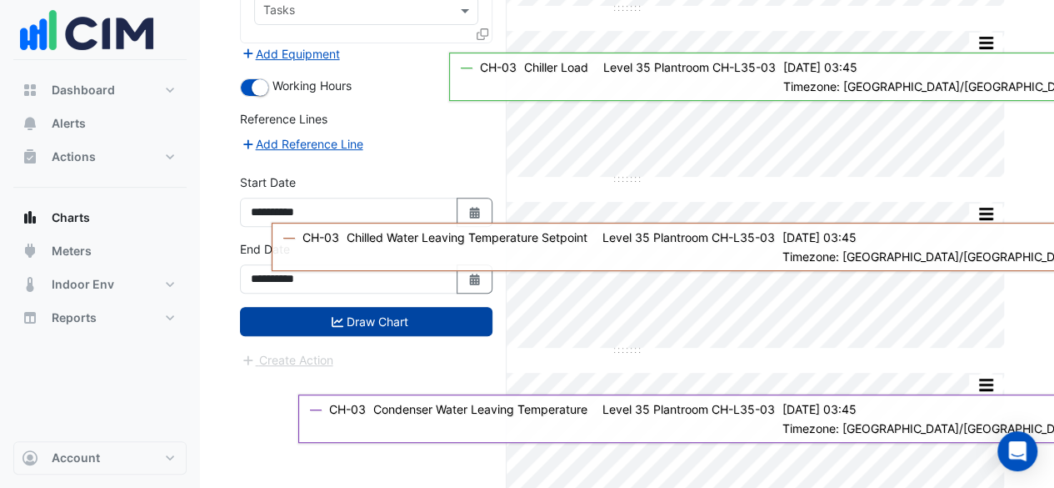
click at [413, 311] on button "Draw Chart" at bounding box center [366, 321] width 253 height 29
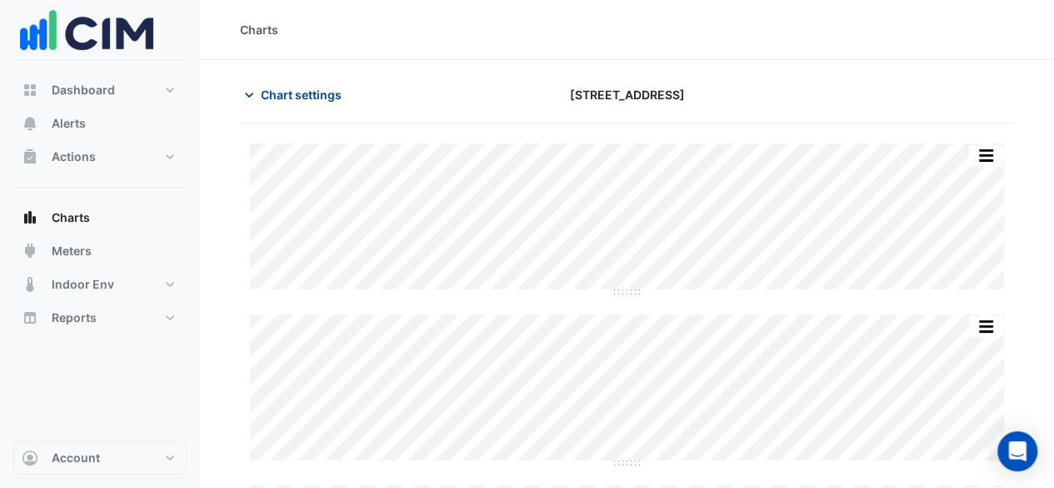
click at [280, 89] on span "Chart settings" at bounding box center [301, 95] width 81 height 18
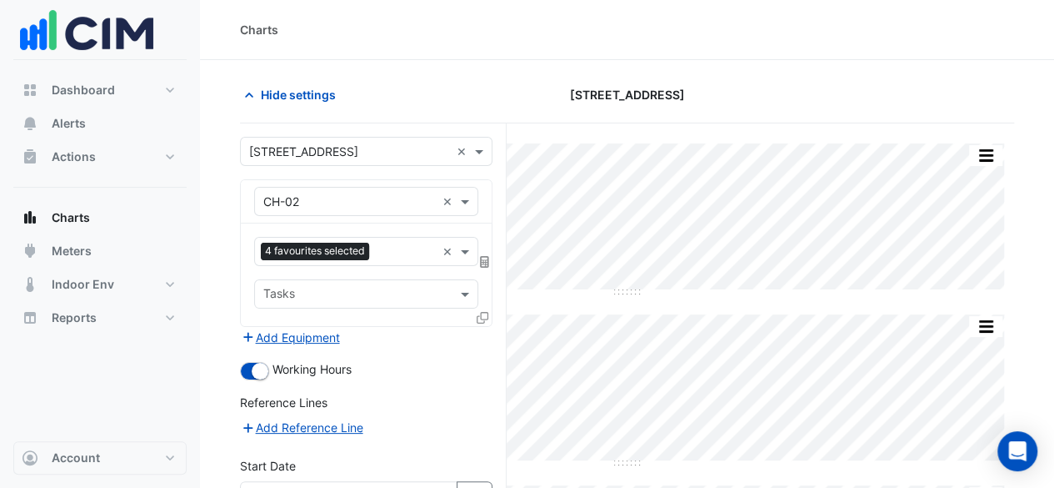
click at [352, 205] on input "text" at bounding box center [349, 202] width 173 height 18
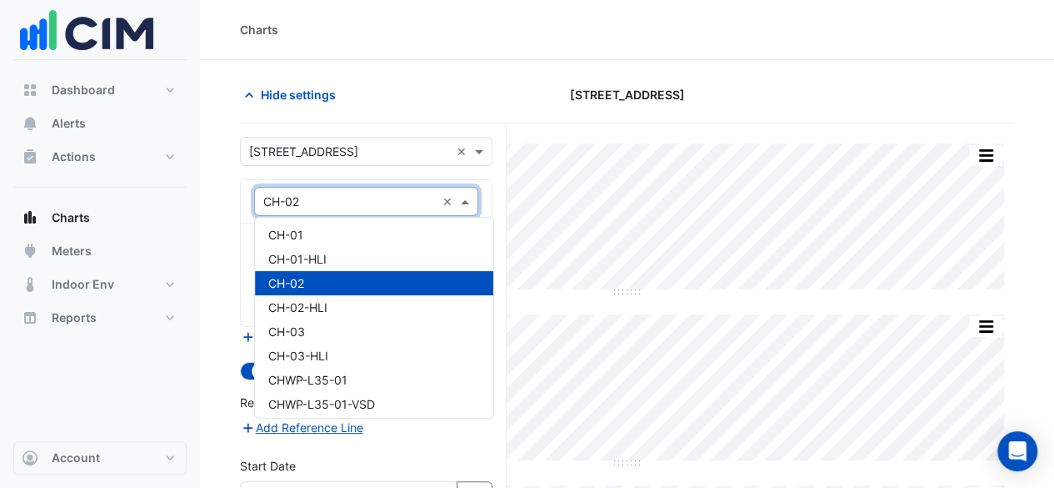
scroll to position [907, 0]
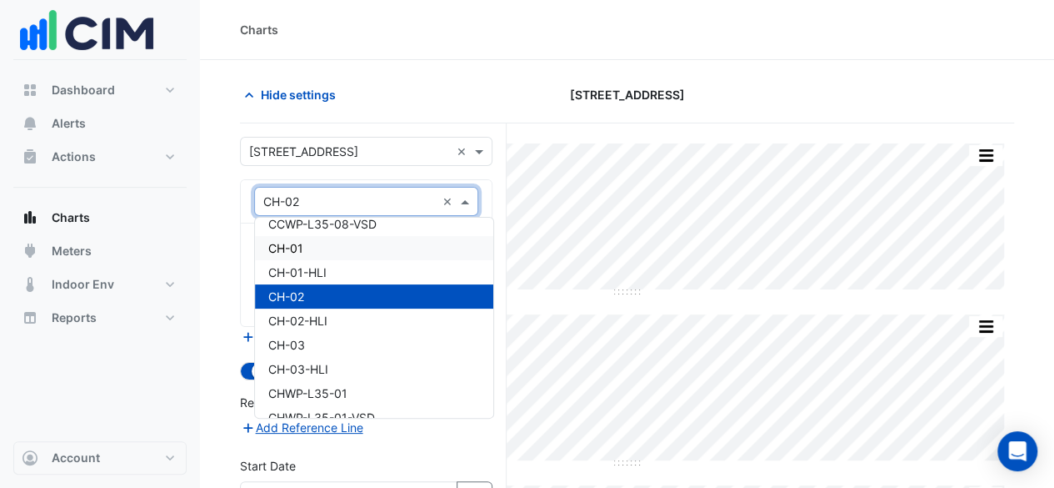
click at [405, 244] on div "CH-01" at bounding box center [374, 248] width 238 height 24
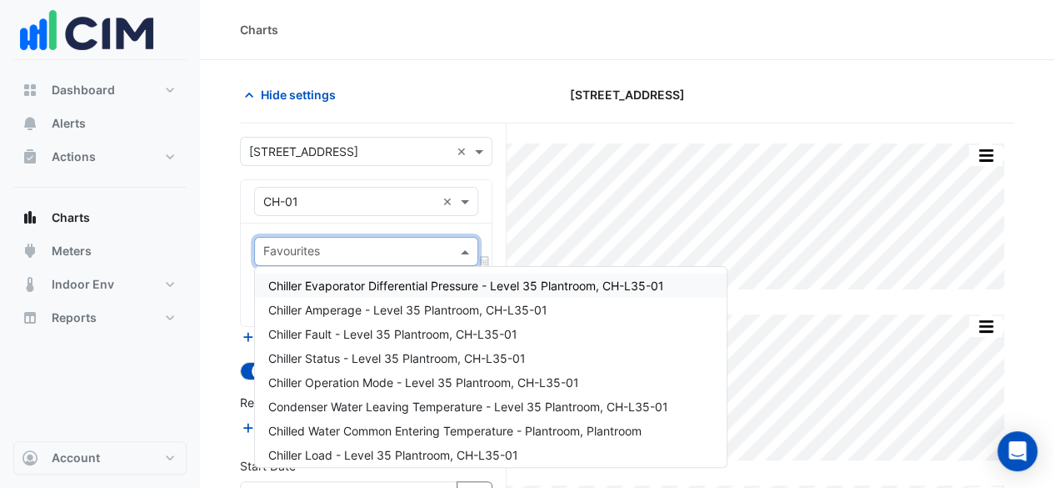
click at [405, 244] on input "text" at bounding box center [356, 253] width 187 height 18
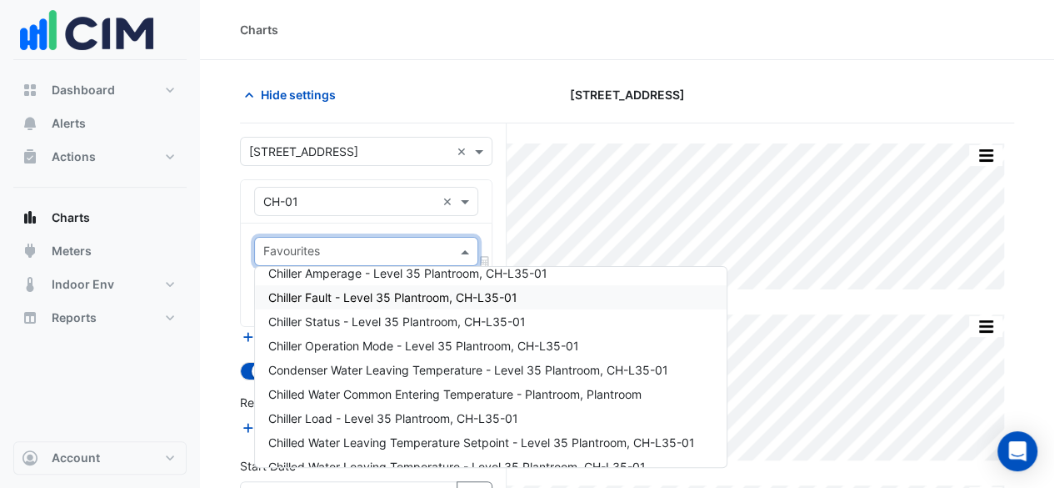
scroll to position [33, 0]
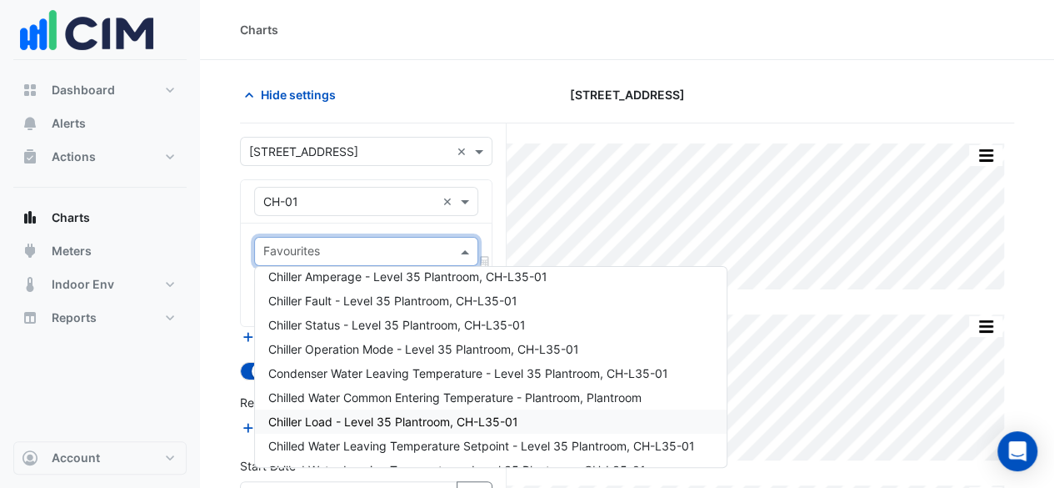
click at [530, 426] on div "Chiller Load - Level 35 Plantroom, CH-L35-01" at bounding box center [491, 421] width 472 height 24
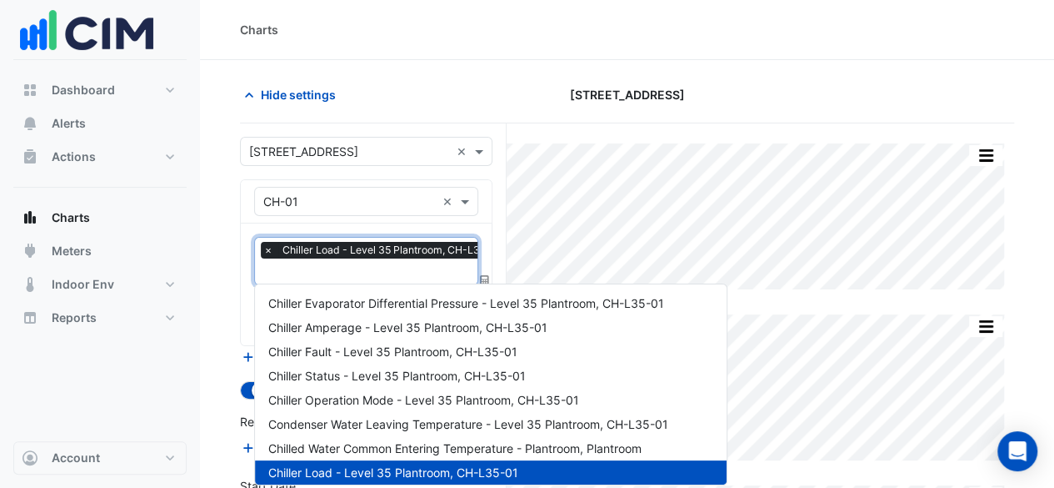
click at [387, 271] on input "text" at bounding box center [387, 273] width 248 height 18
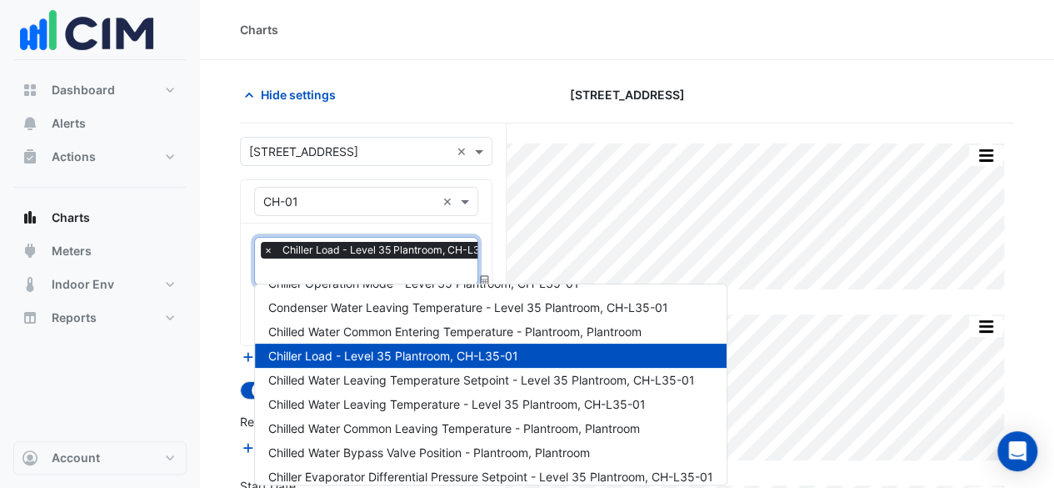
scroll to position [117, 0]
click at [605, 384] on span "Chilled Water Leaving Temperature Setpoint - Level 35 Plantroom, CH-L35-01" at bounding box center [481, 380] width 427 height 14
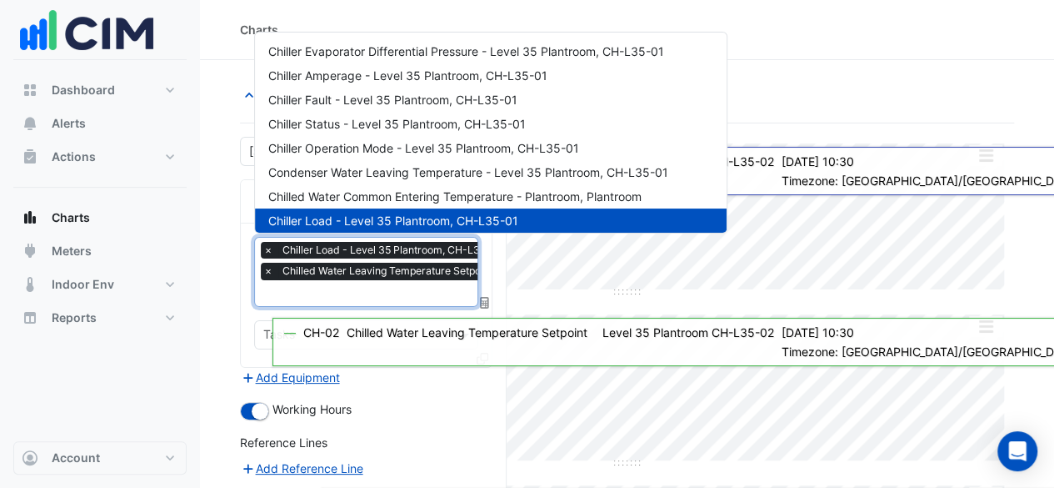
click at [328, 288] on input "text" at bounding box center [463, 295] width 400 height 18
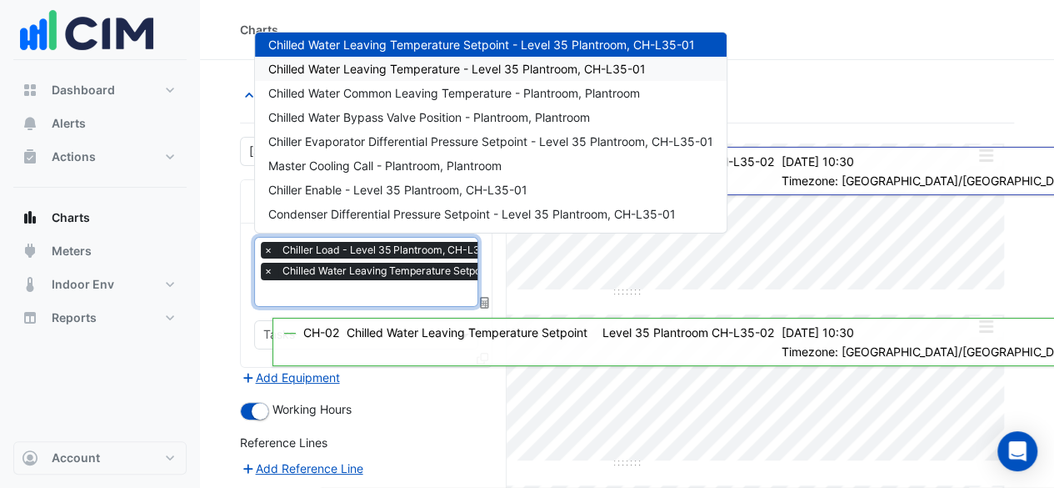
click at [594, 74] on span "Chilled Water Leaving Temperature - Level 35 Plantroom, CH-L35-01" at bounding box center [457, 69] width 378 height 14
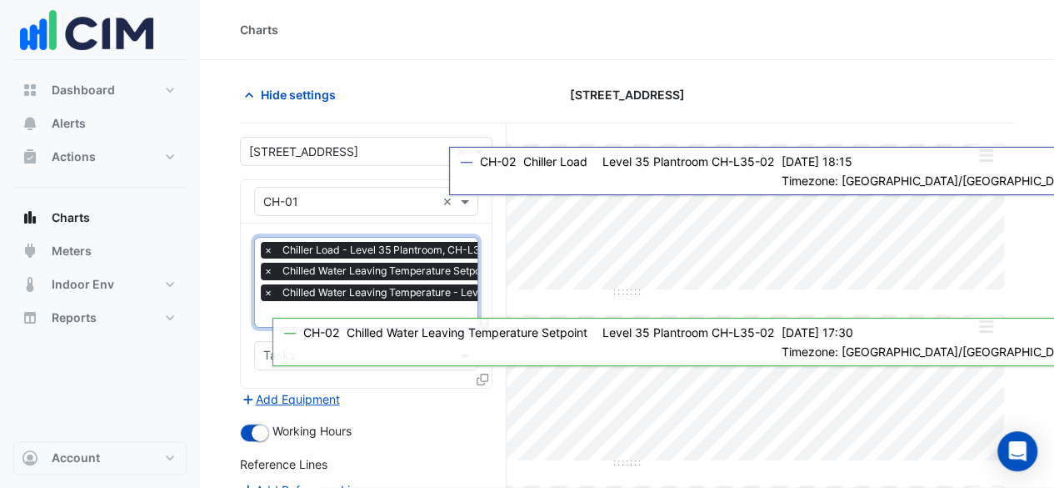
click at [347, 301] on div "× Chiller Load - Level 35 Plantroom, CH-L35-01 × Chilled Water Leaving Temperat…" at bounding box center [462, 273] width 403 height 63
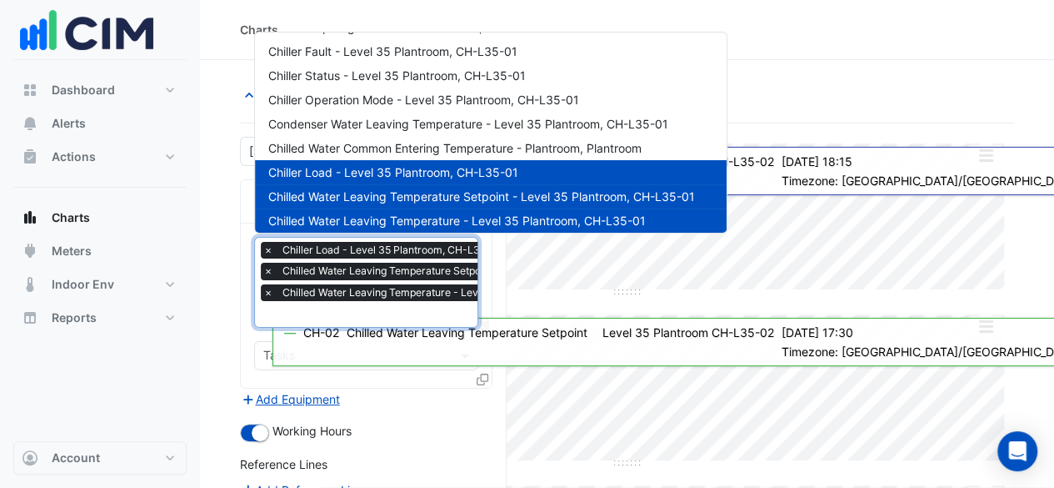
scroll to position [63, 0]
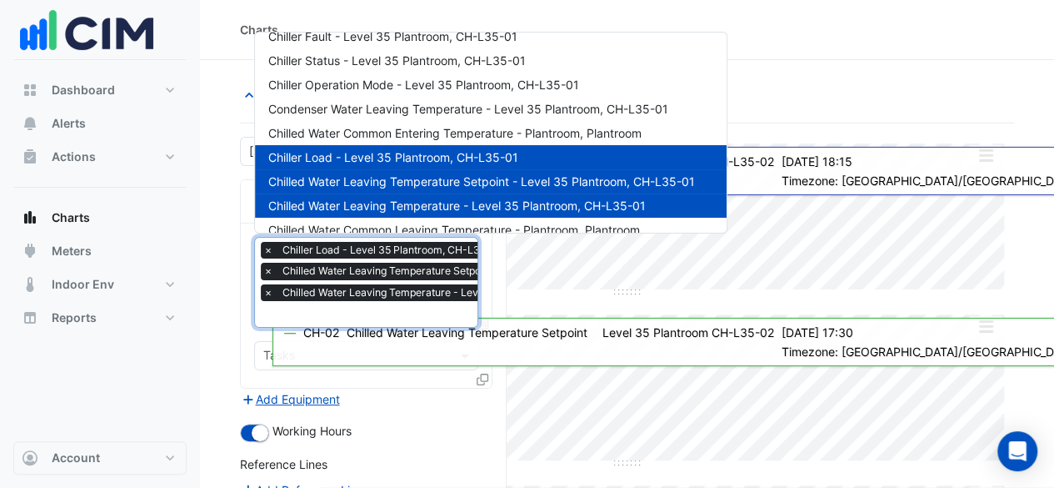
click at [872, 101] on div at bounding box center [891, 94] width 265 height 29
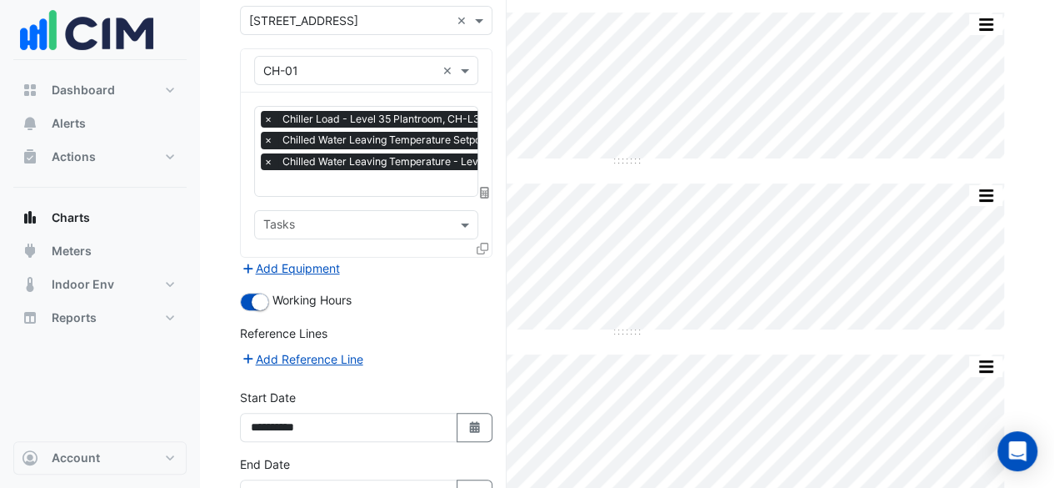
scroll to position [0, 8]
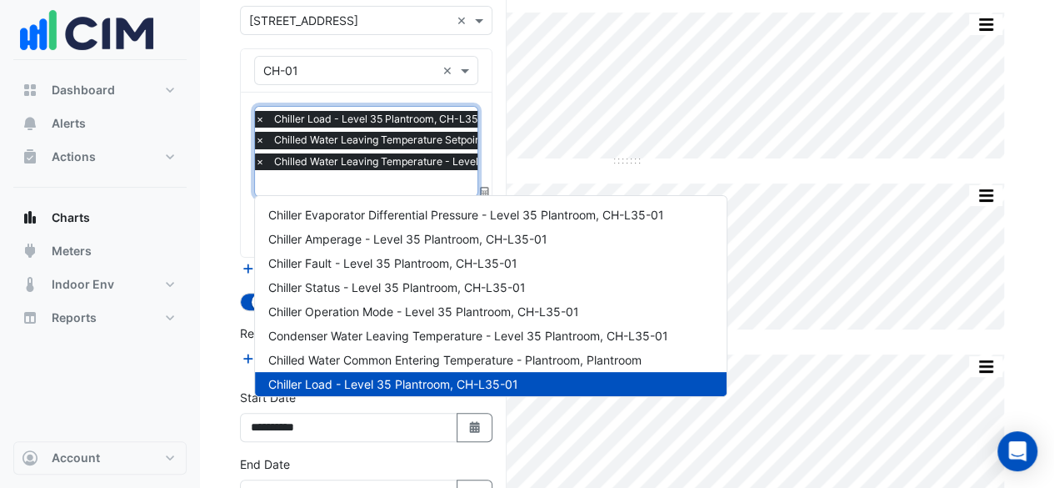
click at [375, 176] on input "text" at bounding box center [455, 185] width 400 height 18
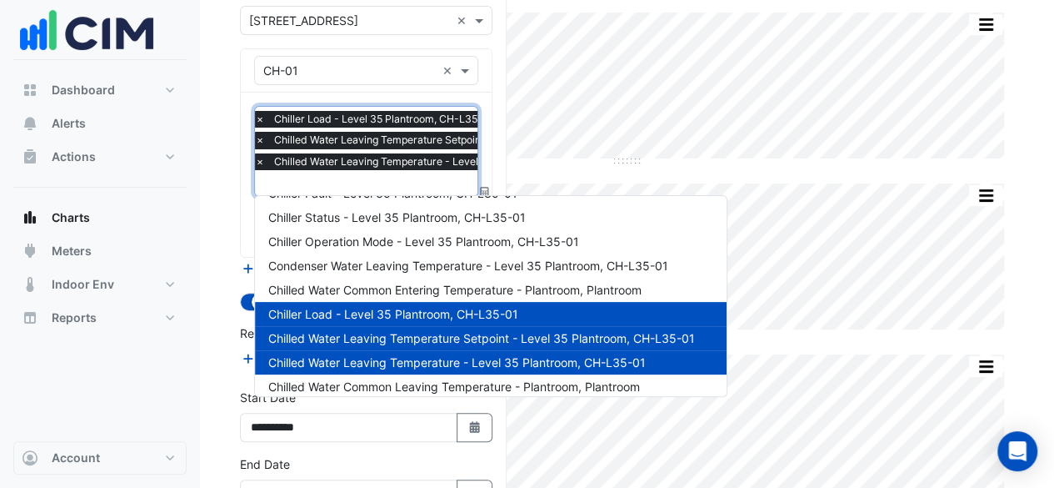
scroll to position [0, 0]
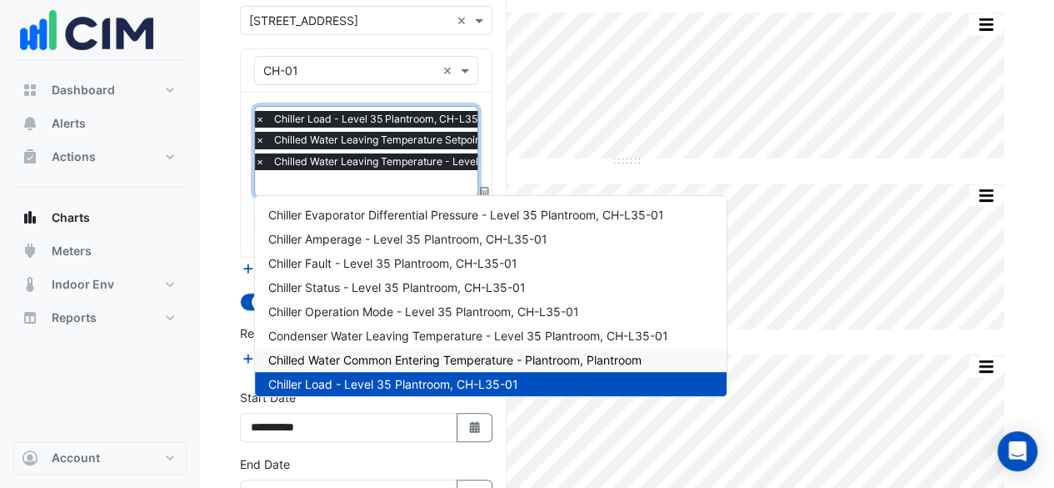
click at [554, 360] on span "Chilled Water Common Entering Temperature - Plantroom, Plantroom" at bounding box center [454, 360] width 373 height 14
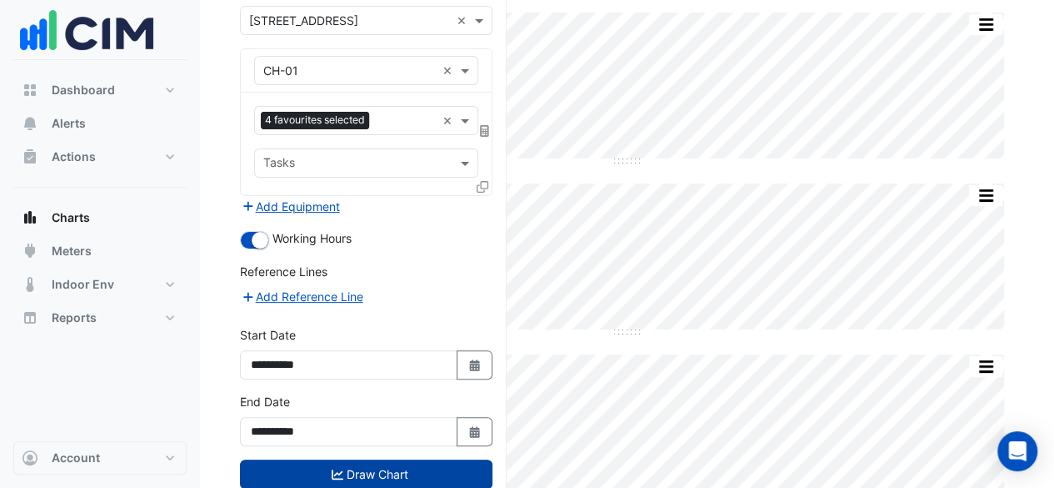
click at [363, 463] on button "Draw Chart" at bounding box center [366, 473] width 253 height 29
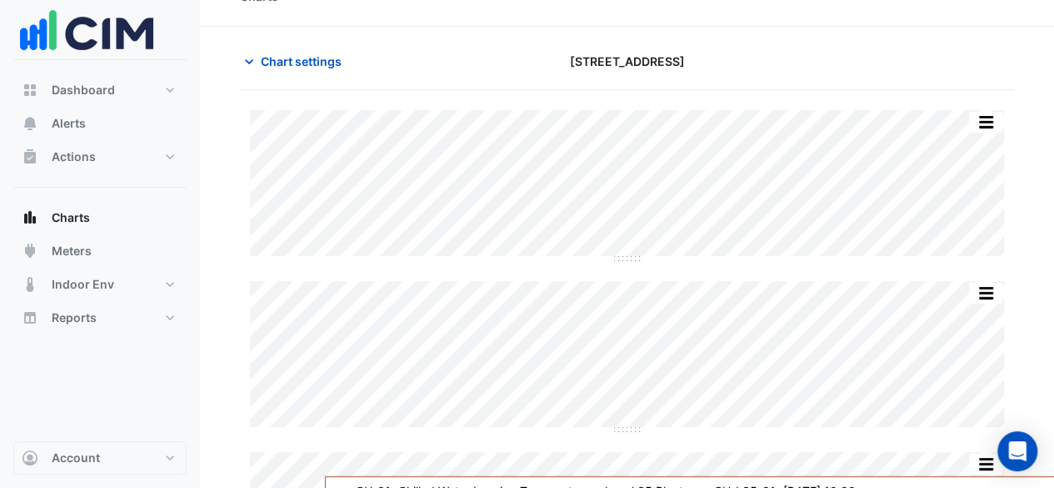
scroll to position [67, 0]
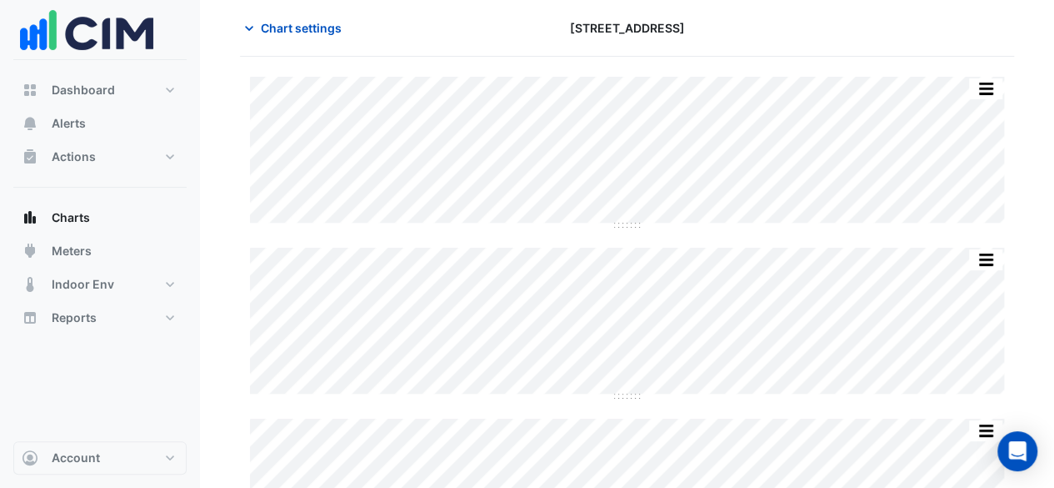
click at [1010, 338] on div "Split by Unit Split None Print Save as JPEG Save as PNG Pivot Data Table Export…" at bounding box center [627, 409] width 774 height 664
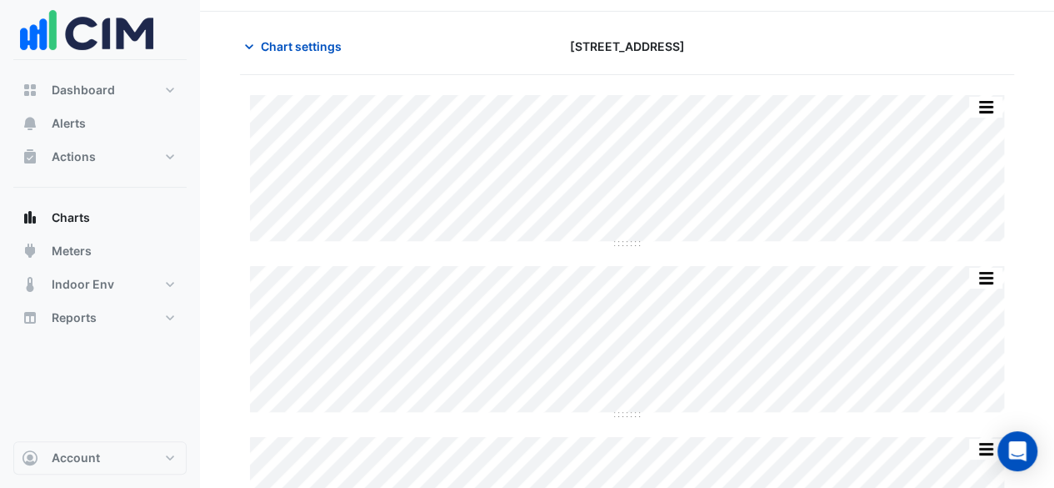
scroll to position [0, 0]
